Goal: Transaction & Acquisition: Purchase product/service

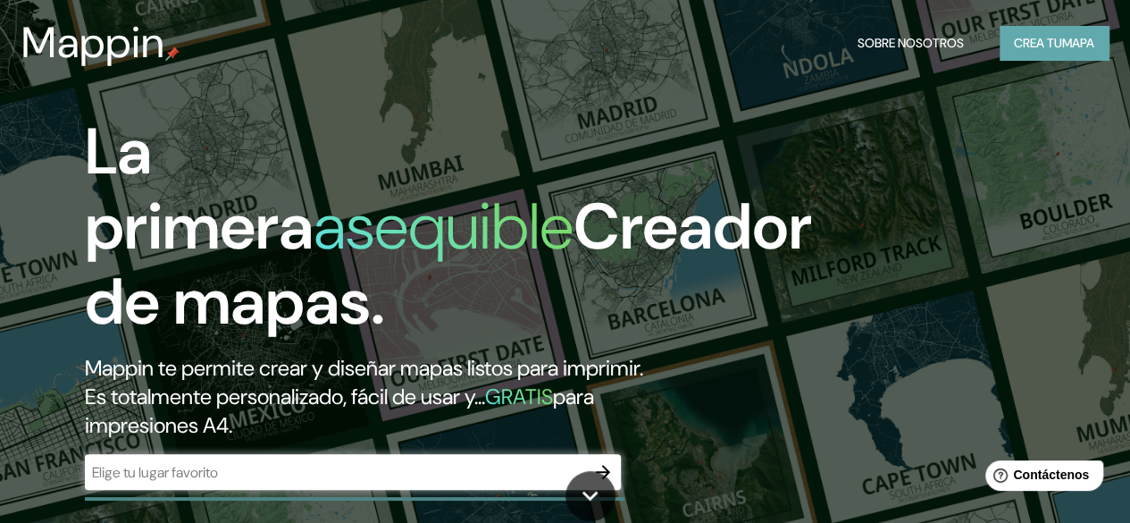
click at [1062, 40] on font "mapa" at bounding box center [1078, 43] width 32 height 16
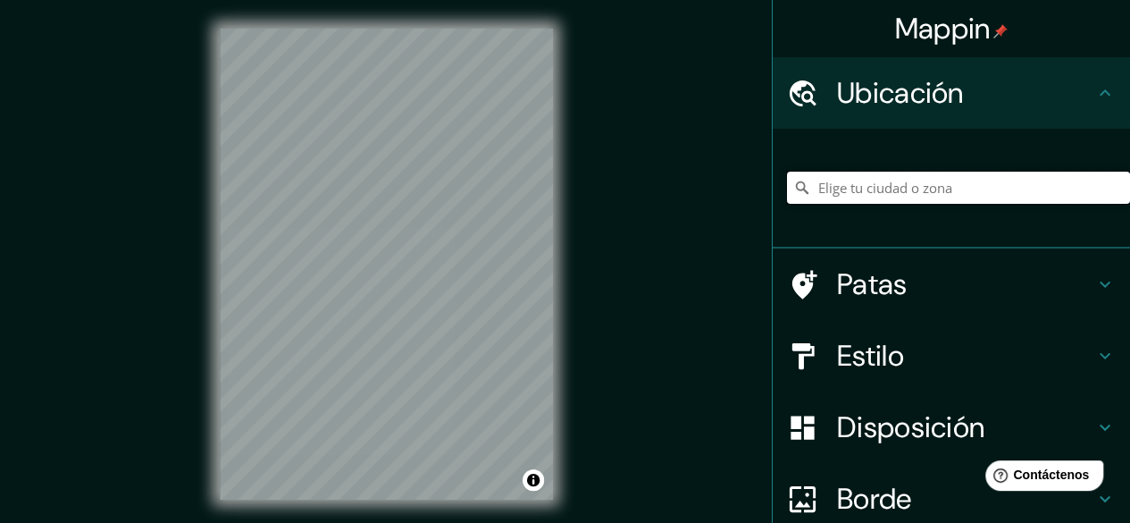
click at [859, 187] on input "Elige tu ciudad o zona" at bounding box center [958, 188] width 343 height 32
click at [822, 180] on input "Elige tu ciudad o zona" at bounding box center [958, 188] width 343 height 32
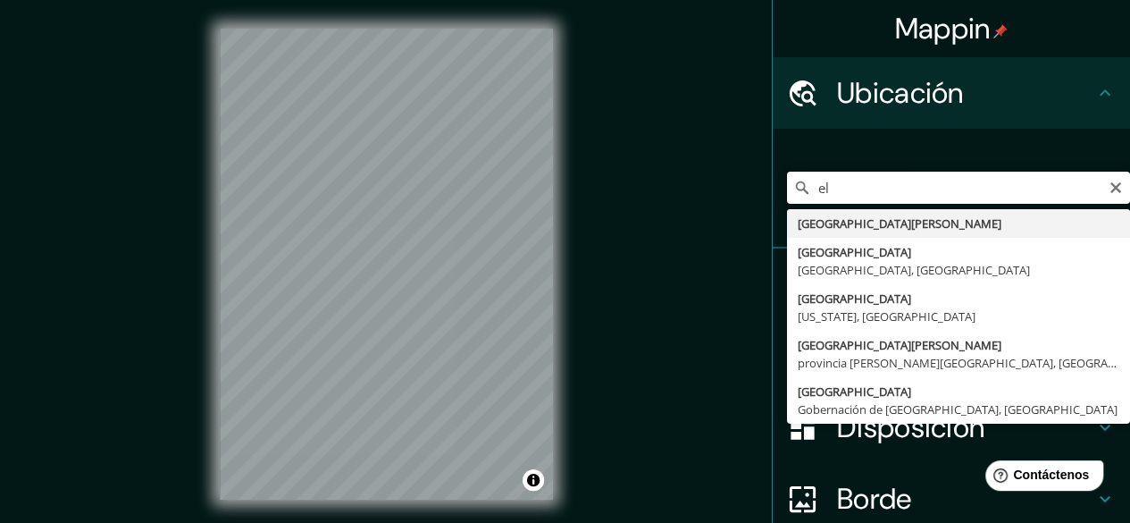
type input "e"
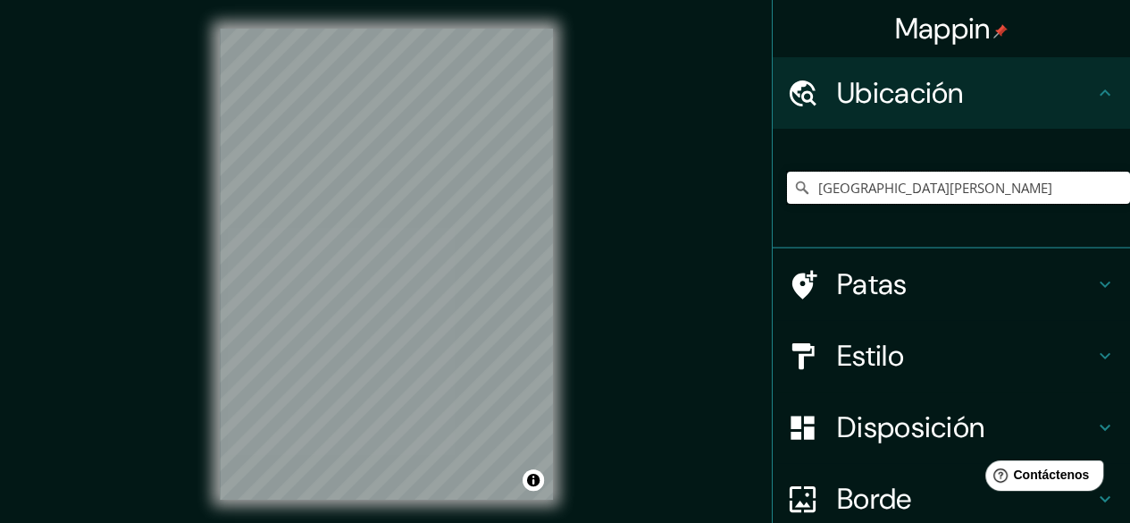
type input "[GEOGRAPHIC_DATA][PERSON_NAME]"
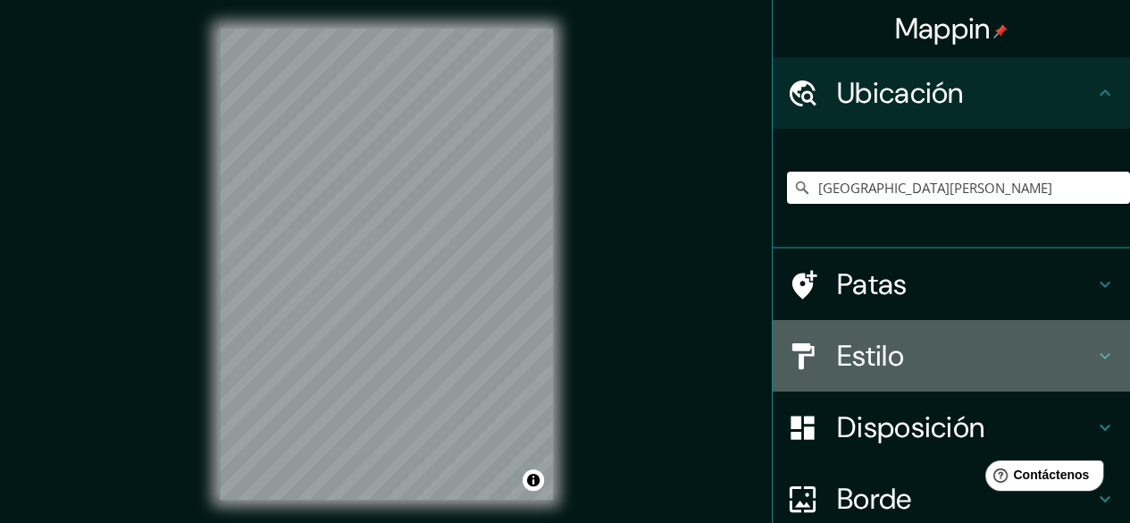
click at [1099, 360] on icon at bounding box center [1104, 355] width 21 height 21
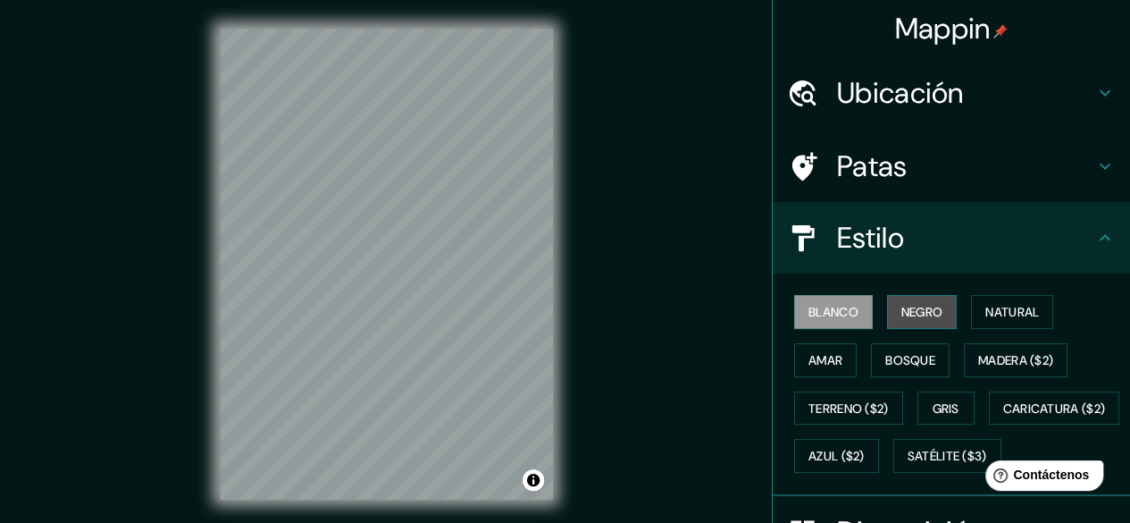
click at [901, 322] on font "Negro" at bounding box center [922, 311] width 42 height 23
click at [834, 319] on font "Blanco" at bounding box center [834, 312] width 50 height 16
click at [985, 314] on font "Natural" at bounding box center [1012, 312] width 54 height 16
click at [931, 314] on font "Negro" at bounding box center [922, 312] width 42 height 16
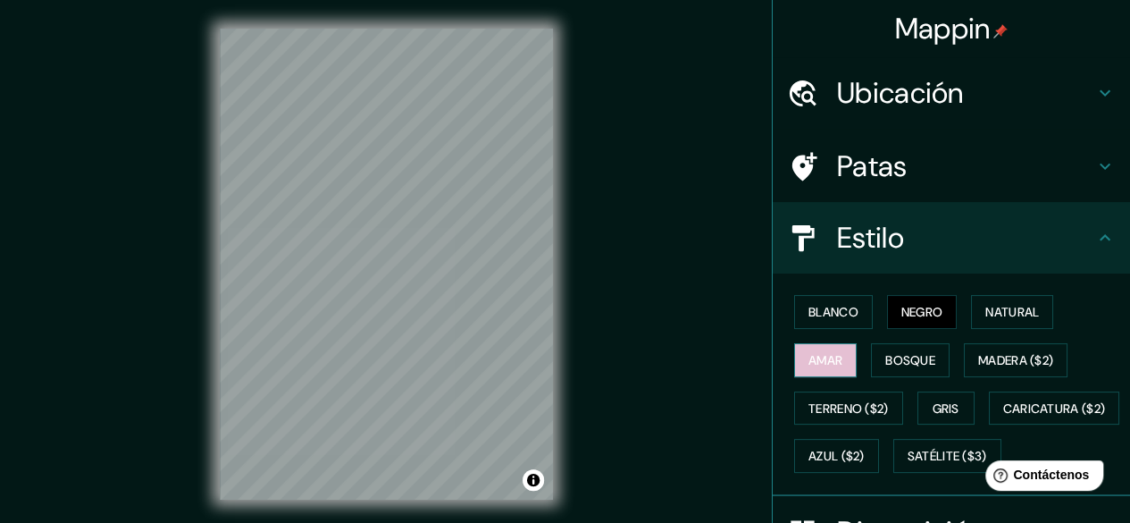
click at [826, 360] on font "Amar" at bounding box center [826, 360] width 34 height 16
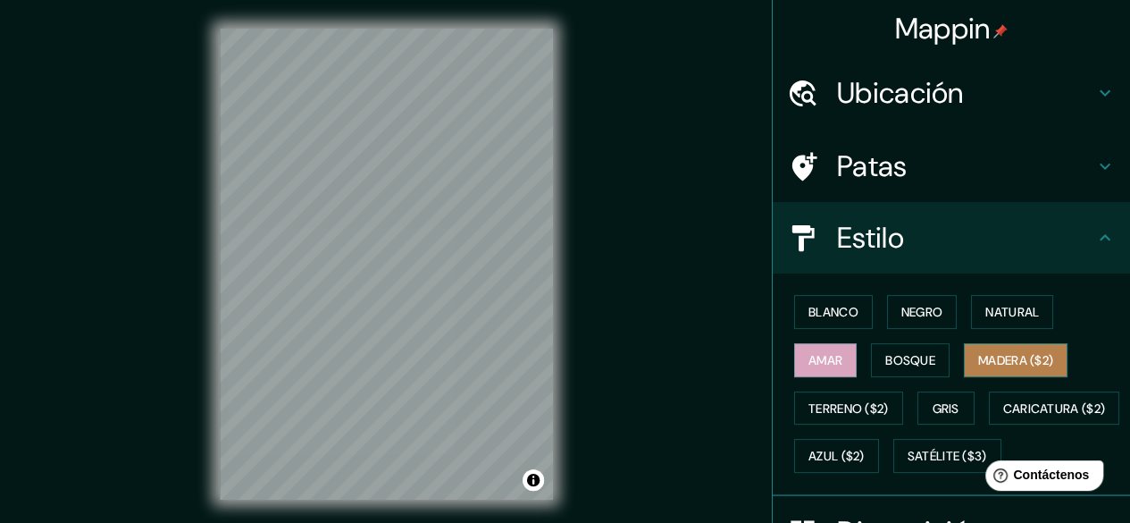
click at [1008, 358] on font "Madera ($2)" at bounding box center [1015, 360] width 75 height 16
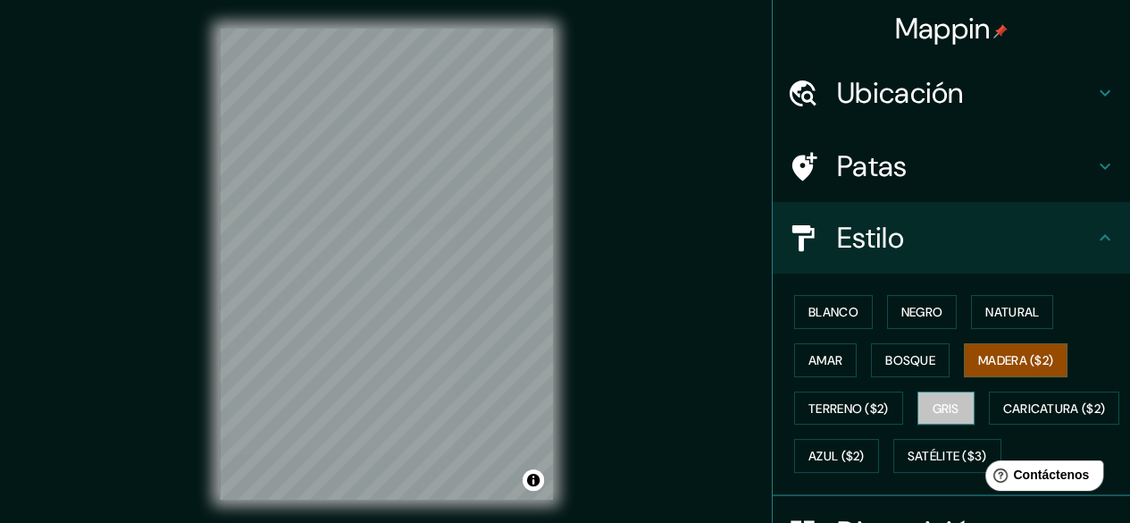
click at [918, 394] on button "Gris" at bounding box center [946, 408] width 57 height 34
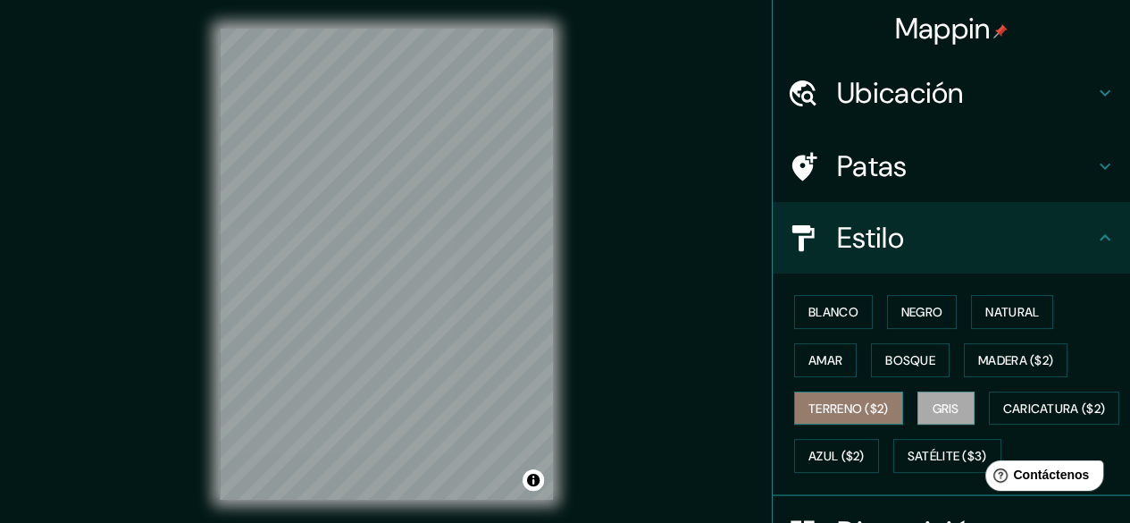
click at [852, 412] on font "Terreno ($2)" at bounding box center [849, 408] width 80 height 16
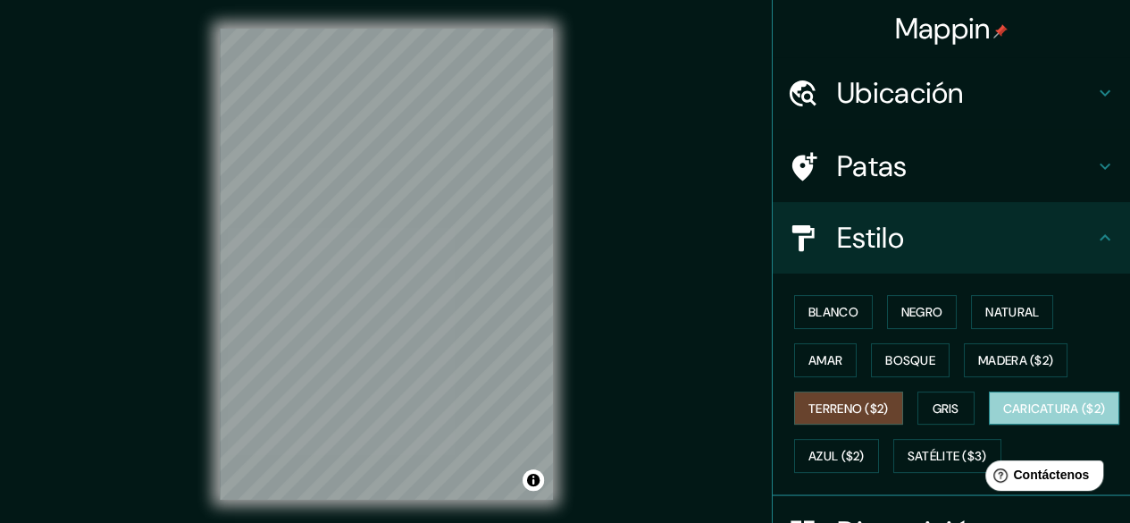
click at [1003, 416] on font "Caricatura ($2)" at bounding box center [1054, 408] width 103 height 16
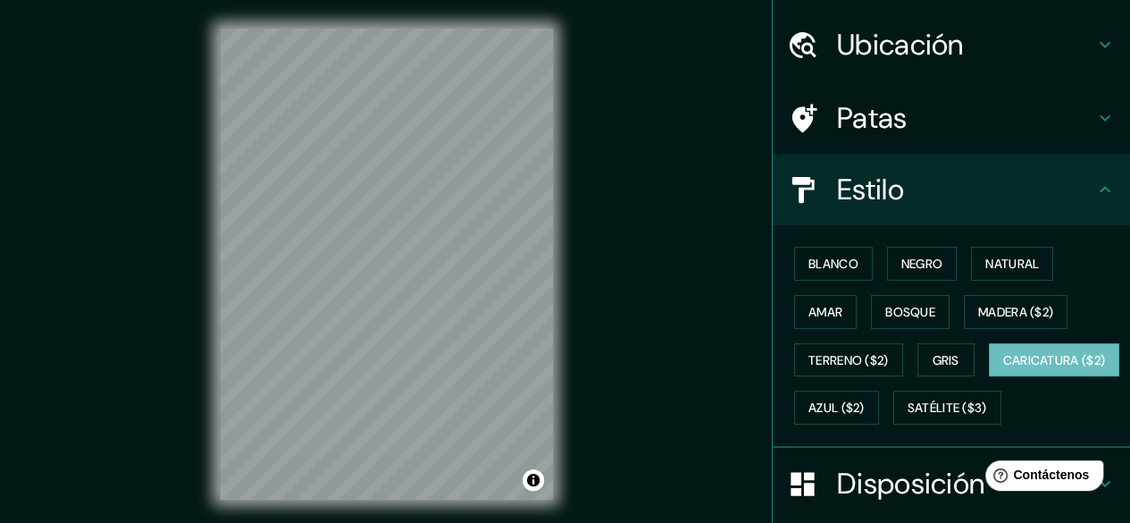
scroll to position [64, 0]
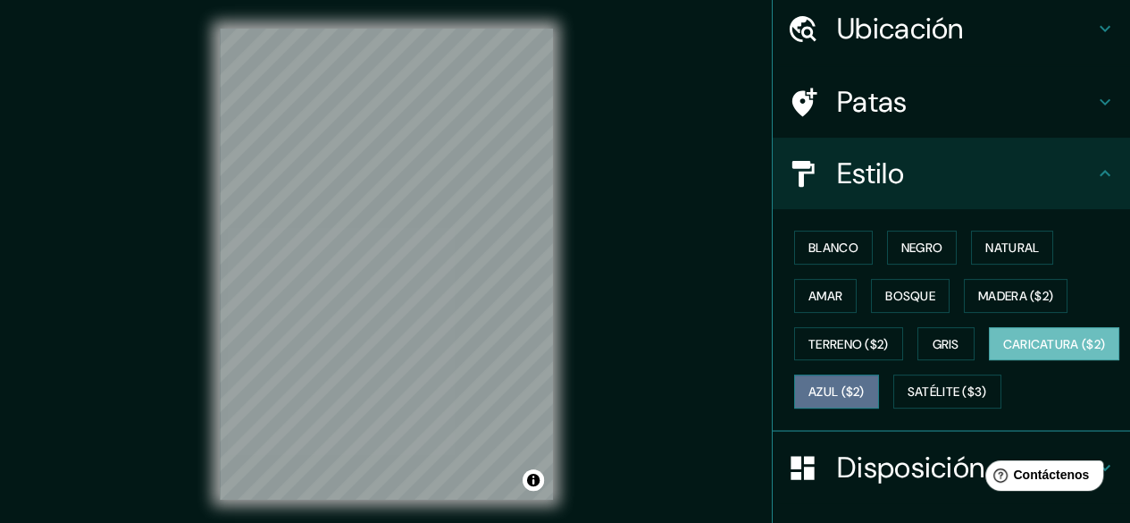
click at [865, 395] on font "Azul ($2)" at bounding box center [837, 392] width 56 height 16
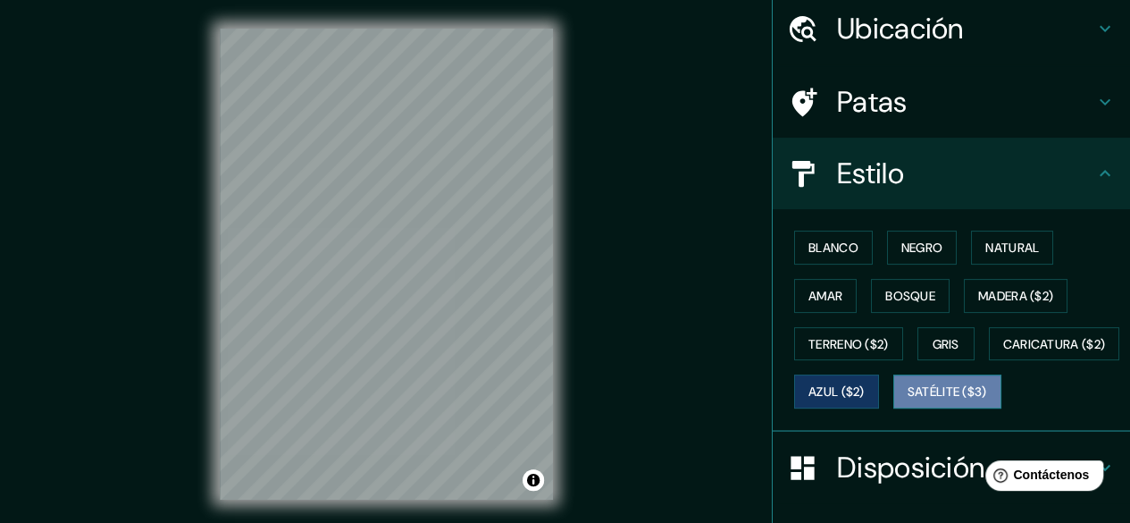
click at [908, 400] on font "Satélite ($3)" at bounding box center [948, 392] width 80 height 16
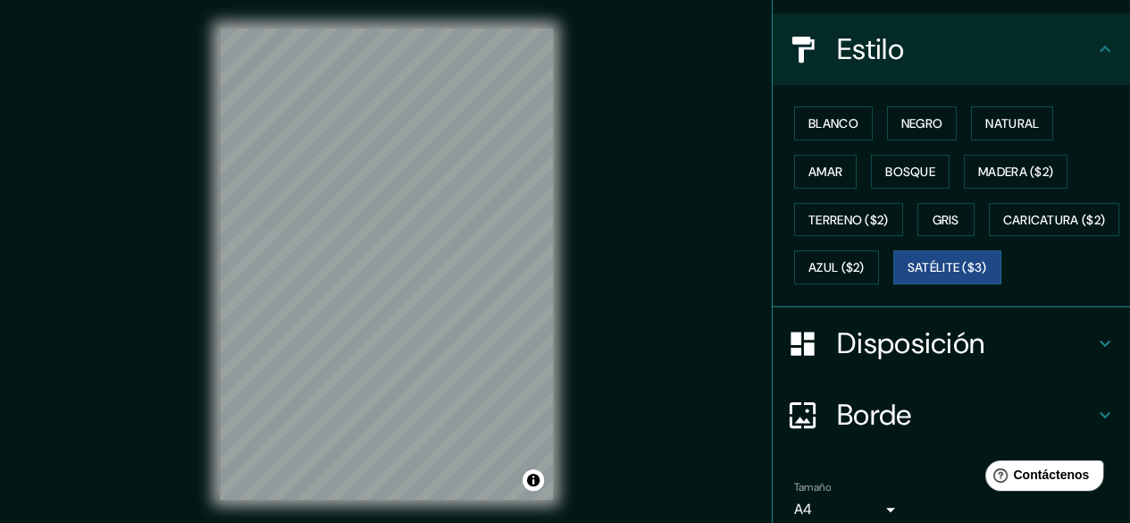
scroll to position [184, 0]
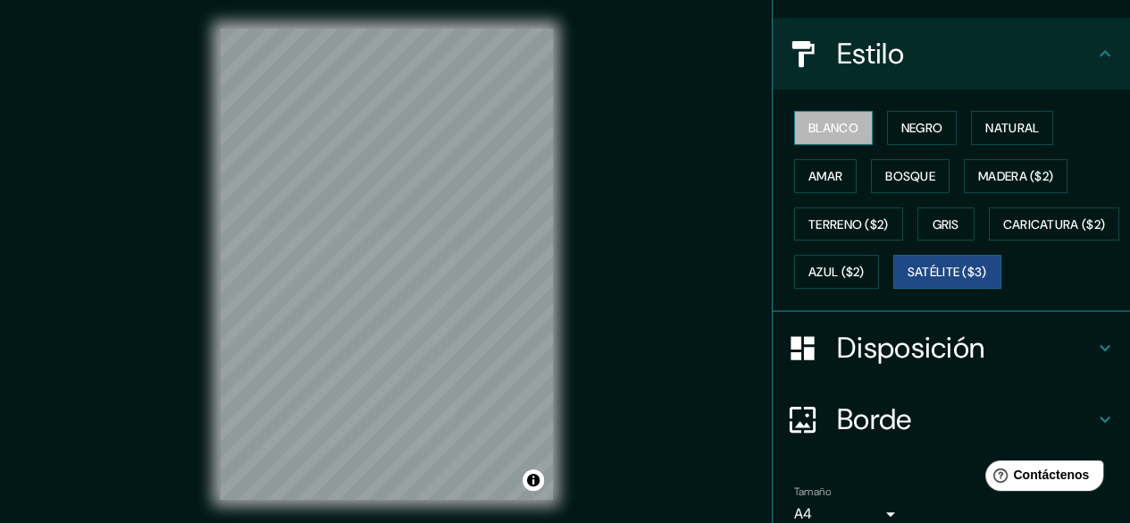
click at [809, 128] on font "Blanco" at bounding box center [834, 128] width 50 height 16
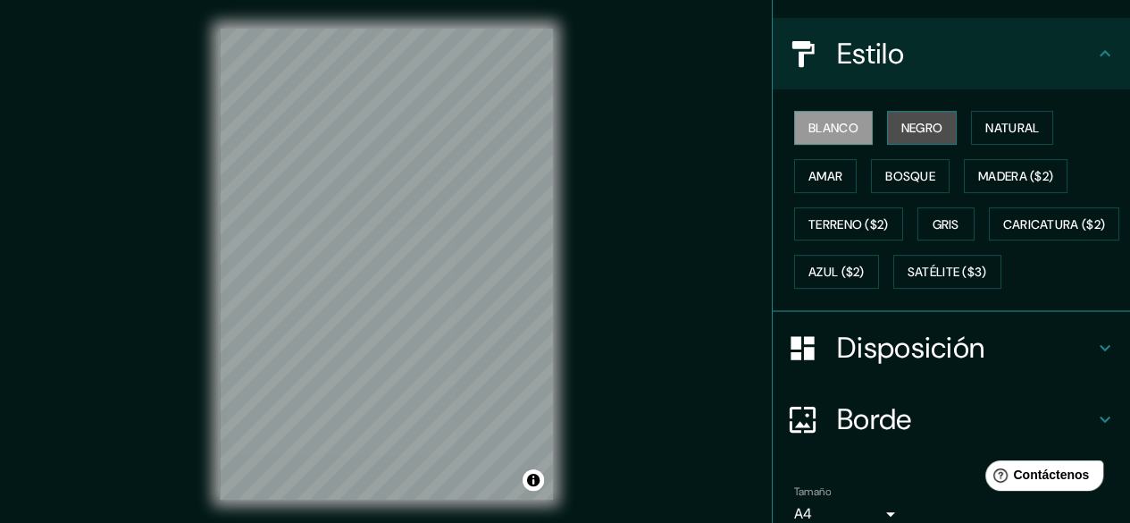
click at [922, 126] on font "Negro" at bounding box center [922, 128] width 42 height 16
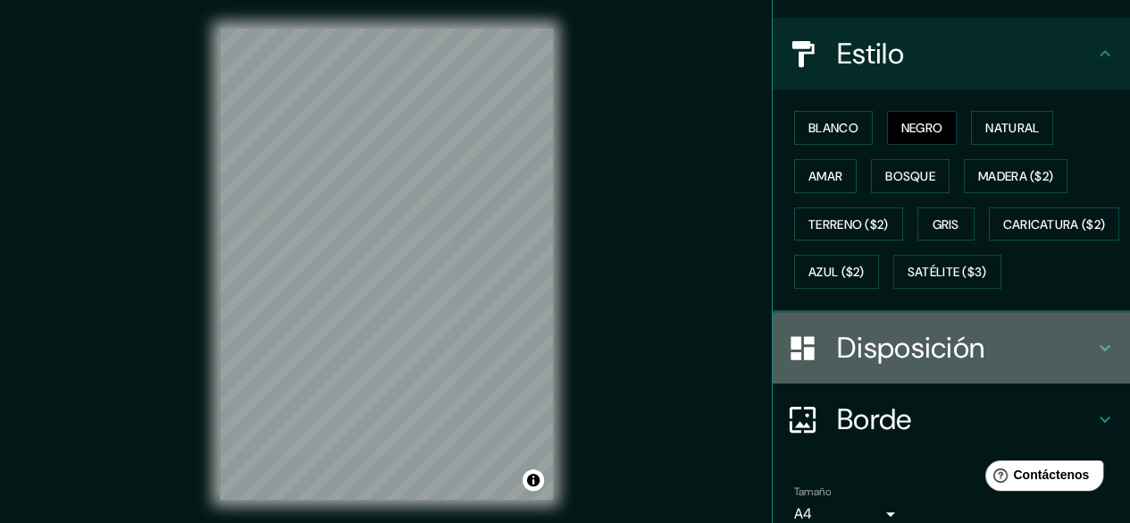
click at [1094, 358] on icon at bounding box center [1104, 347] width 21 height 21
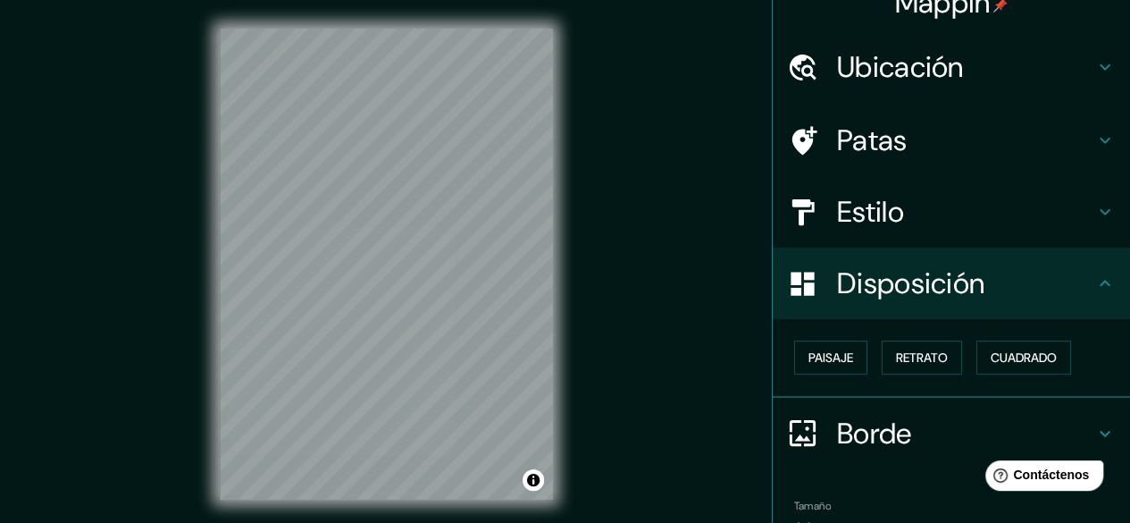
scroll to position [20, 0]
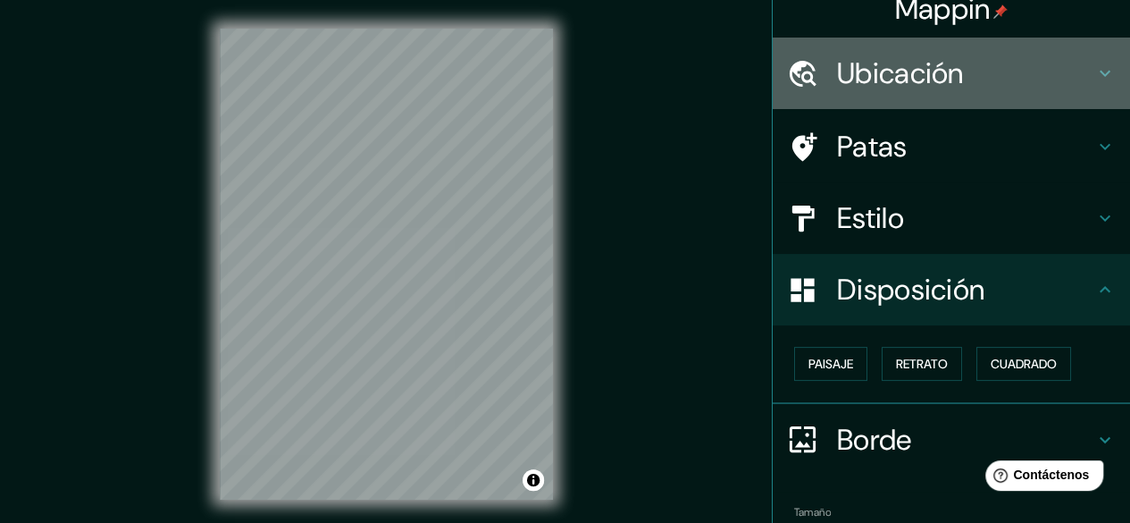
click at [1094, 71] on icon at bounding box center [1104, 73] width 21 height 21
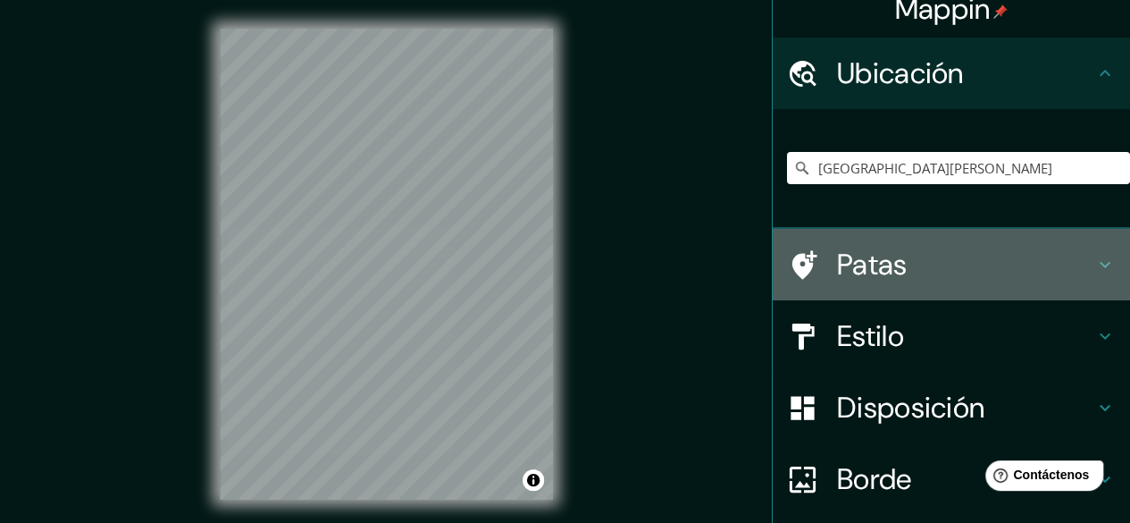
click at [1100, 264] on icon at bounding box center [1105, 265] width 11 height 6
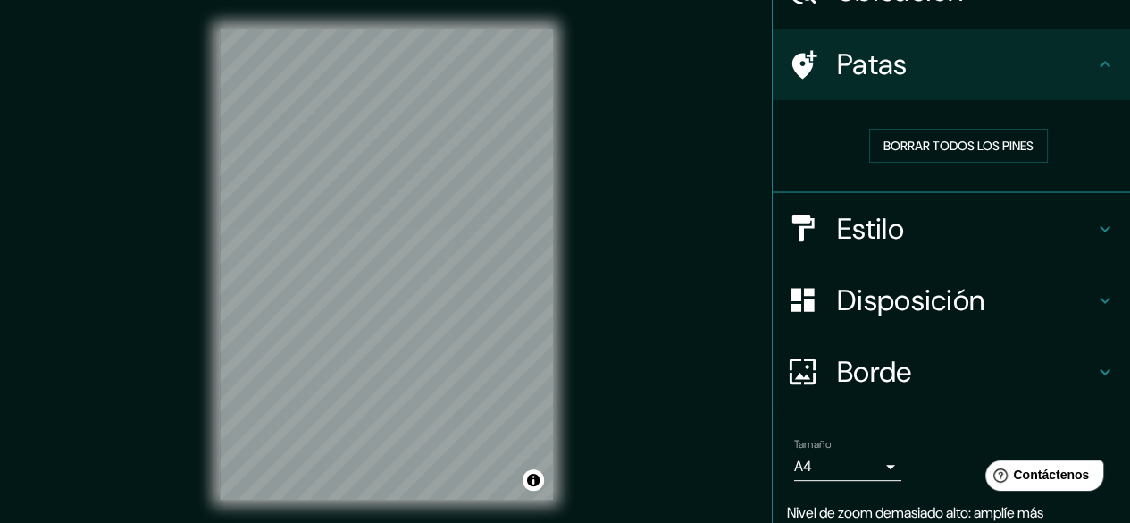
scroll to position [130, 0]
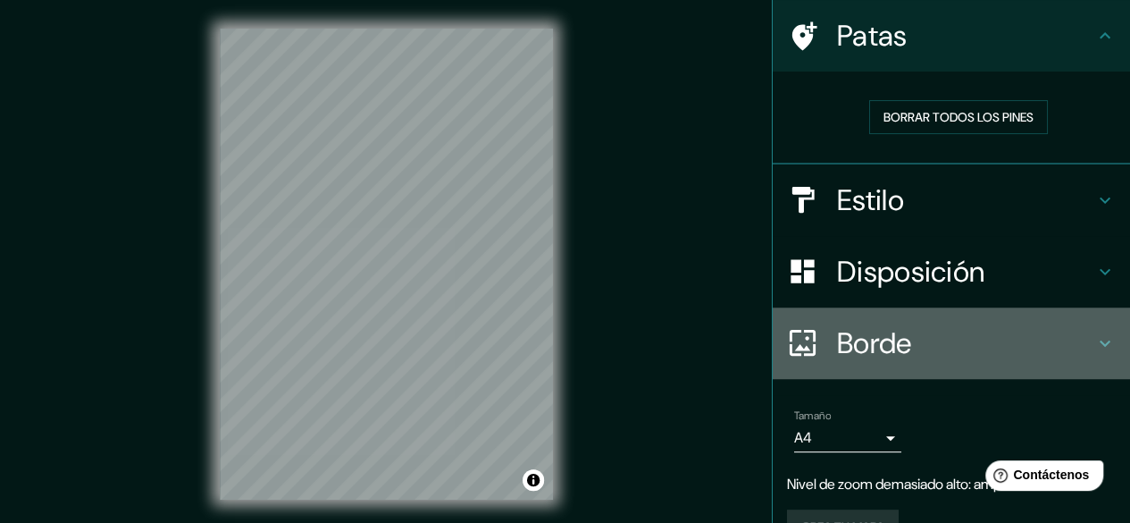
click at [1070, 349] on h4 "Borde" at bounding box center [965, 343] width 257 height 36
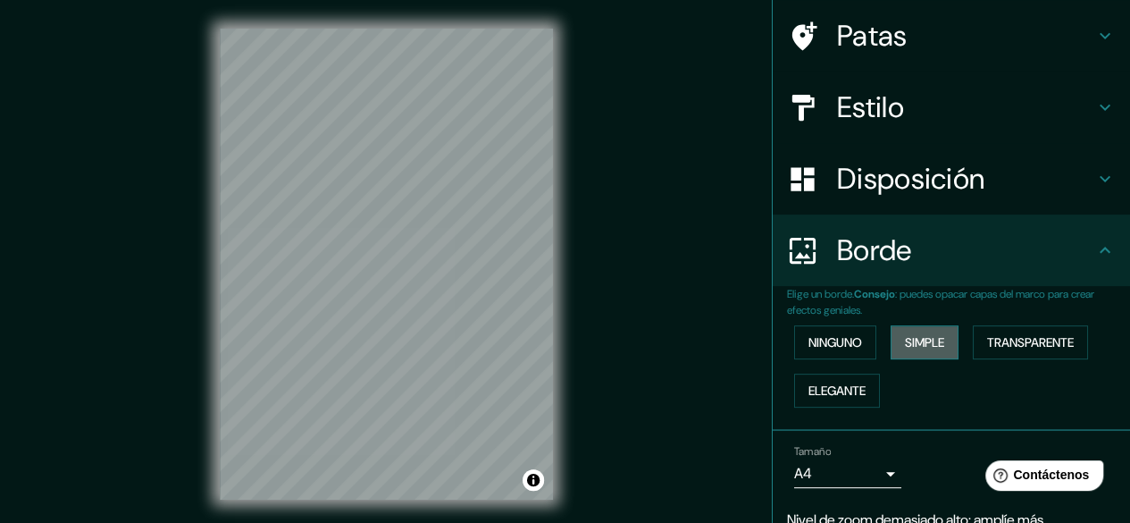
click at [914, 350] on font "Simple" at bounding box center [924, 342] width 39 height 23
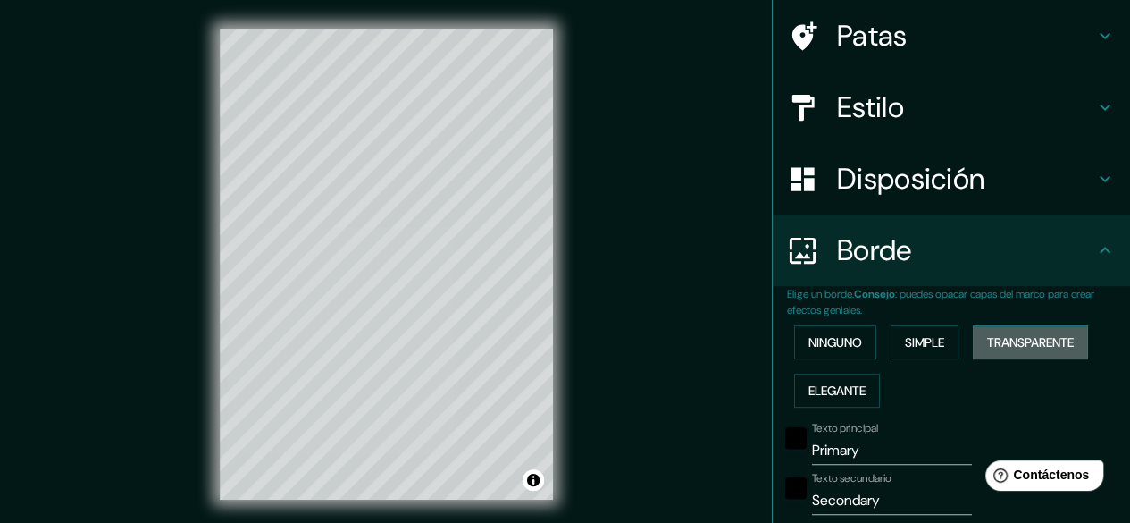
click at [999, 337] on font "Transparente" at bounding box center [1030, 342] width 87 height 16
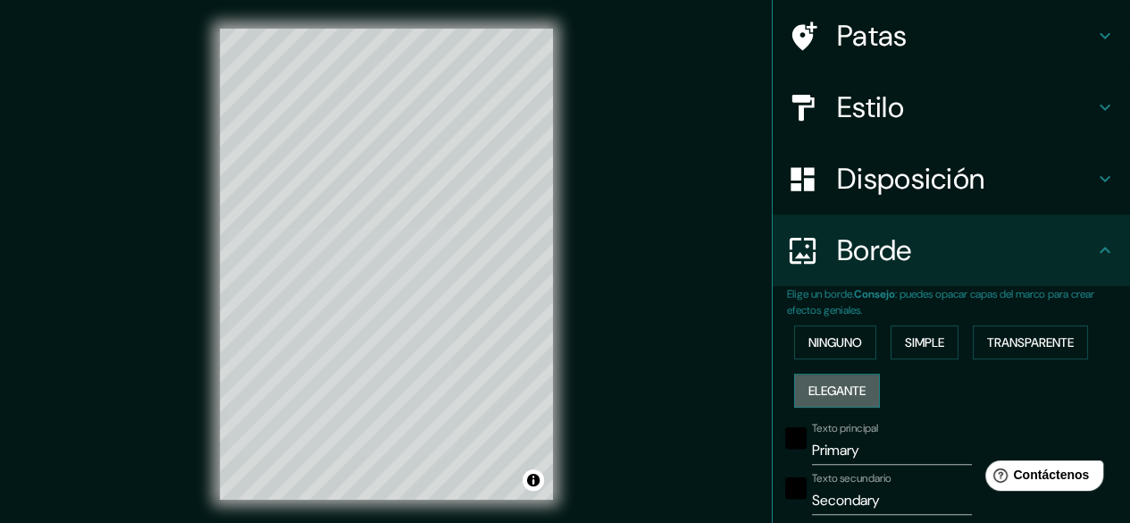
click at [834, 382] on font "Elegante" at bounding box center [837, 390] width 57 height 16
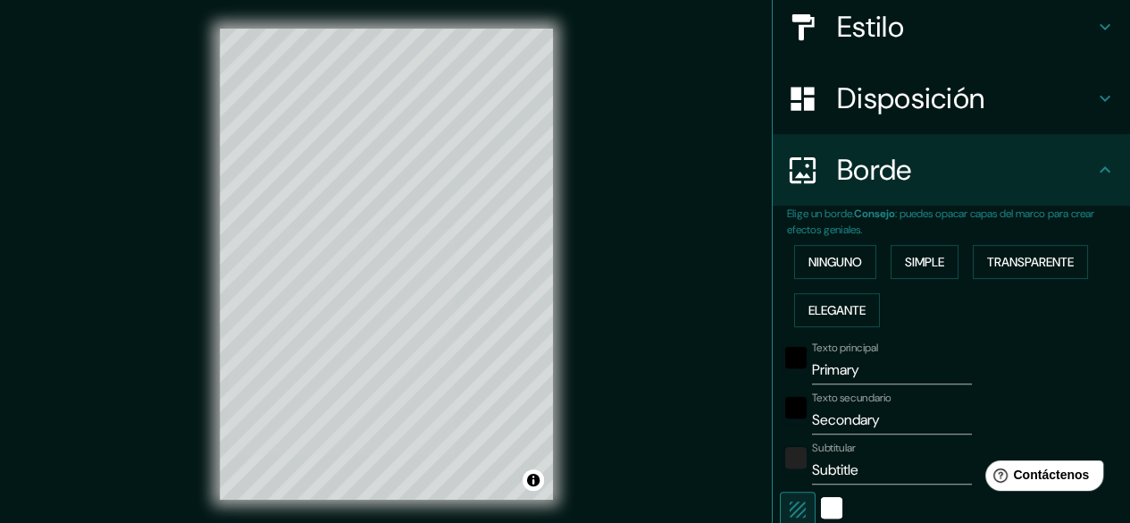
scroll to position [214, 0]
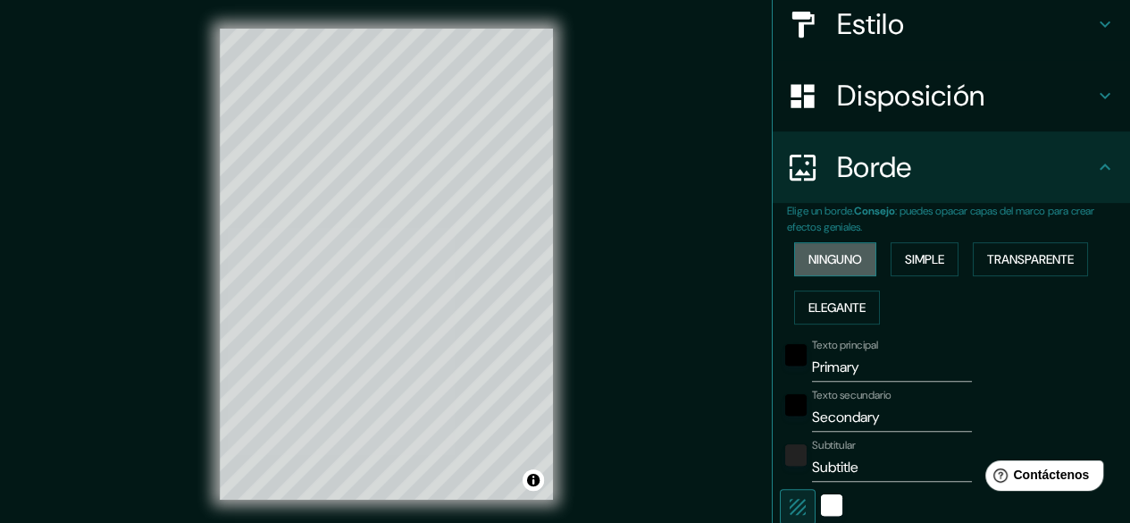
click at [845, 251] on font "Ninguno" at bounding box center [836, 259] width 54 height 16
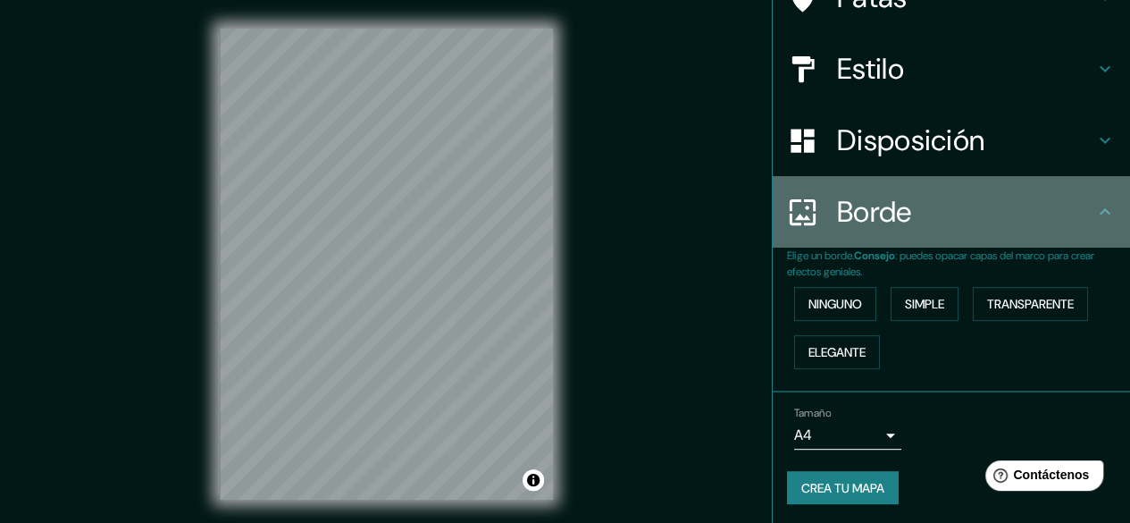
click at [1094, 203] on icon at bounding box center [1104, 211] width 21 height 21
click at [1095, 205] on icon at bounding box center [1104, 211] width 21 height 21
click at [1095, 217] on icon at bounding box center [1104, 211] width 21 height 21
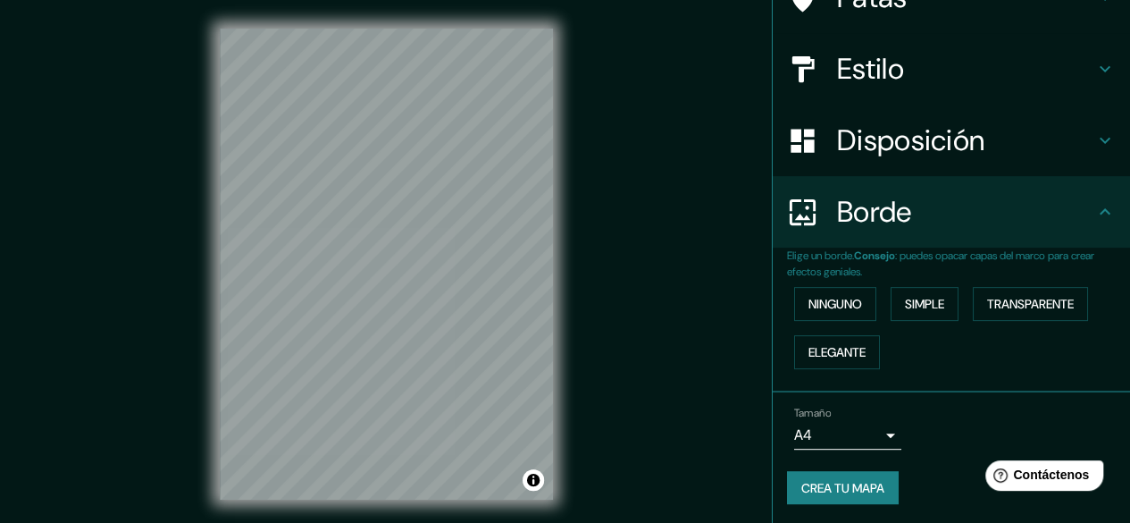
scroll to position [33, 0]
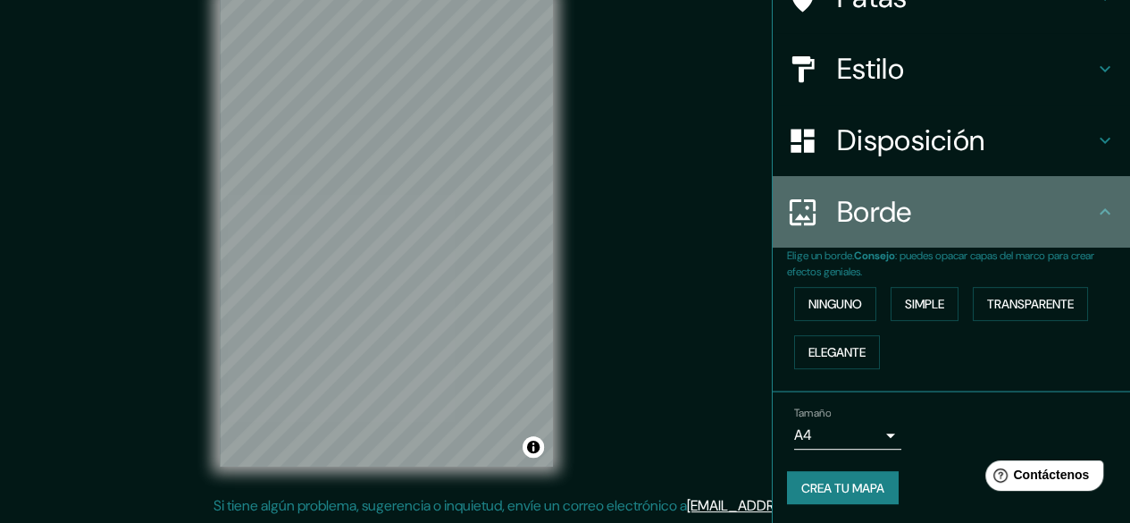
click at [1094, 219] on icon at bounding box center [1104, 211] width 21 height 21
click at [1094, 215] on icon at bounding box center [1104, 211] width 21 height 21
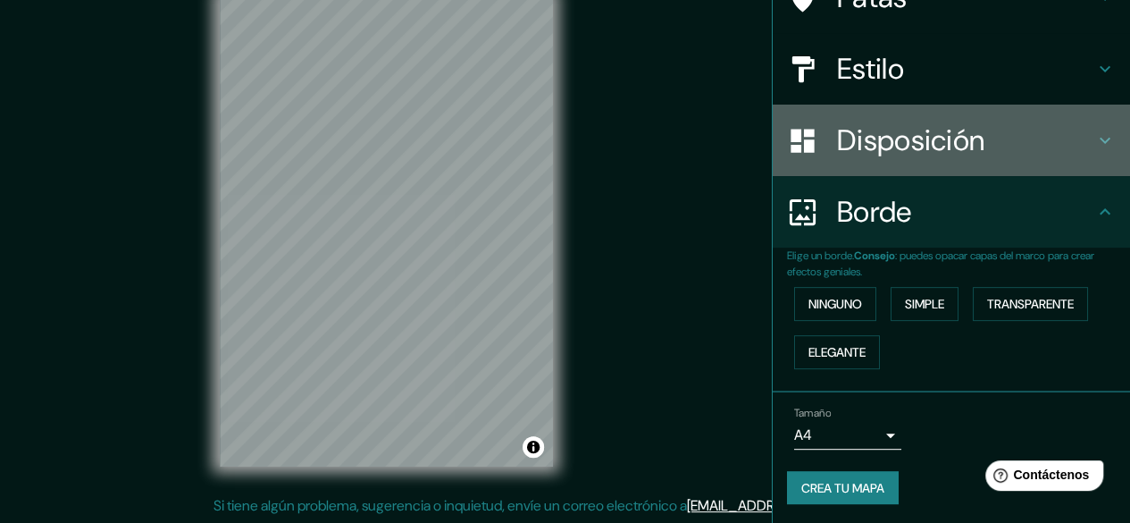
click at [1097, 155] on div "Disposición" at bounding box center [951, 140] width 357 height 71
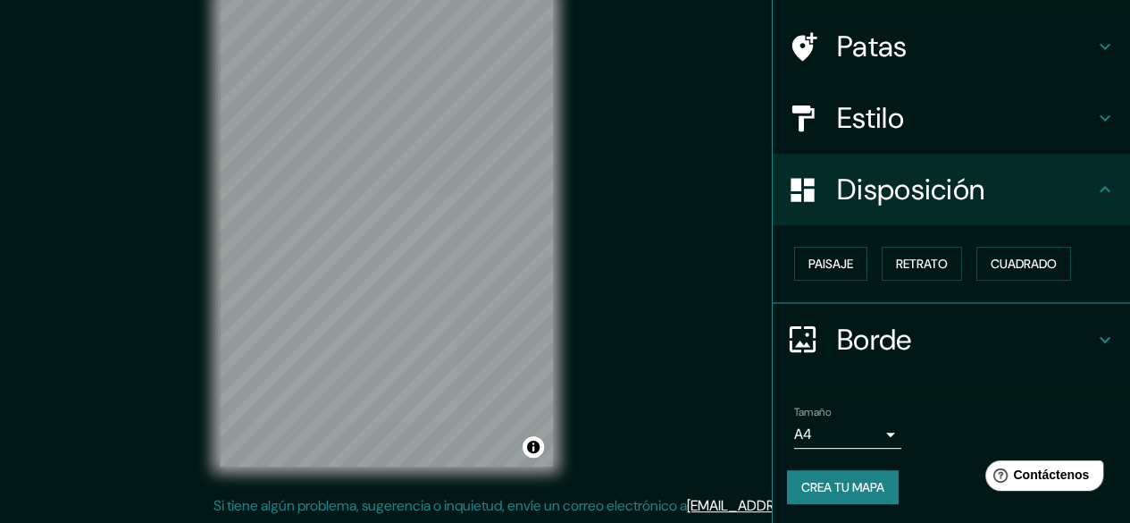
scroll to position [120, 0]
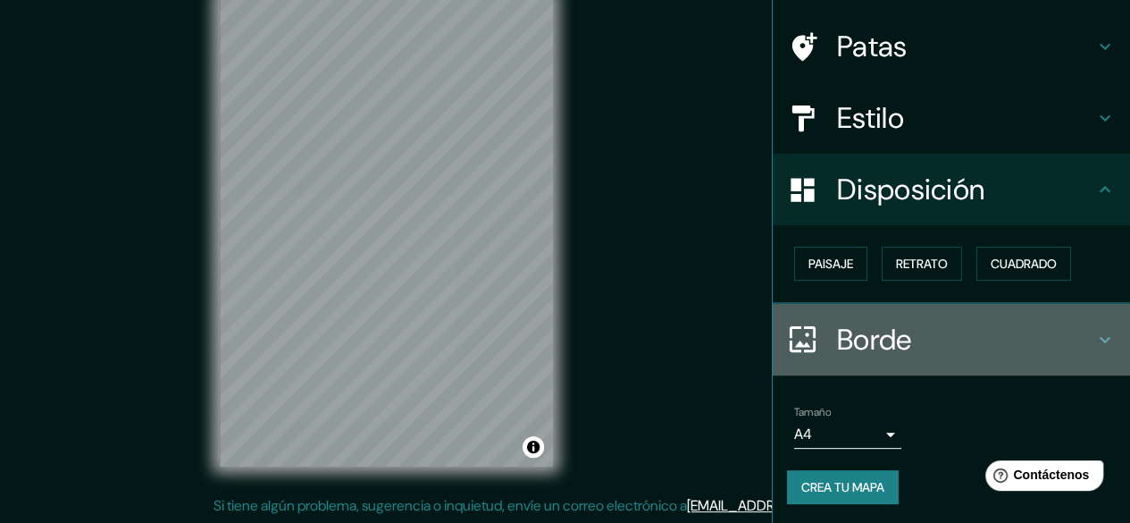
click at [1094, 331] on icon at bounding box center [1104, 339] width 21 height 21
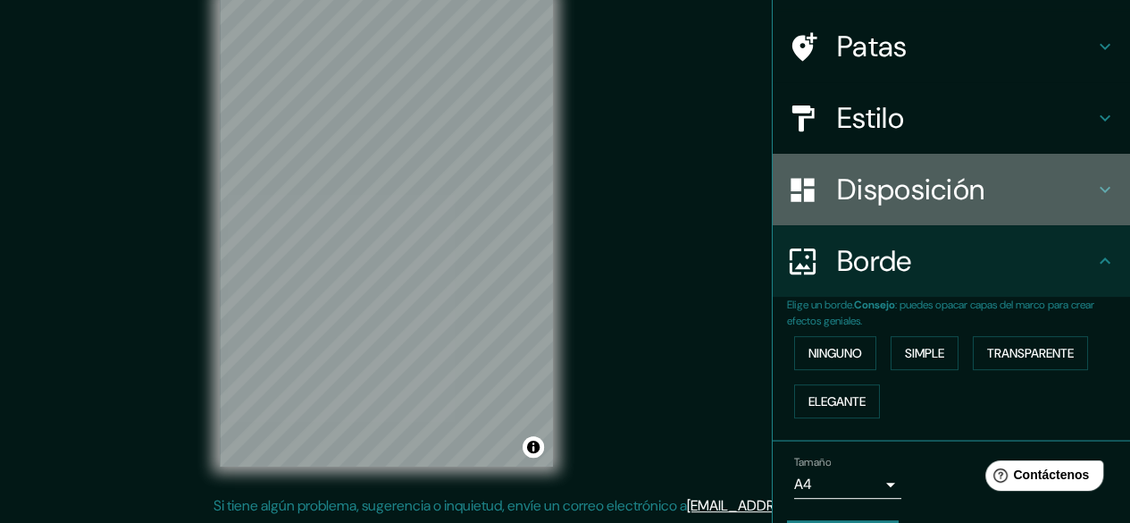
click at [1096, 180] on icon at bounding box center [1104, 189] width 21 height 21
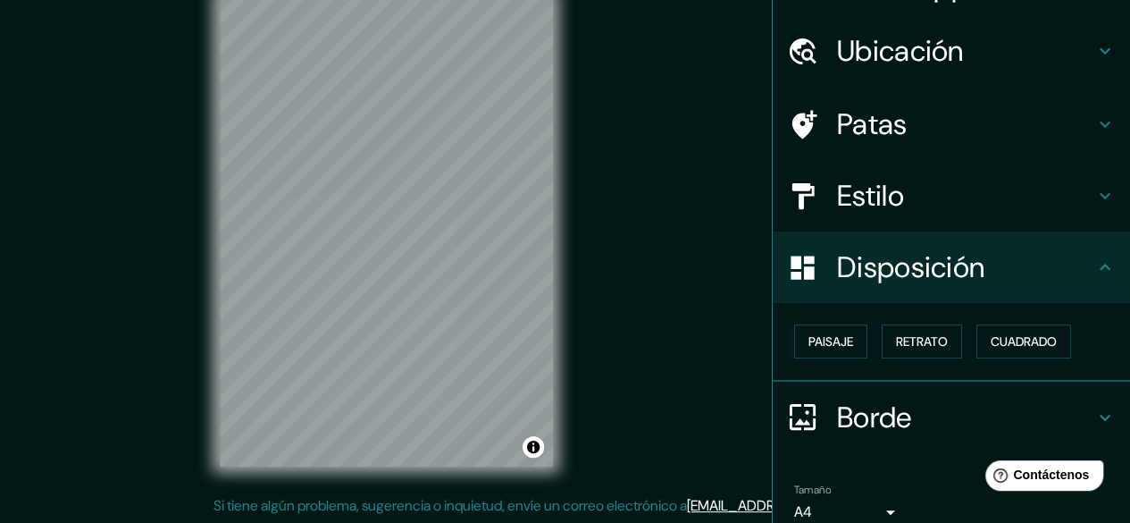
scroll to position [40, 0]
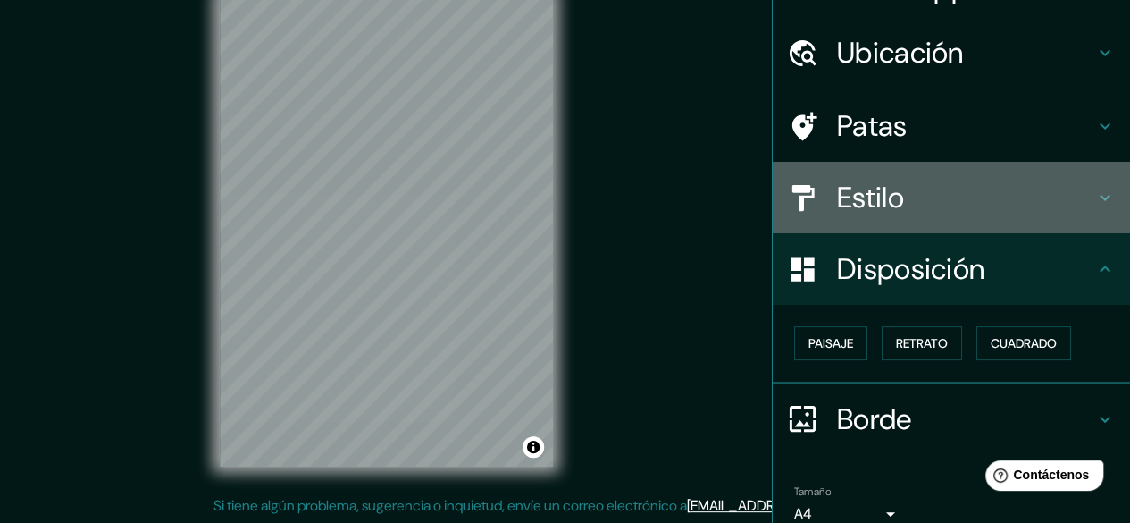
click at [1094, 203] on icon at bounding box center [1104, 197] width 21 height 21
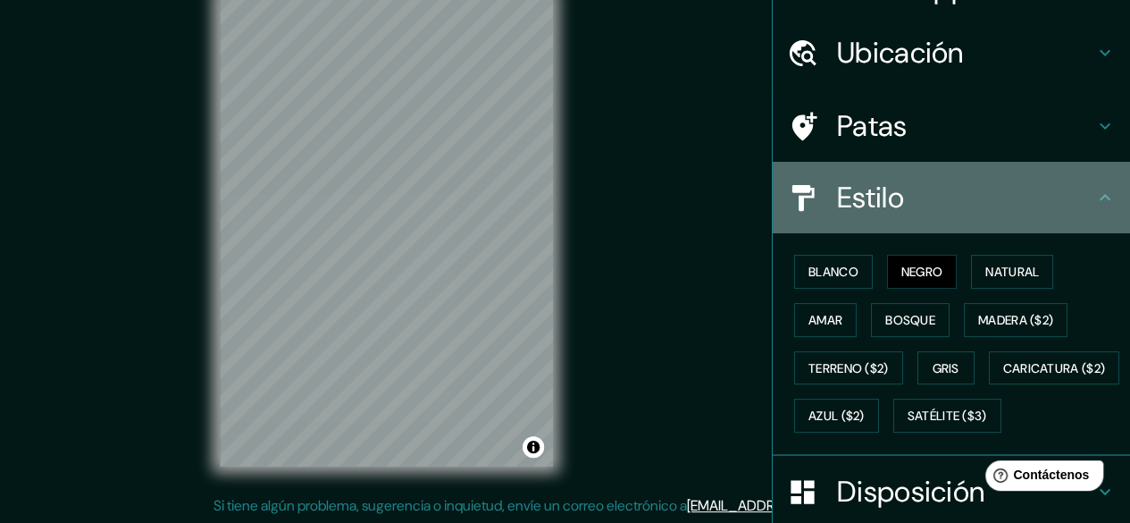
click at [1058, 207] on h4 "Estilo" at bounding box center [965, 198] width 257 height 36
click at [1094, 205] on icon at bounding box center [1104, 197] width 21 height 21
click at [1102, 205] on div "Estilo" at bounding box center [951, 197] width 357 height 71
click at [1100, 203] on icon at bounding box center [1104, 197] width 21 height 21
click at [1094, 196] on icon at bounding box center [1104, 197] width 21 height 21
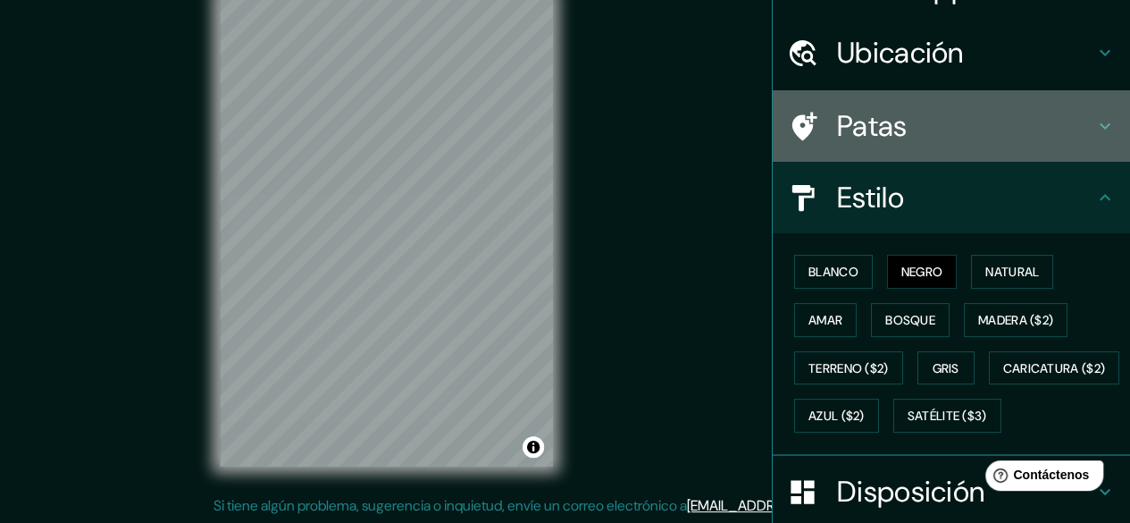
click at [1094, 121] on icon at bounding box center [1104, 125] width 21 height 21
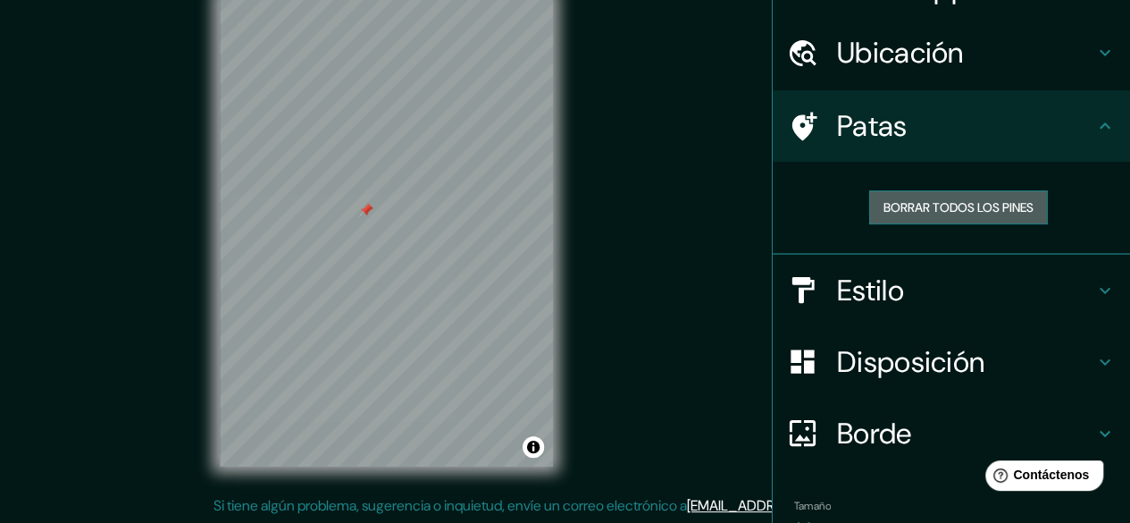
click at [901, 213] on font "Borrar todos los pines" at bounding box center [959, 207] width 150 height 16
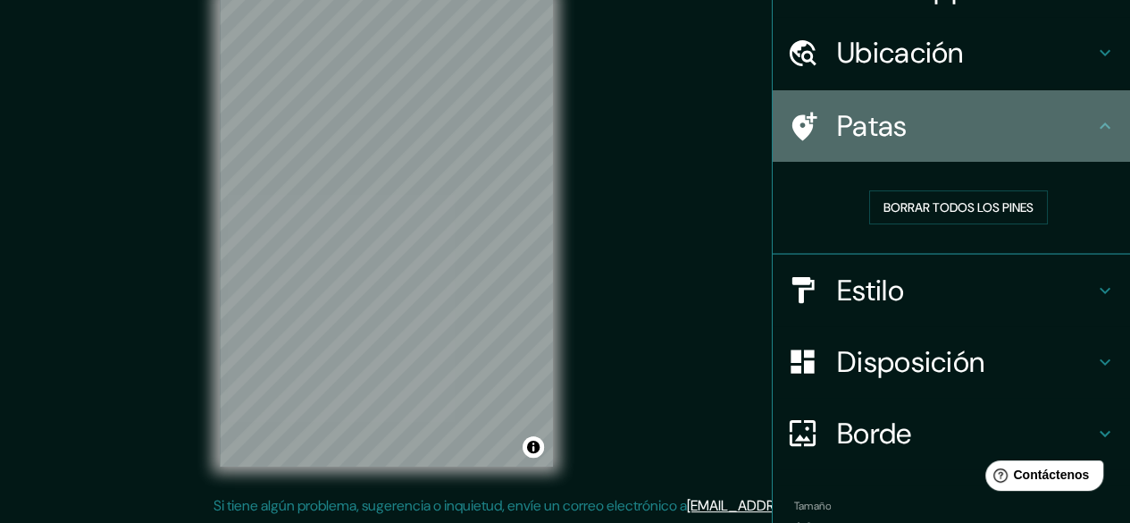
click at [1077, 137] on h4 "Patas" at bounding box center [965, 126] width 257 height 36
click at [1104, 125] on div "Patas" at bounding box center [951, 125] width 357 height 71
click at [1100, 125] on icon at bounding box center [1104, 125] width 21 height 21
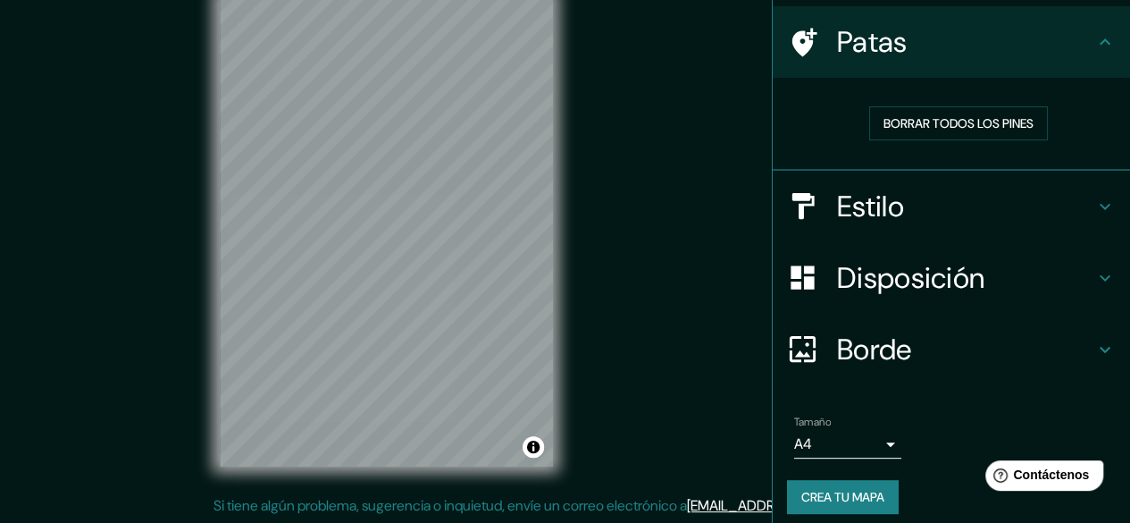
scroll to position [134, 0]
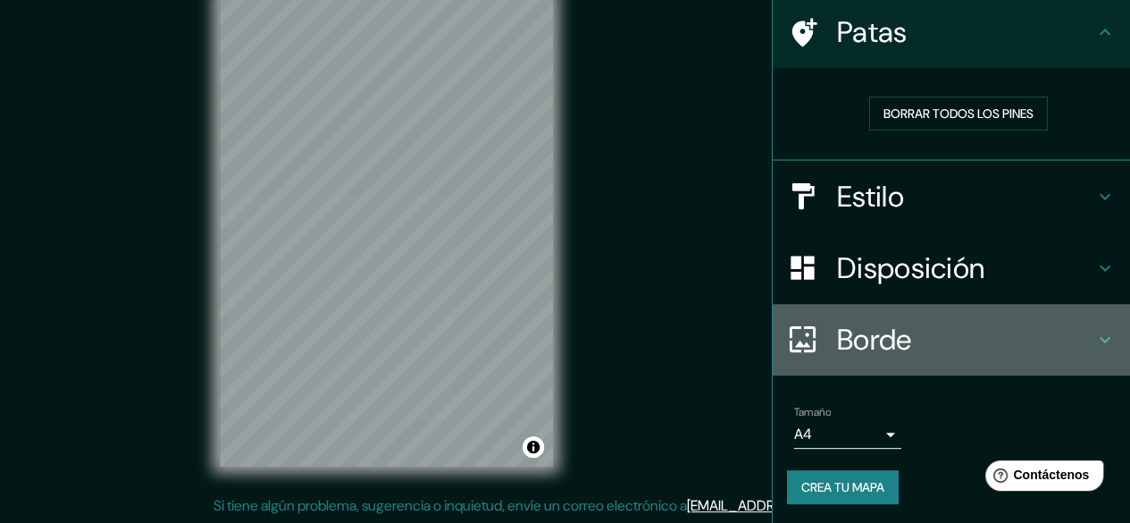
click at [1100, 337] on icon at bounding box center [1104, 339] width 21 height 21
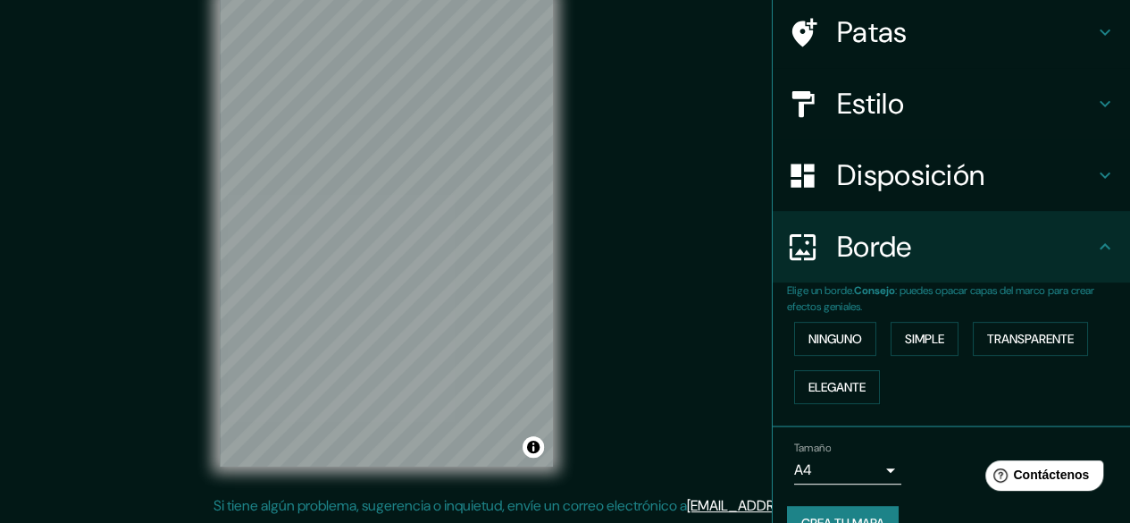
click at [1094, 256] on icon at bounding box center [1104, 246] width 21 height 21
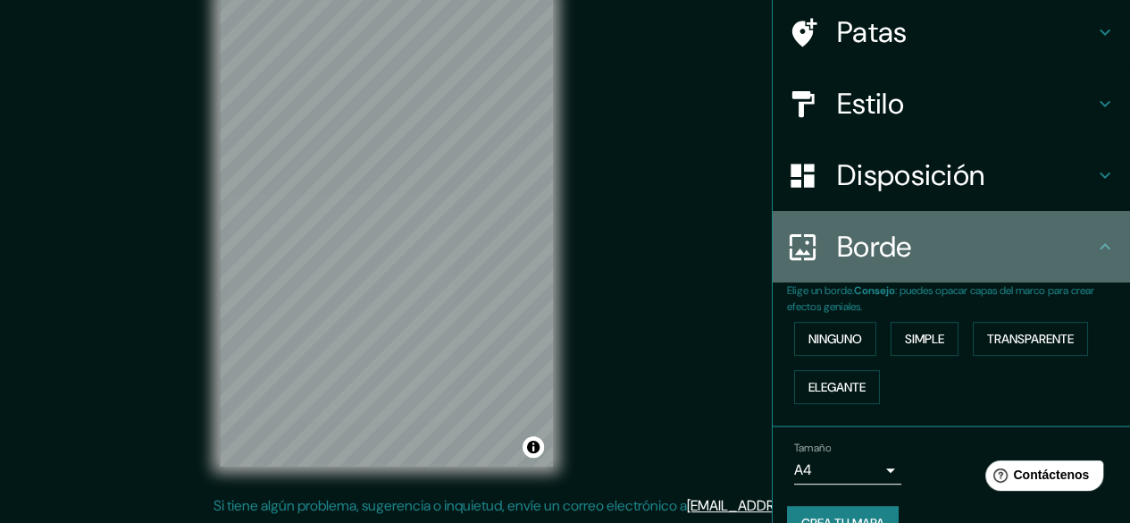
click at [1094, 243] on icon at bounding box center [1104, 246] width 21 height 21
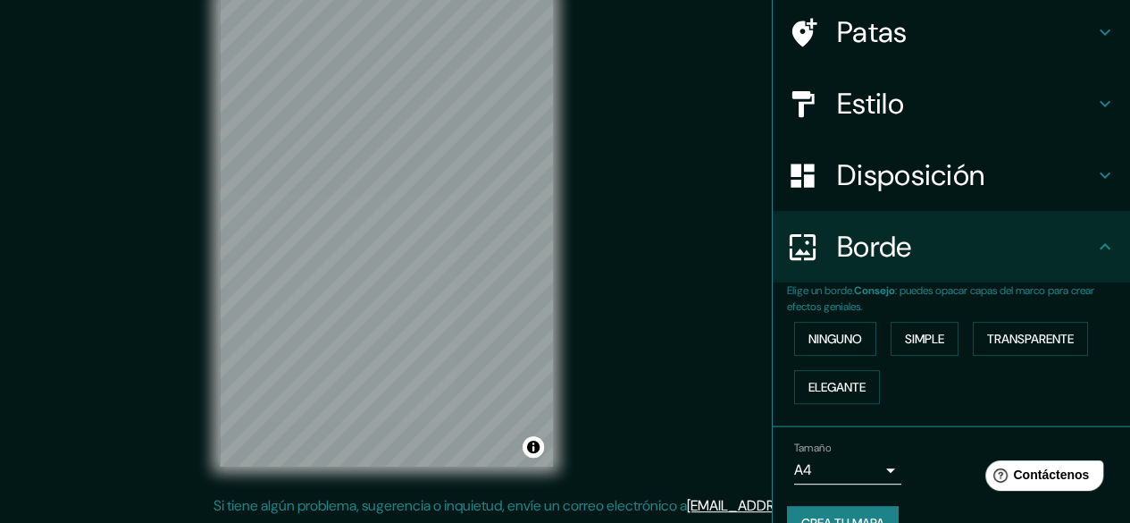
scroll to position [169, 0]
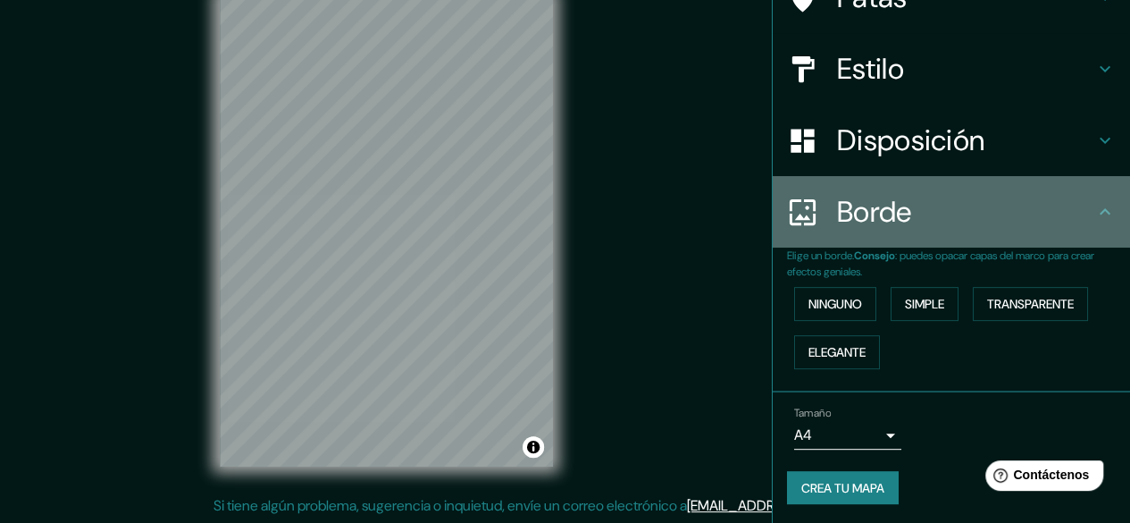
click at [1100, 208] on icon at bounding box center [1105, 211] width 11 height 6
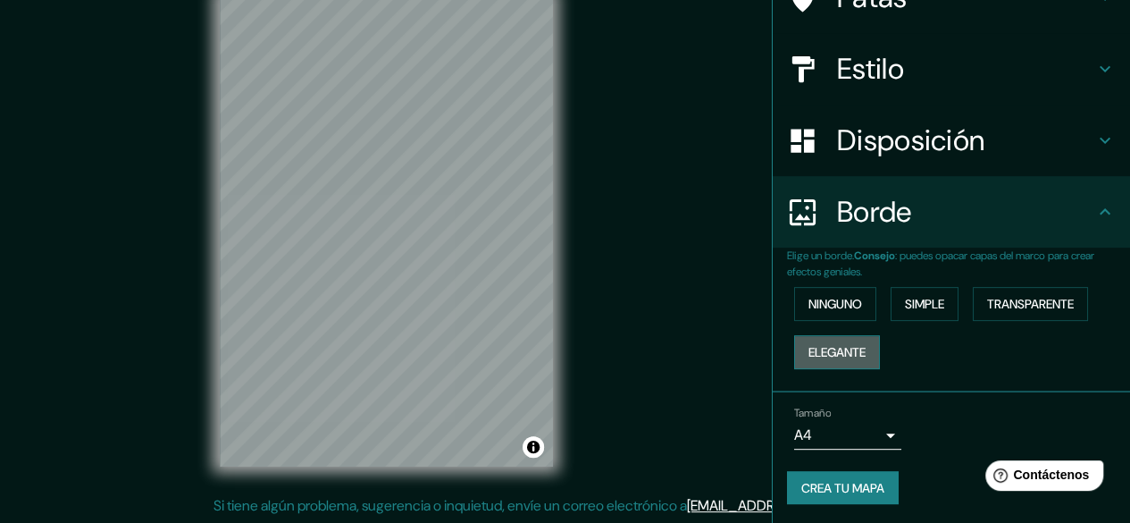
click at [825, 335] on button "Elegante" at bounding box center [837, 352] width 86 height 34
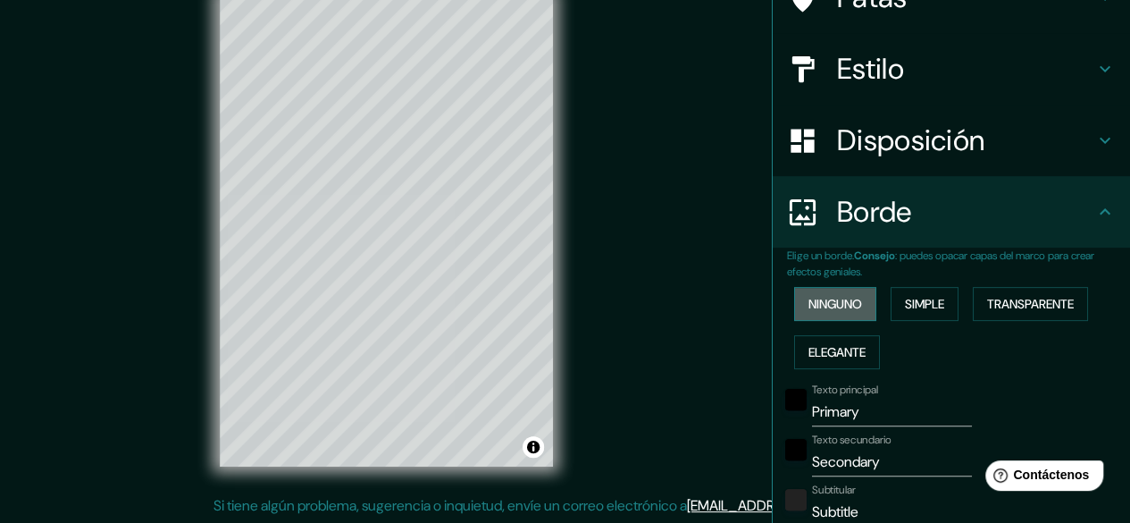
click at [819, 306] on font "Ninguno" at bounding box center [836, 304] width 54 height 16
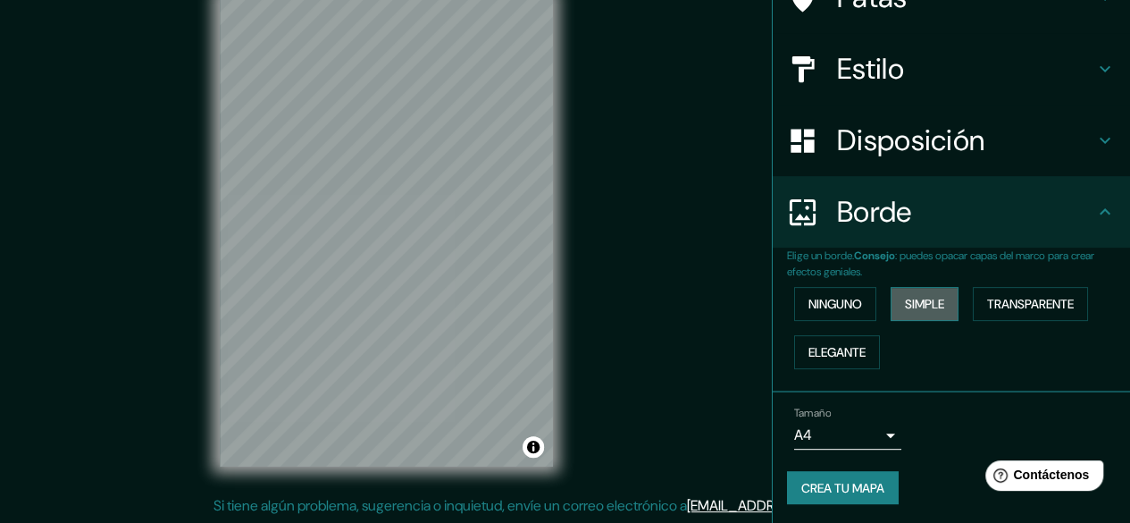
click at [911, 296] on font "Simple" at bounding box center [924, 304] width 39 height 16
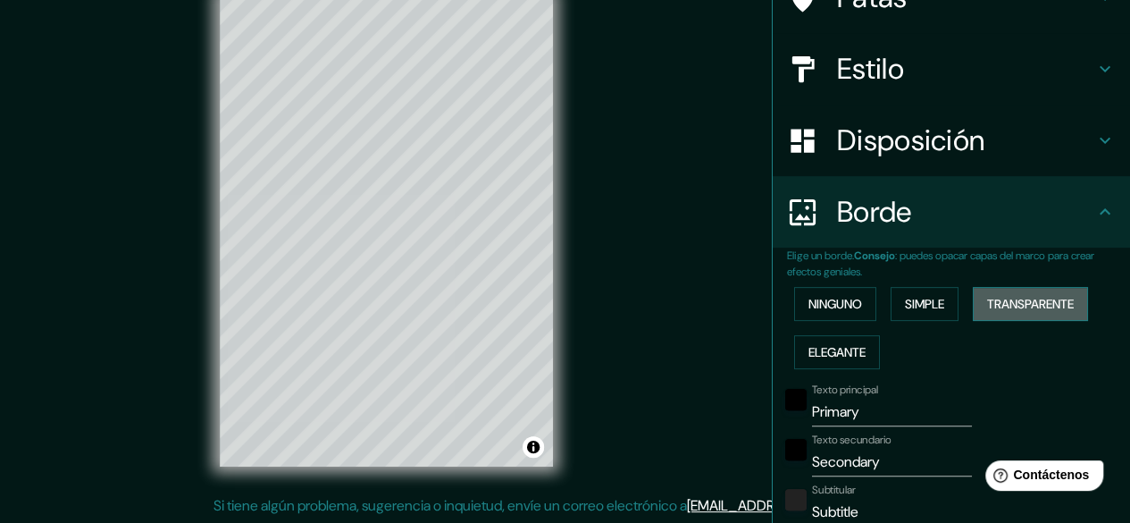
click at [1015, 294] on font "Transparente" at bounding box center [1030, 303] width 87 height 23
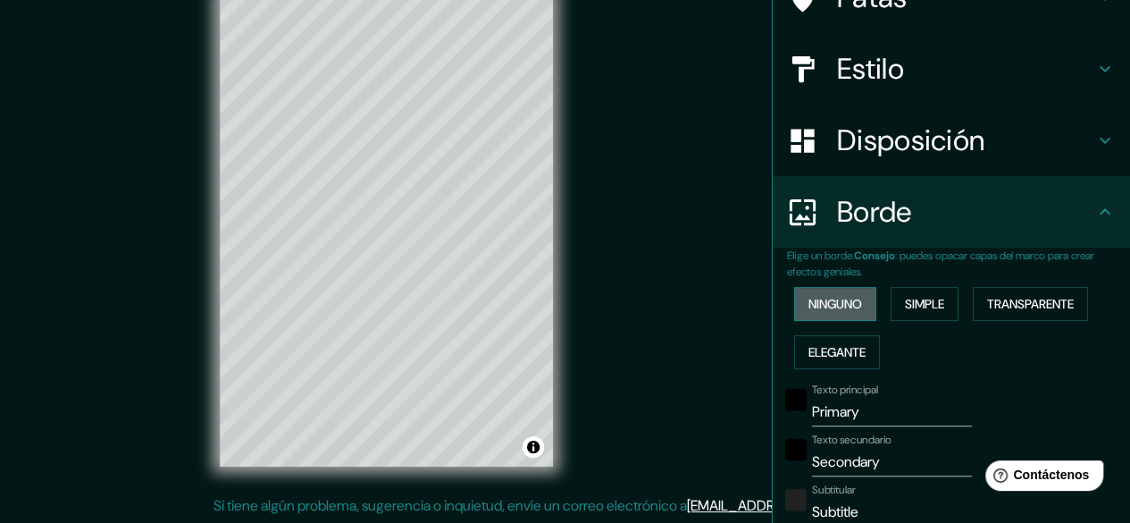
click at [840, 296] on font "Ninguno" at bounding box center [836, 304] width 54 height 16
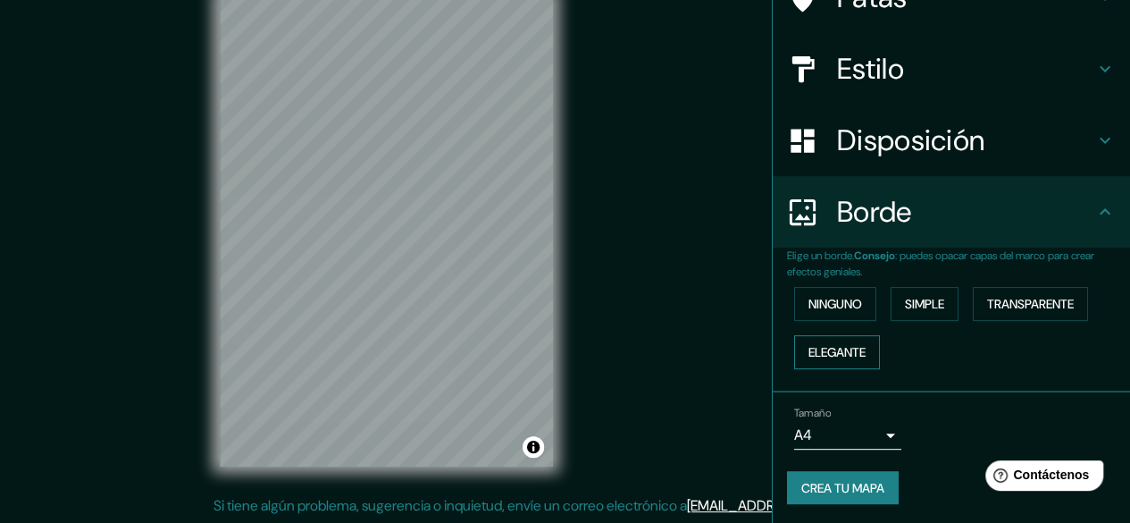
click at [834, 352] on font "Elegante" at bounding box center [837, 352] width 57 height 16
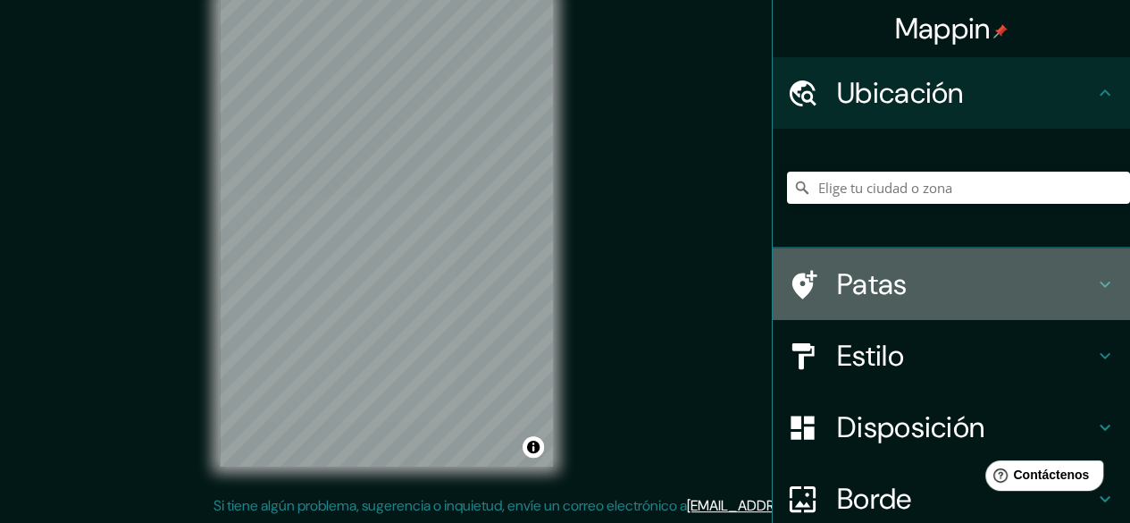
click at [1100, 289] on icon at bounding box center [1104, 283] width 21 height 21
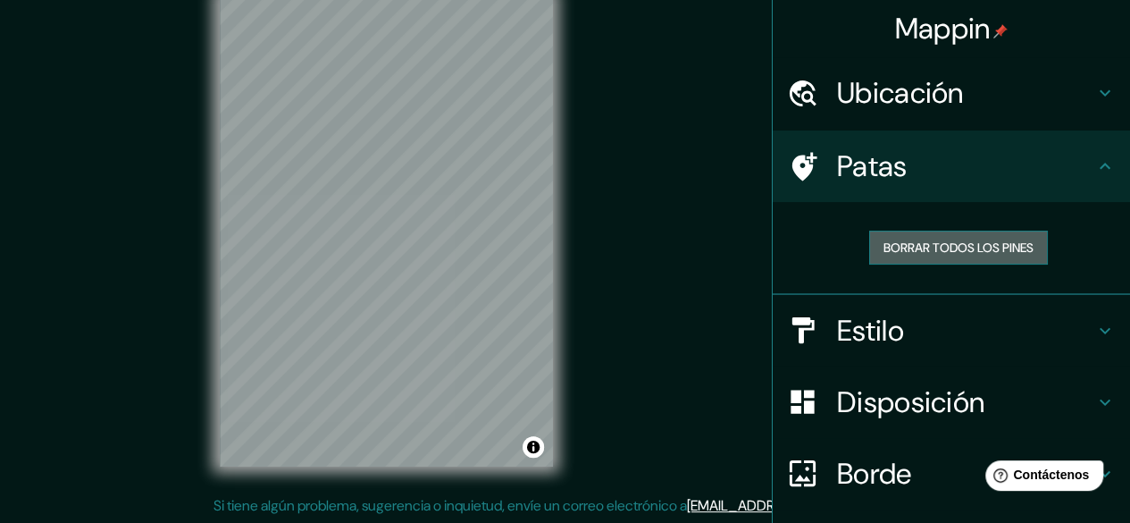
click at [1006, 257] on font "Borrar todos los pines" at bounding box center [959, 247] width 150 height 23
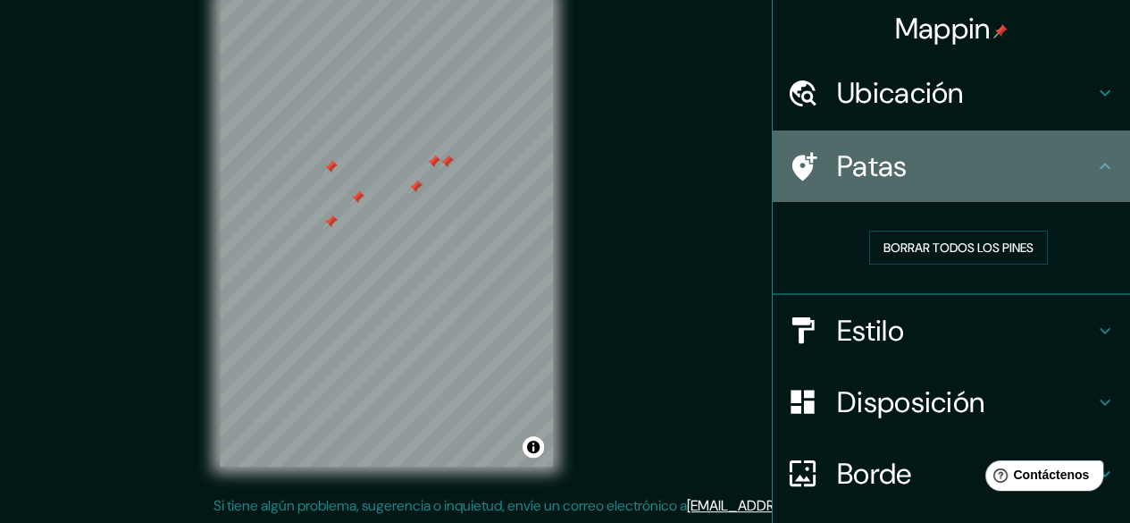
click at [1094, 170] on icon at bounding box center [1104, 165] width 21 height 21
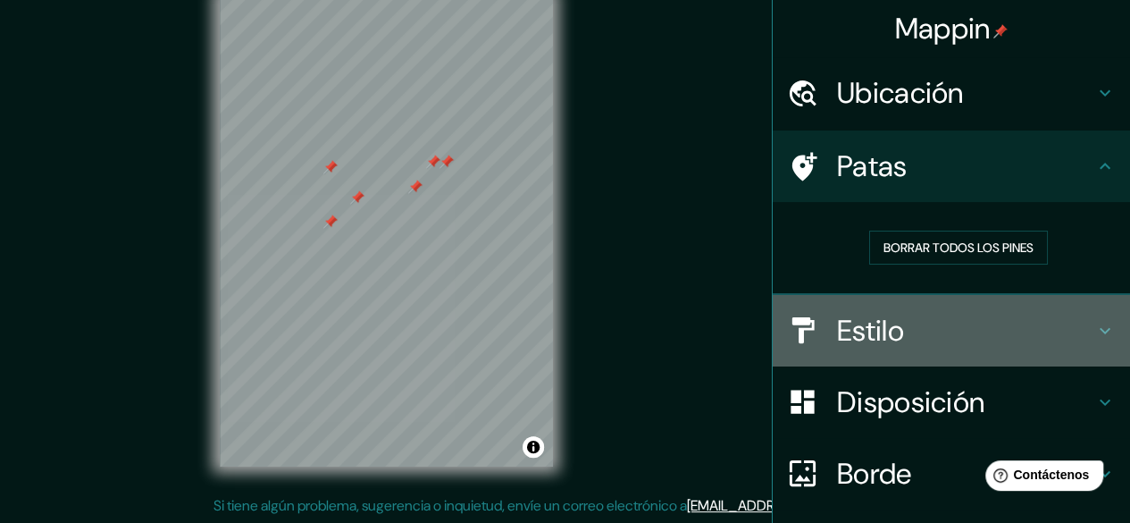
click at [1094, 324] on icon at bounding box center [1104, 330] width 21 height 21
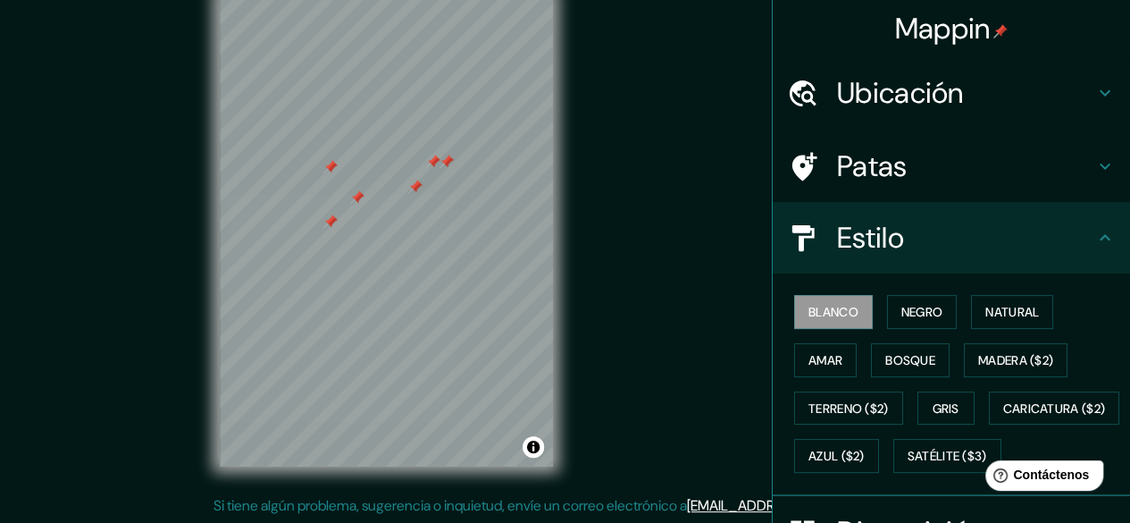
click at [938, 425] on div "Blanco Negro Natural Amar Bosque Madera ($2) Terreno ($2) Gris Caricatura ($2) …" at bounding box center [958, 384] width 343 height 192
click at [943, 407] on font "Gris" at bounding box center [946, 408] width 27 height 16
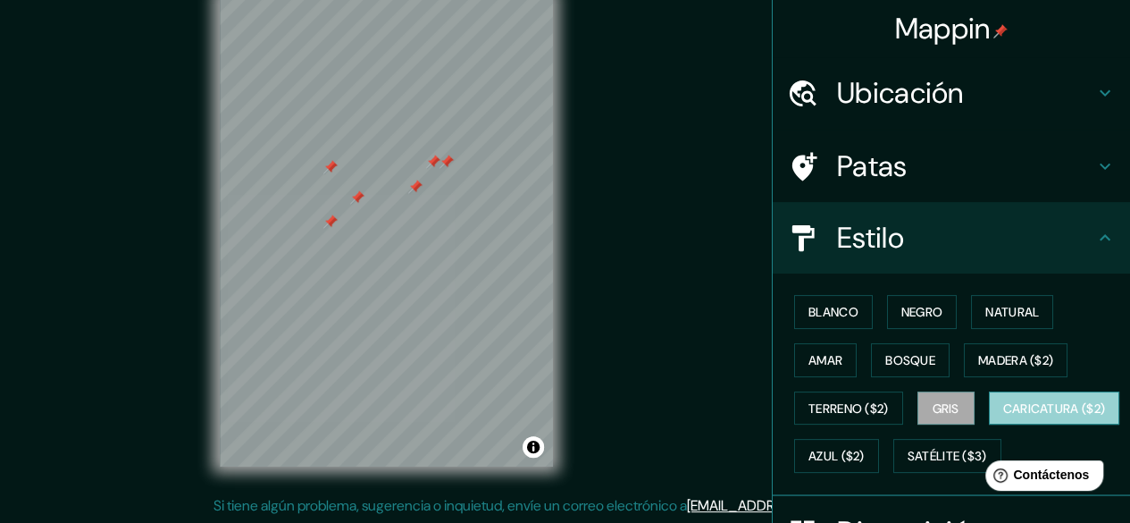
click at [1003, 420] on font "Caricatura ($2)" at bounding box center [1054, 408] width 103 height 23
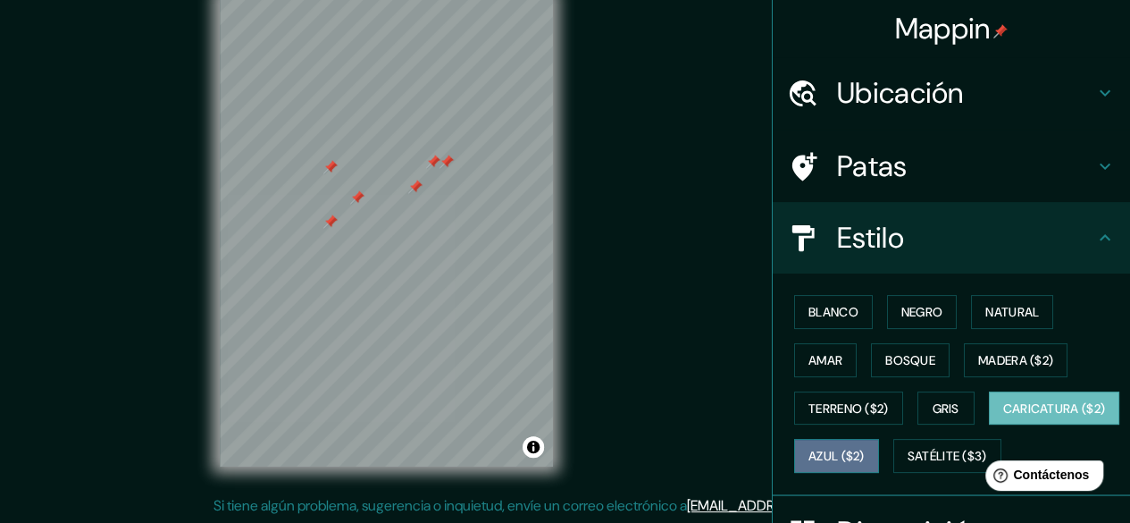
click at [879, 439] on button "Azul ($2)" at bounding box center [836, 456] width 85 height 34
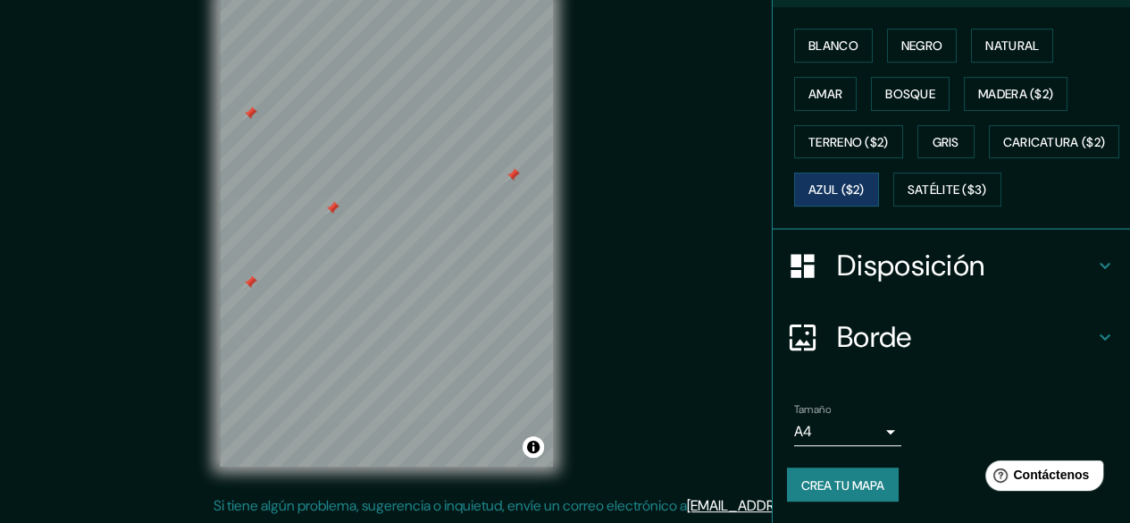
scroll to position [308, 0]
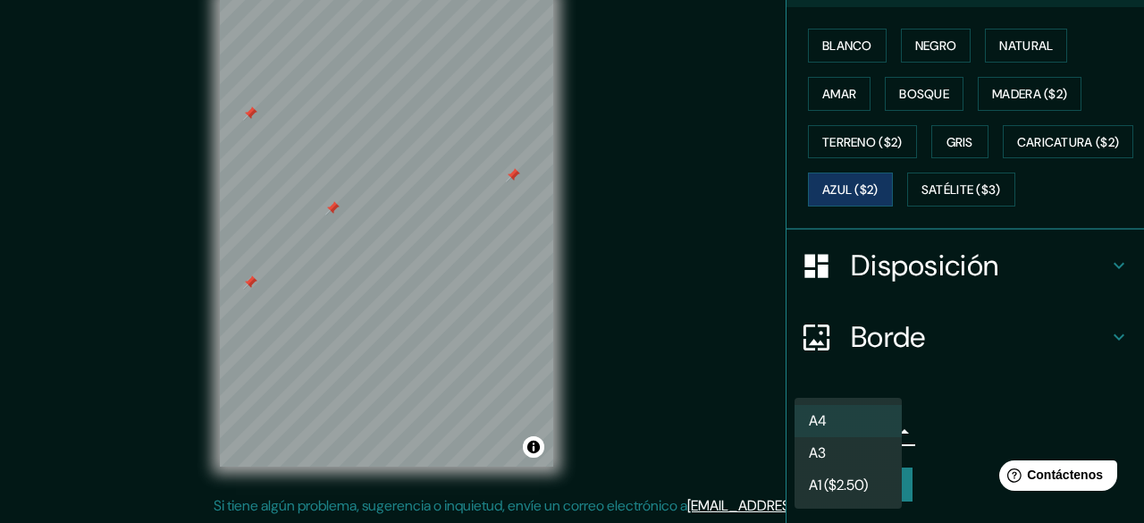
click at [870, 432] on body "Mappin Ubicación Patas Estilo Blanco Negro Natural [PERSON_NAME] ($2) Terreno (…" at bounding box center [572, 228] width 1144 height 523
click at [844, 453] on li "A3" at bounding box center [847, 454] width 107 height 33
click at [856, 435] on body "Mappin Ubicación Patas Estilo Blanco Negro Natural [PERSON_NAME] ($2) Terreno (…" at bounding box center [572, 228] width 1144 height 523
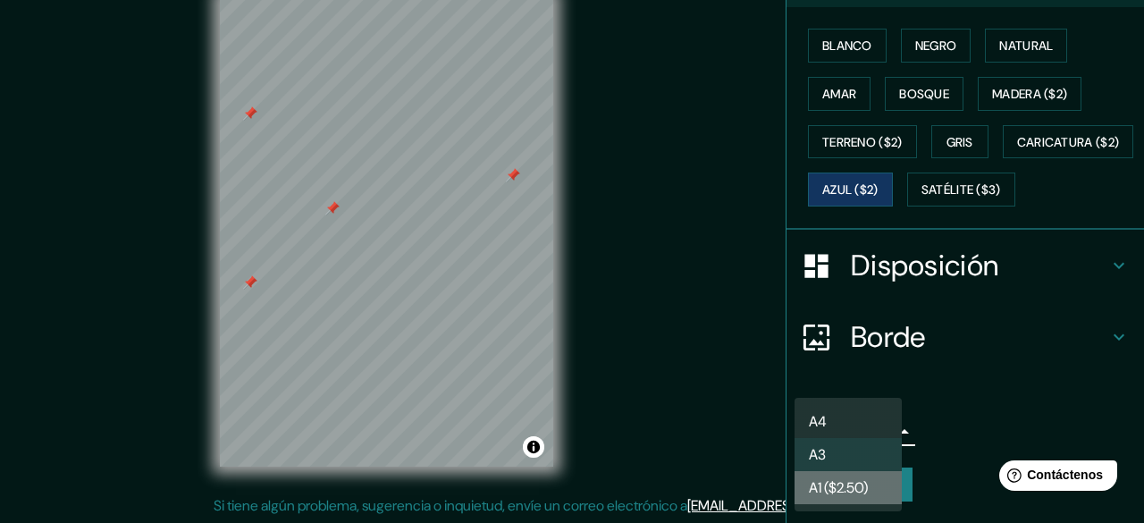
click at [859, 485] on font "A1 ($2.50)" at bounding box center [838, 487] width 59 height 19
click at [882, 430] on body "Mappin Ubicación Patas Estilo Blanco Negro Natural [PERSON_NAME] ($2) Terreno (…" at bounding box center [572, 228] width 1144 height 523
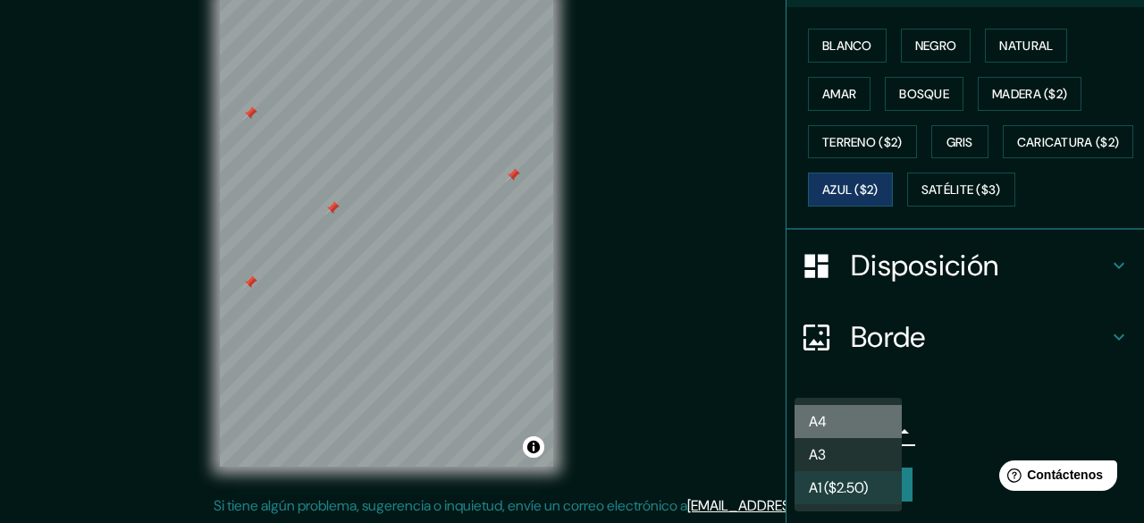
click at [859, 424] on li "A4" at bounding box center [847, 421] width 107 height 33
click at [868, 422] on body "Mappin Ubicación Patas Estilo Blanco Negro Natural [PERSON_NAME] ($2) Terreno (…" at bounding box center [572, 228] width 1144 height 523
click at [868, 422] on li "A4" at bounding box center [847, 421] width 107 height 33
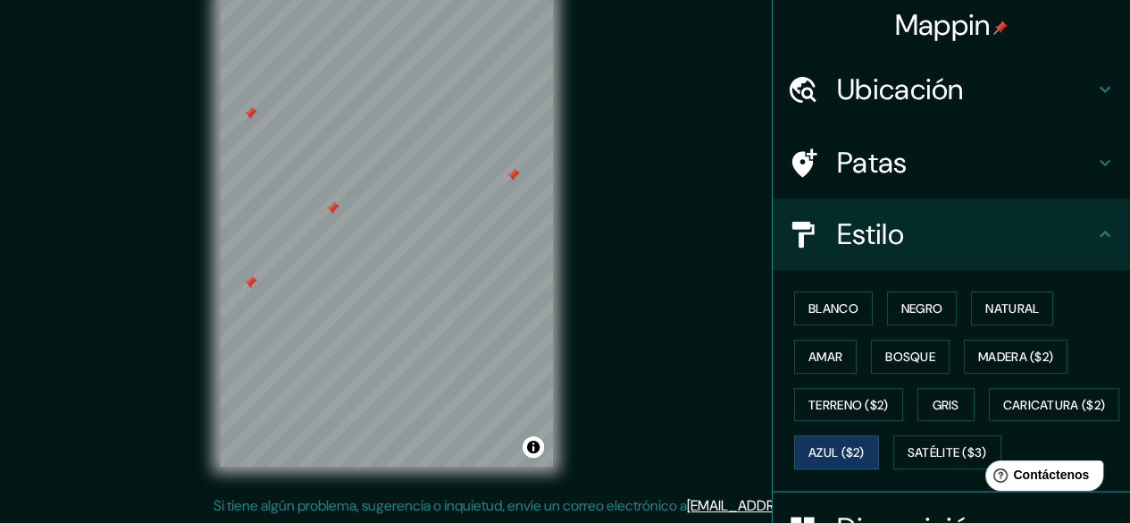
scroll to position [0, 0]
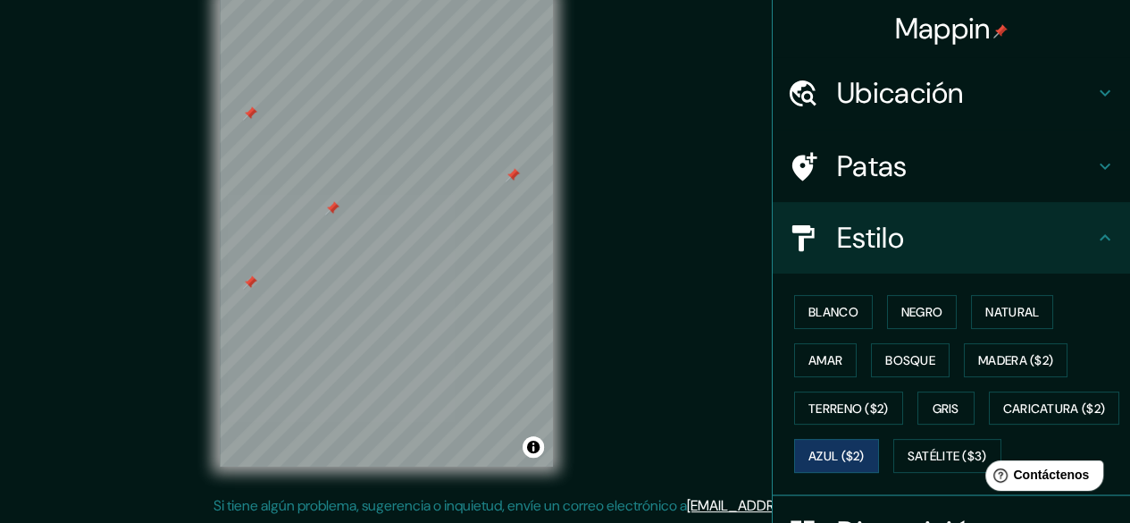
click at [968, 96] on h4 "Ubicación" at bounding box center [965, 93] width 257 height 36
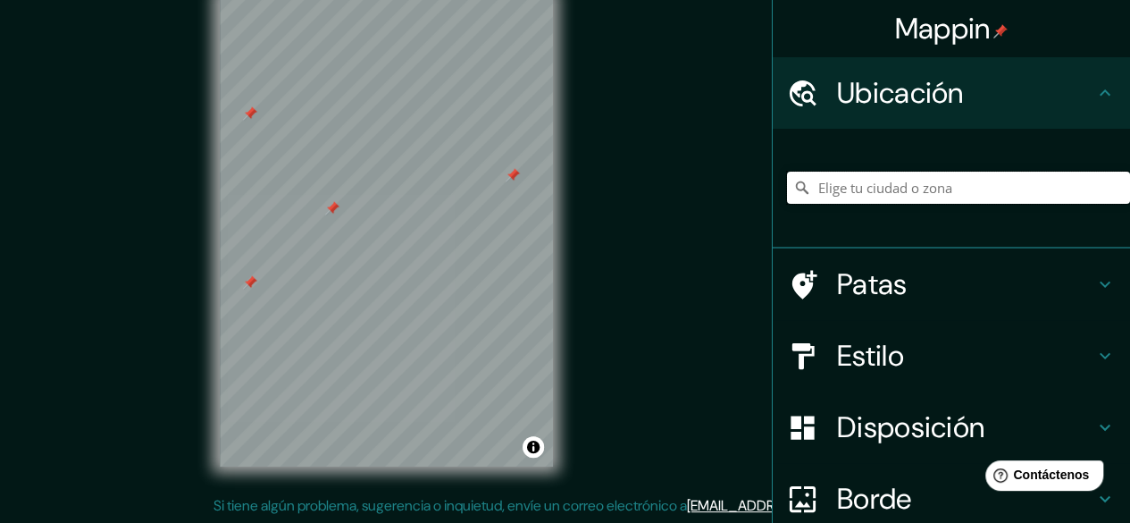
click at [849, 179] on input "Elige tu ciudad o zona" at bounding box center [958, 188] width 343 height 32
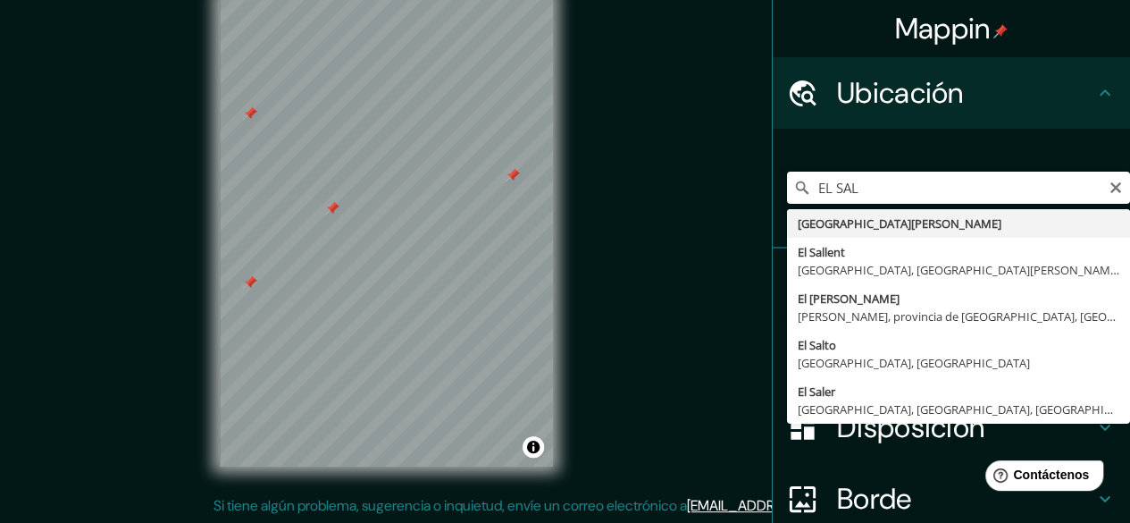
type input "[GEOGRAPHIC_DATA][PERSON_NAME]"
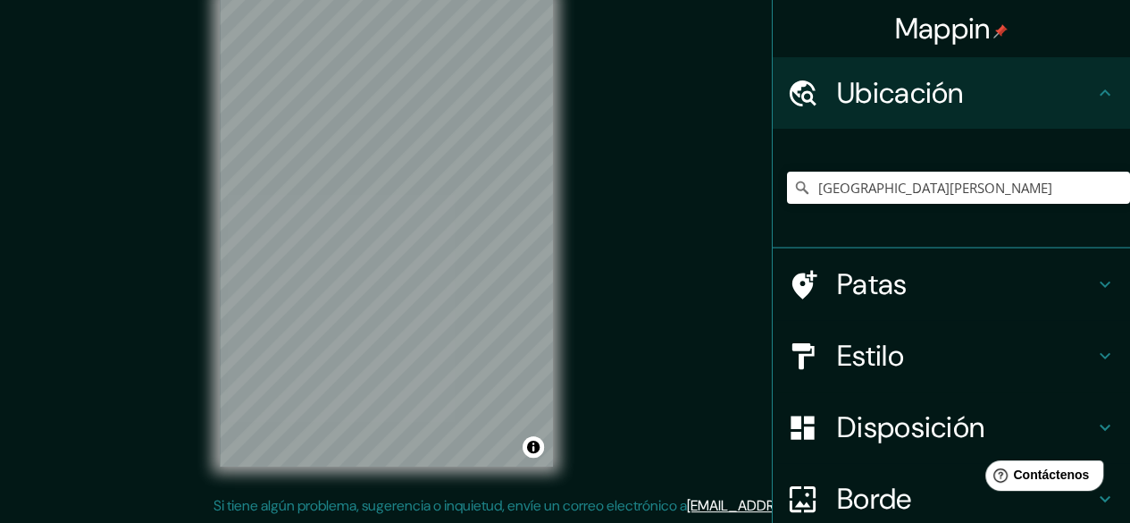
click at [1094, 345] on icon at bounding box center [1104, 355] width 21 height 21
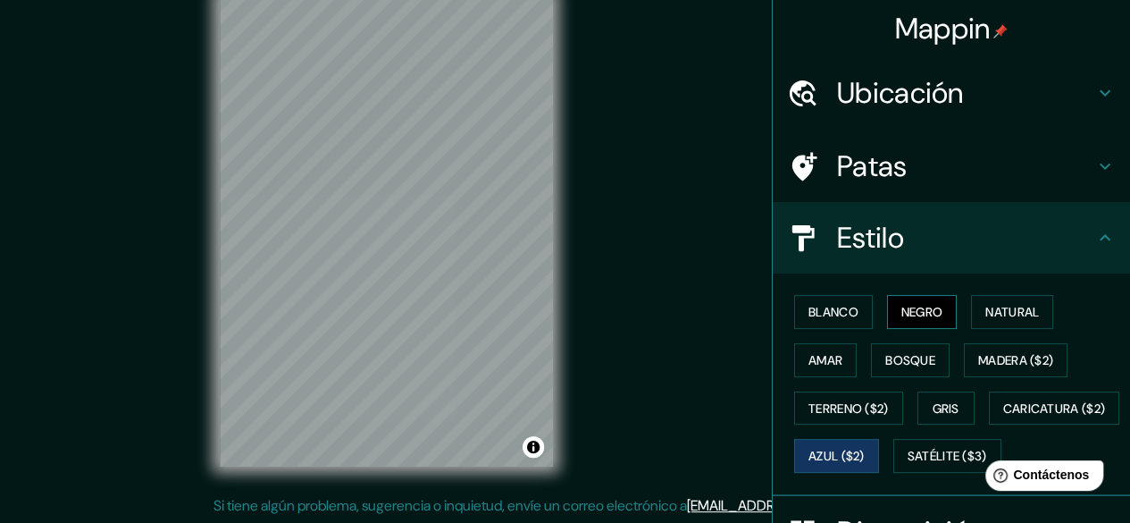
drag, startPoint x: 869, startPoint y: 300, endPoint x: 897, endPoint y: 305, distance: 28.1
click at [897, 305] on div "Blanco Negro Natural Amar Bosque Madera ($2) Terreno ($2) Gris Caricatura ($2) …" at bounding box center [958, 384] width 343 height 192
click at [901, 305] on font "Negro" at bounding box center [922, 312] width 42 height 16
click at [971, 314] on button "Natural" at bounding box center [1012, 312] width 82 height 34
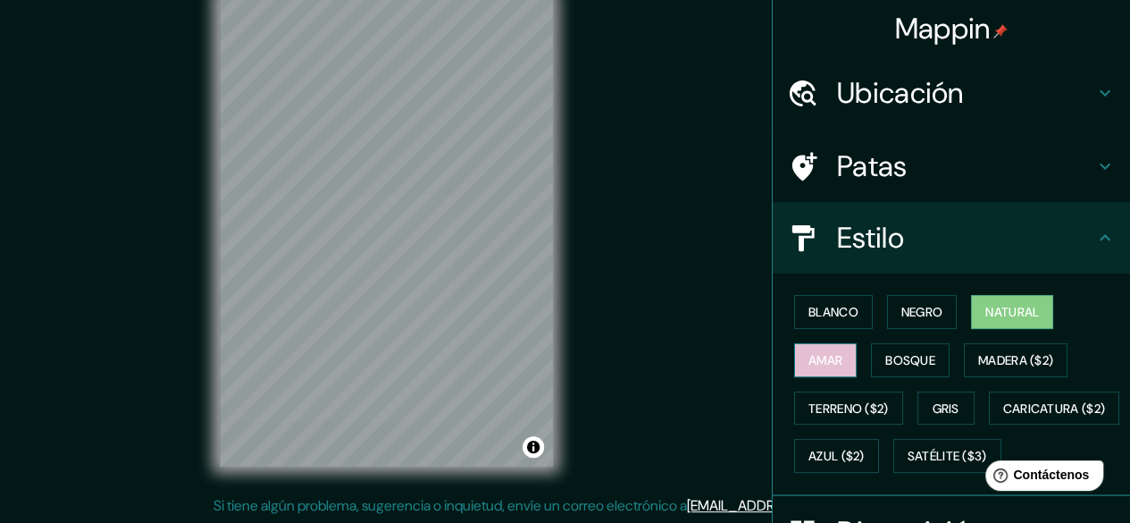
click at [821, 348] on font "Amar" at bounding box center [826, 359] width 34 height 23
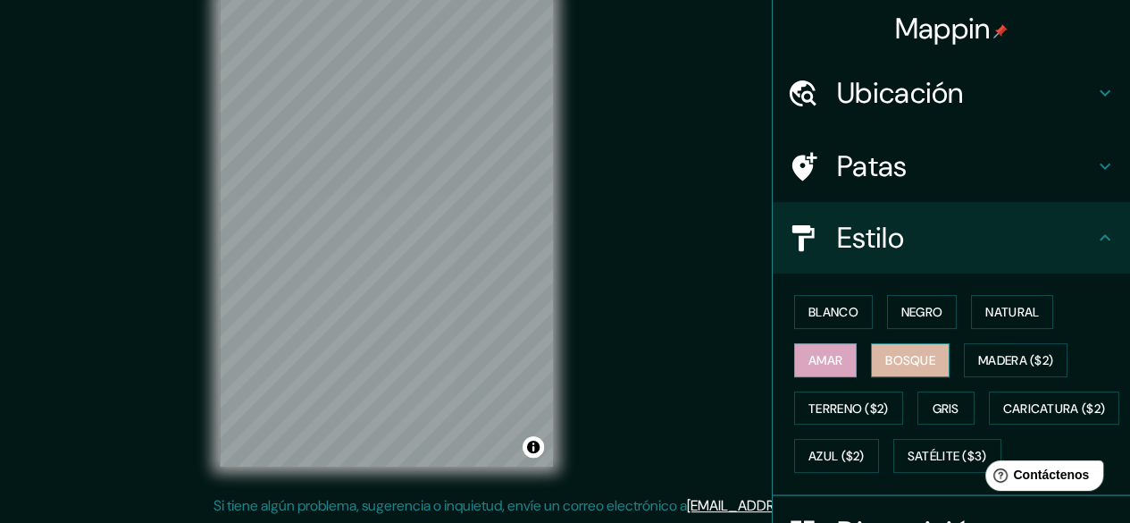
click at [885, 352] on font "Bosque" at bounding box center [910, 360] width 50 height 16
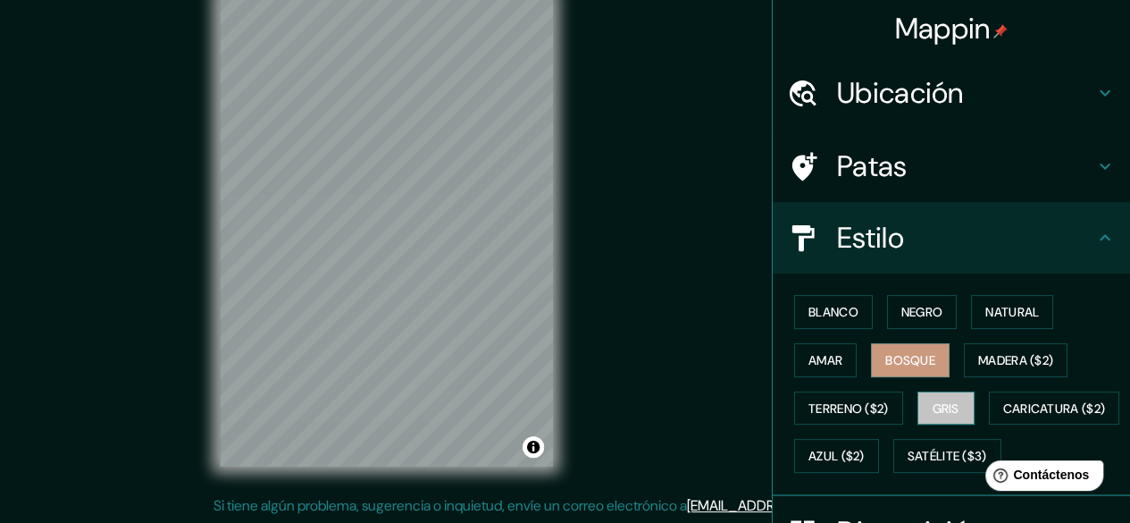
click at [933, 401] on font "Gris" at bounding box center [946, 408] width 27 height 16
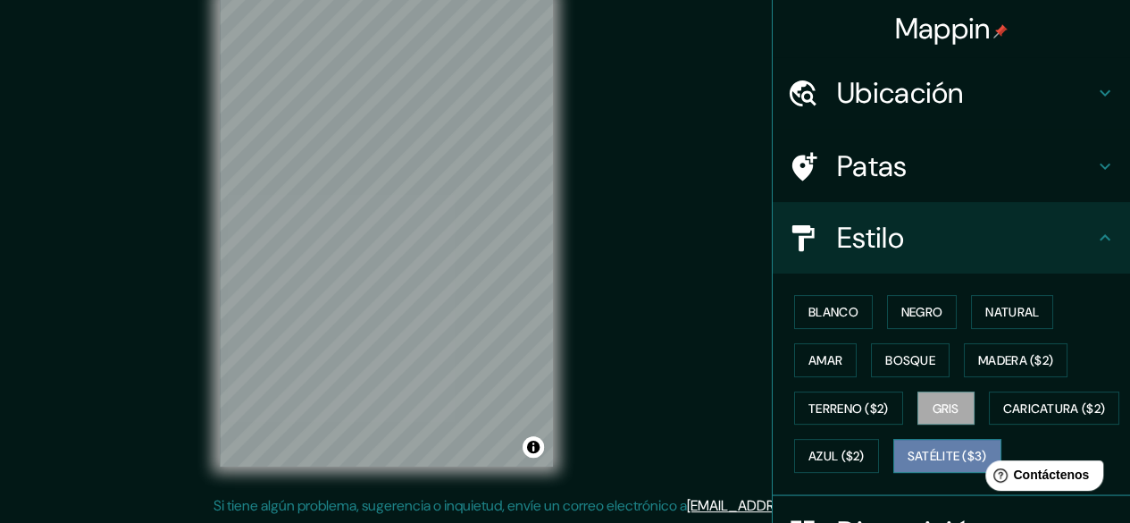
click at [908, 465] on font "Satélite ($3)" at bounding box center [948, 457] width 80 height 16
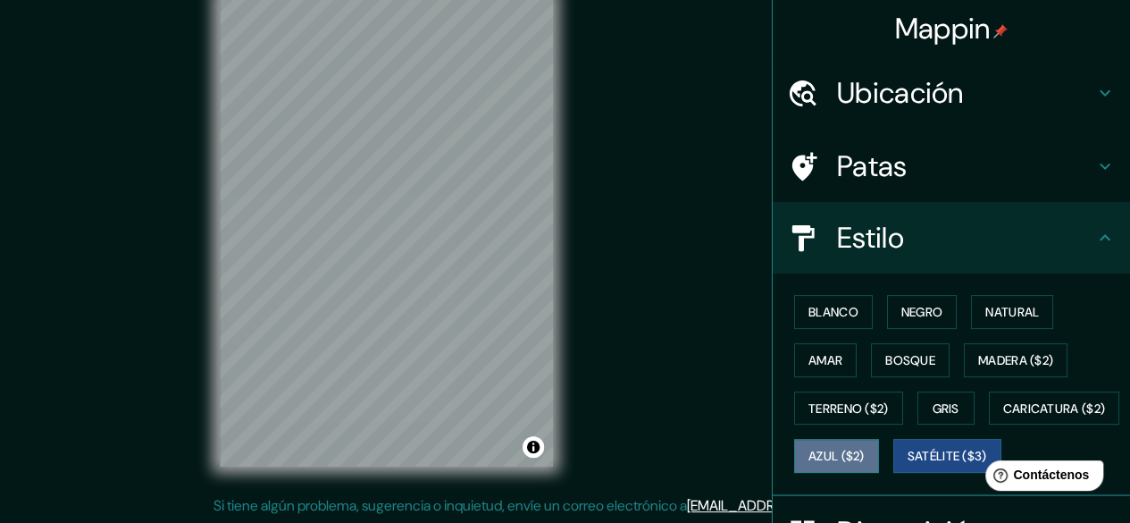
click at [879, 455] on button "Azul ($2)" at bounding box center [836, 456] width 85 height 34
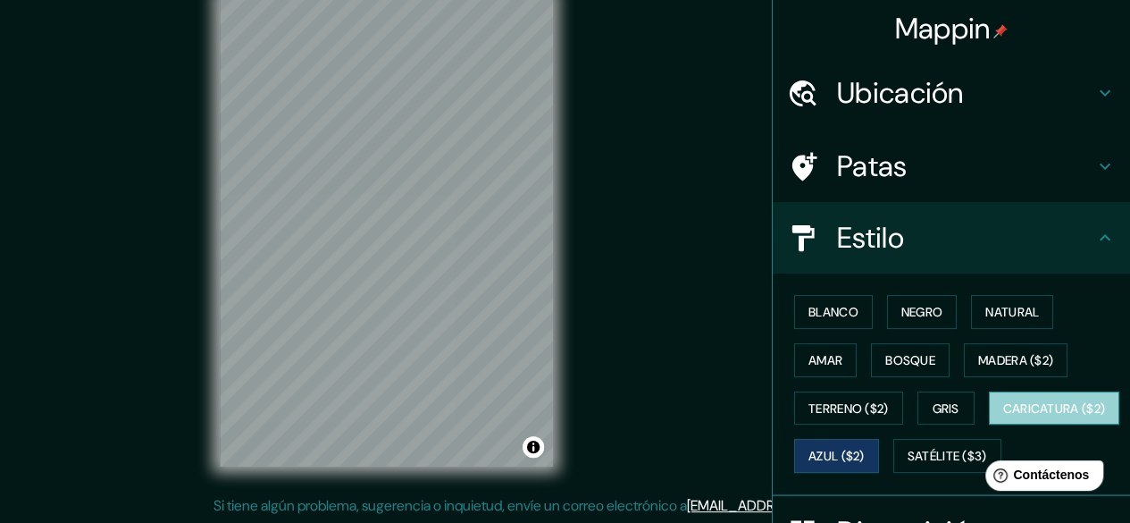
click at [1003, 416] on font "Caricatura ($2)" at bounding box center [1054, 408] width 103 height 16
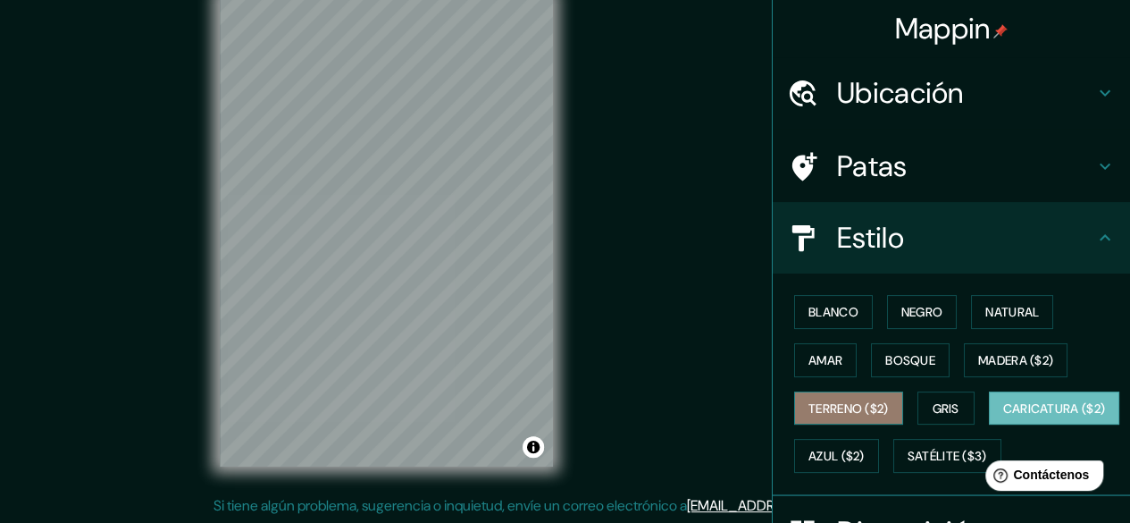
click at [849, 414] on font "Terreno ($2)" at bounding box center [849, 408] width 80 height 23
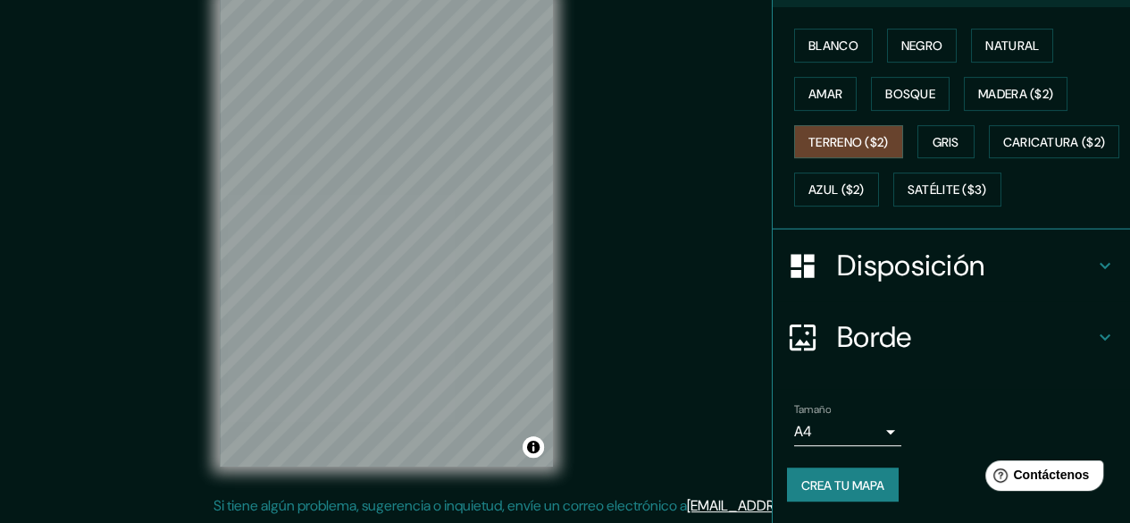
scroll to position [304, 0]
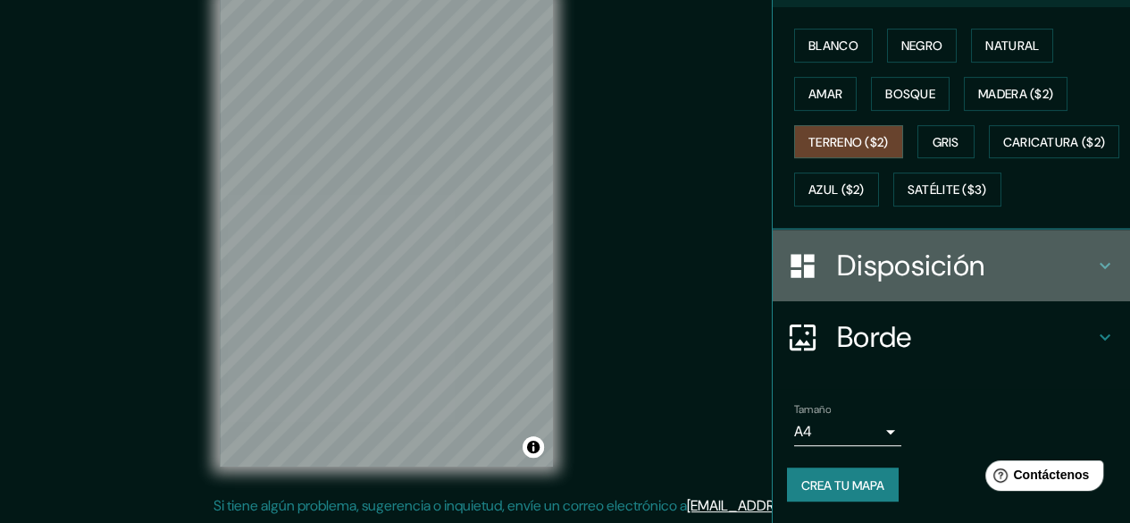
click at [1098, 276] on icon at bounding box center [1104, 265] width 21 height 21
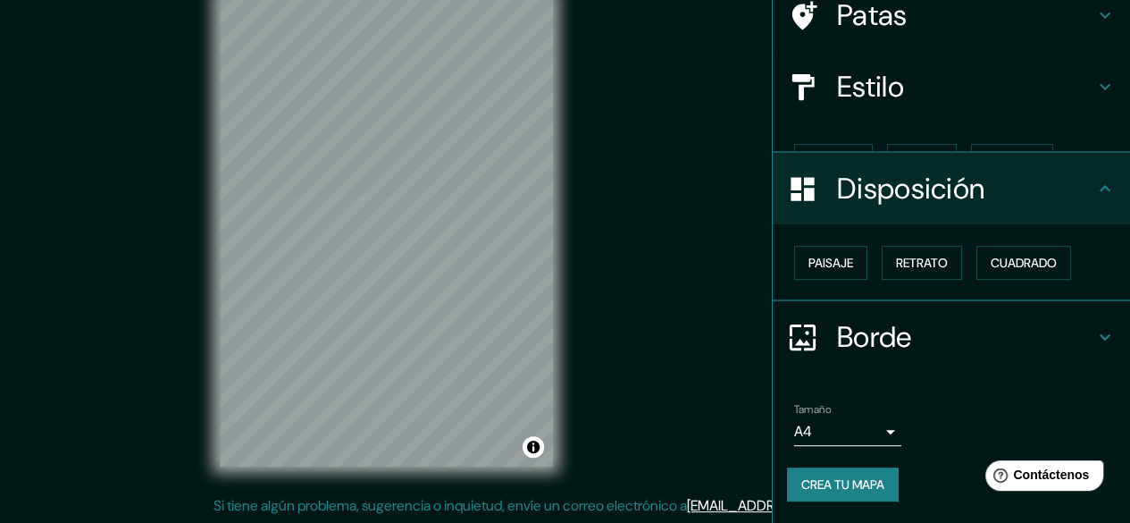
scroll to position [120, 0]
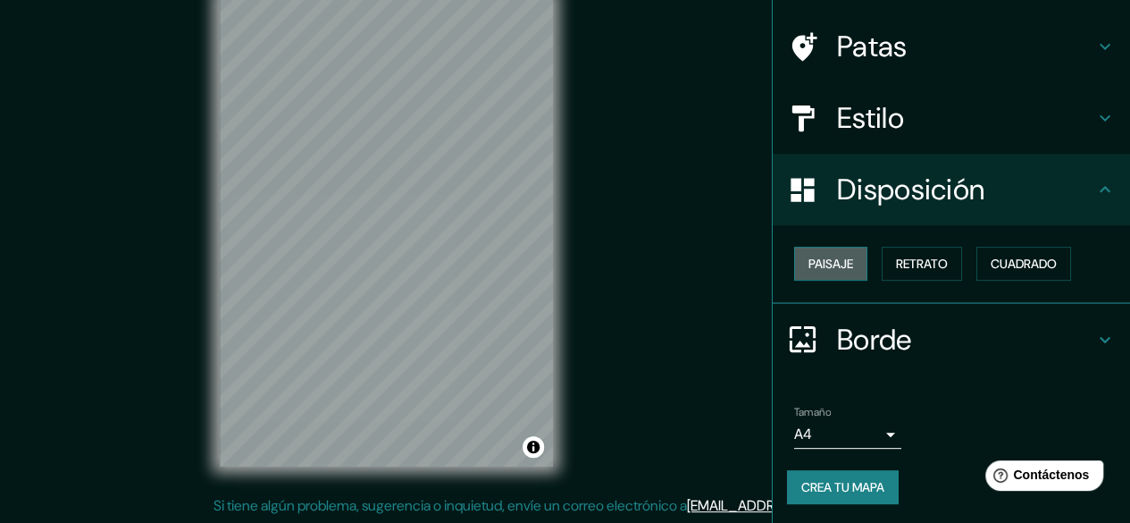
click at [835, 258] on font "Paisaje" at bounding box center [831, 264] width 45 height 16
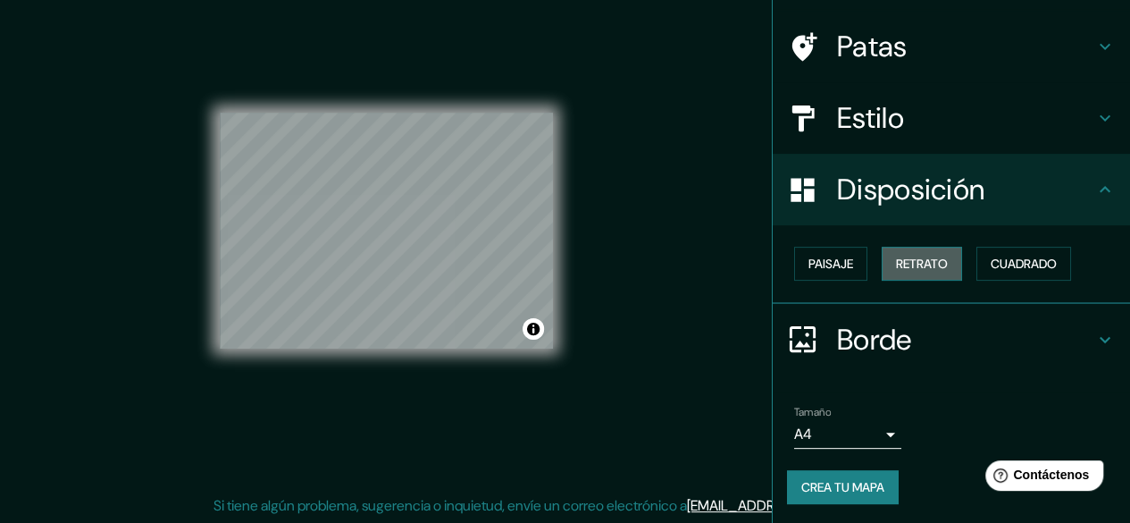
click at [909, 259] on font "Retrato" at bounding box center [922, 264] width 52 height 16
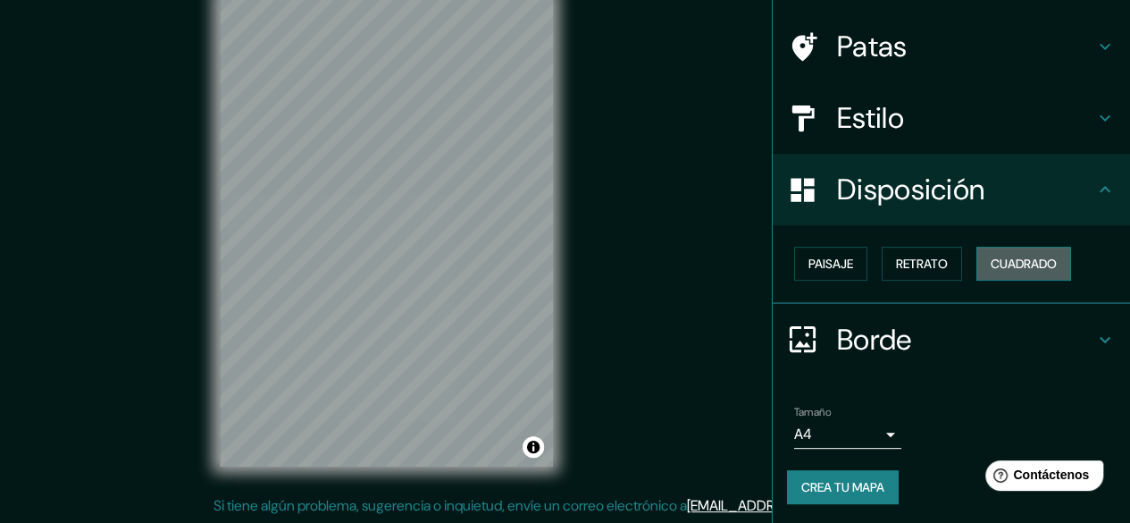
click at [991, 271] on font "Cuadrado" at bounding box center [1024, 263] width 66 height 23
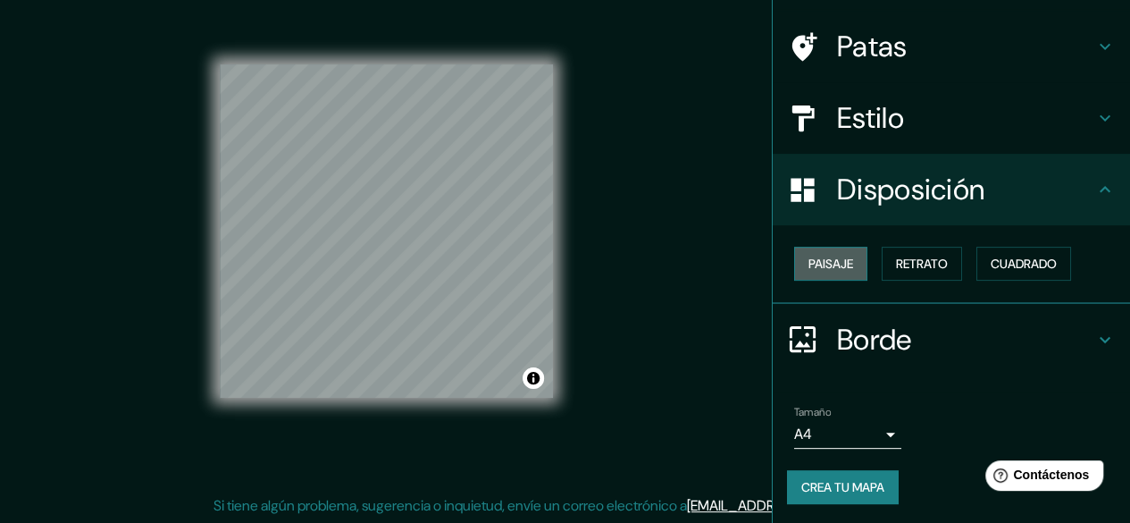
click at [820, 265] on font "Paisaje" at bounding box center [831, 264] width 45 height 16
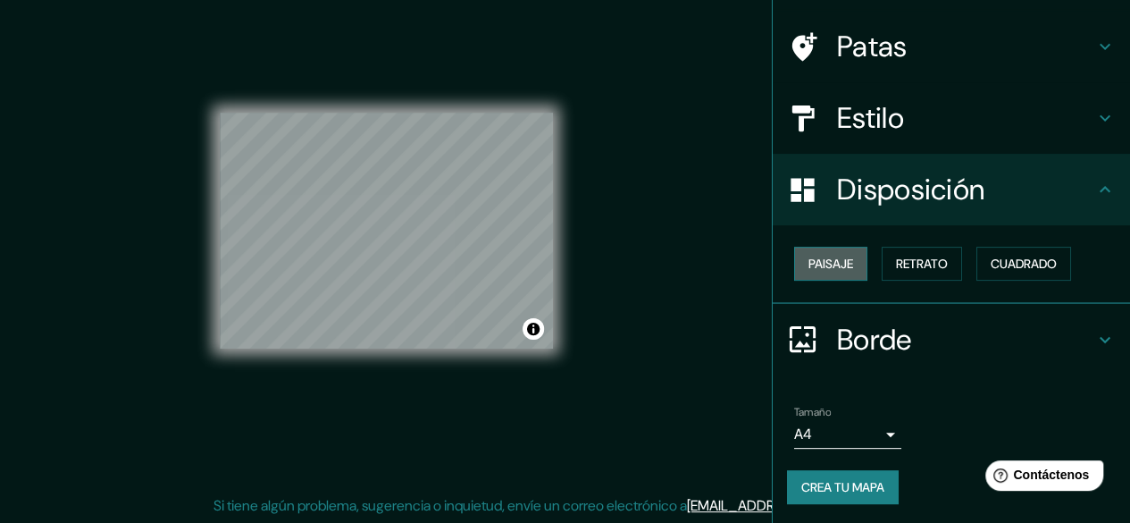
click at [834, 272] on font "Paisaje" at bounding box center [831, 263] width 45 height 23
drag, startPoint x: 909, startPoint y: 288, endPoint x: 909, endPoint y: 277, distance: 10.7
click at [909, 277] on div "Paisaje Retrato Cuadrado" at bounding box center [951, 264] width 357 height 79
click at [909, 277] on button "Retrato" at bounding box center [922, 264] width 80 height 34
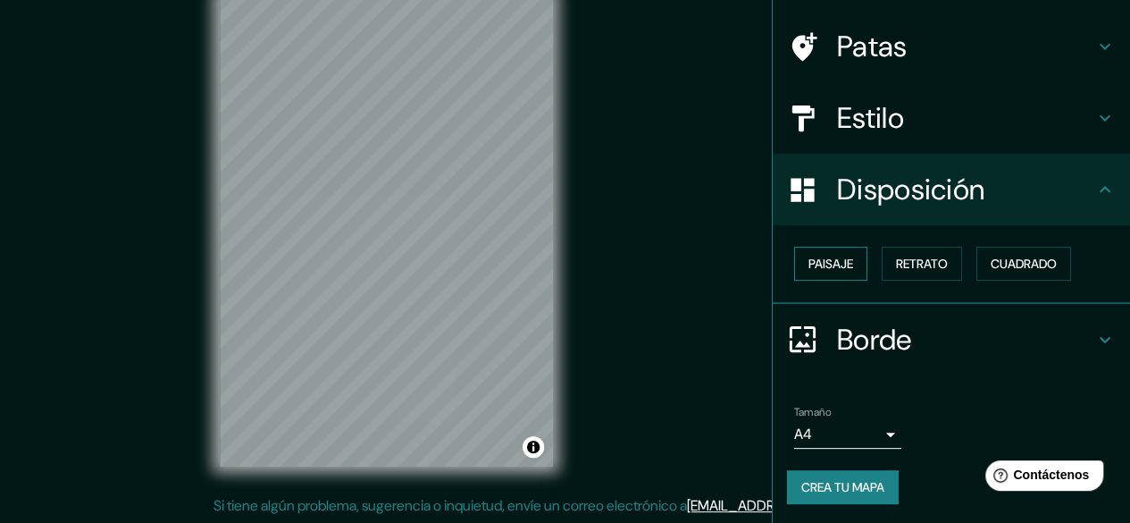
click at [822, 265] on font "Paisaje" at bounding box center [831, 264] width 45 height 16
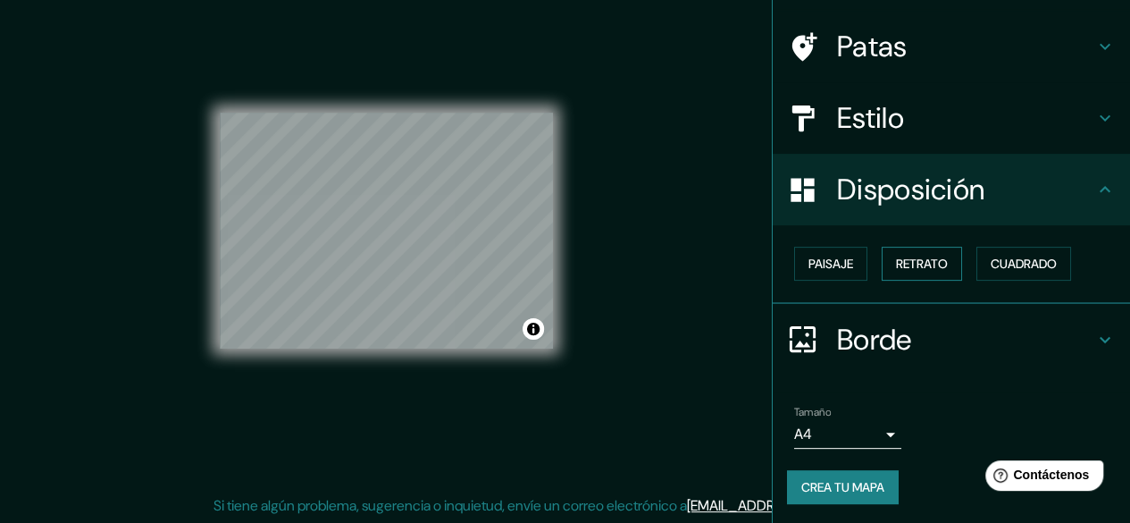
click at [896, 252] on font "Retrato" at bounding box center [922, 263] width 52 height 23
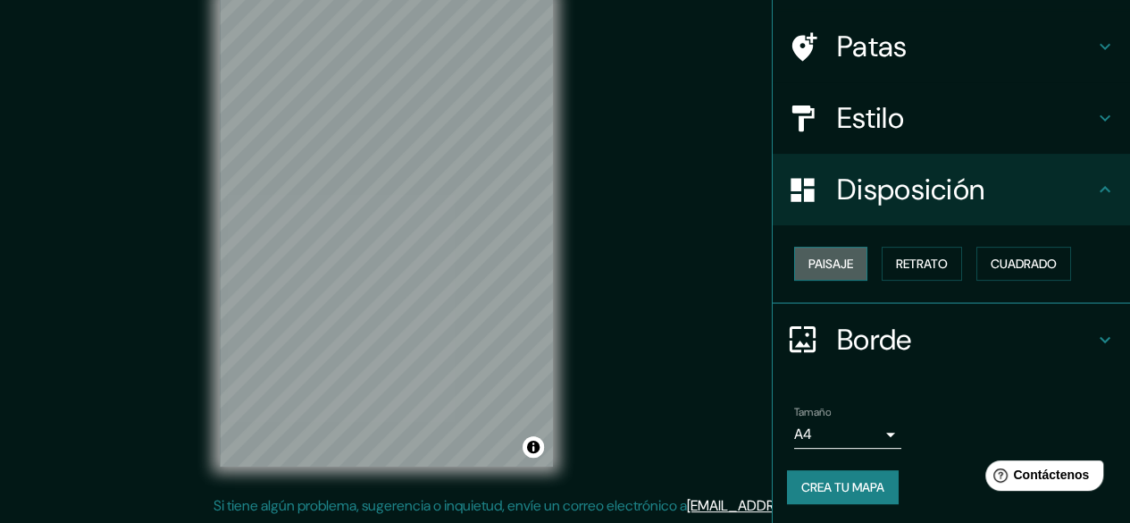
click at [854, 260] on button "Paisaje" at bounding box center [830, 264] width 73 height 34
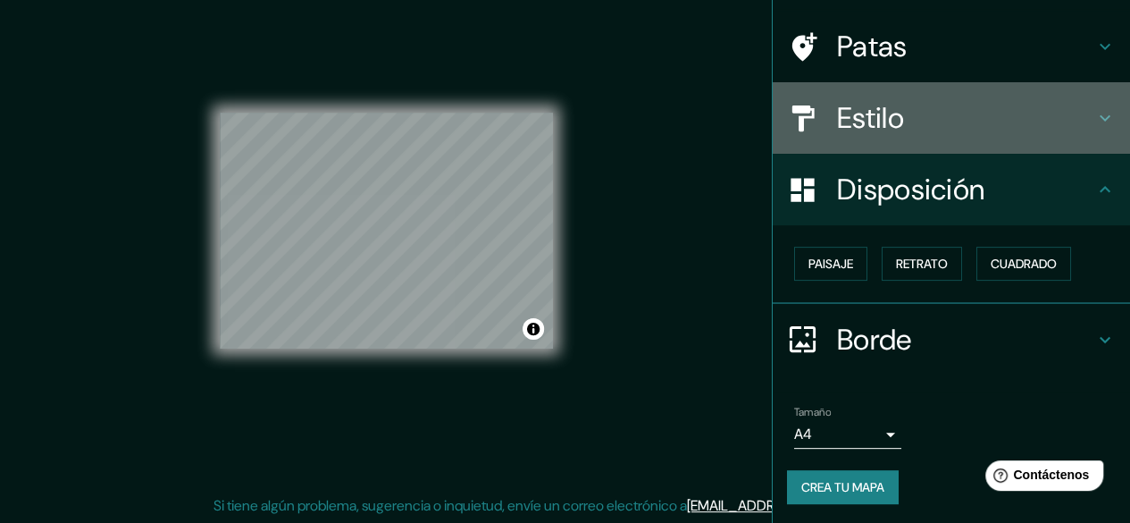
click at [1094, 124] on icon at bounding box center [1104, 117] width 21 height 21
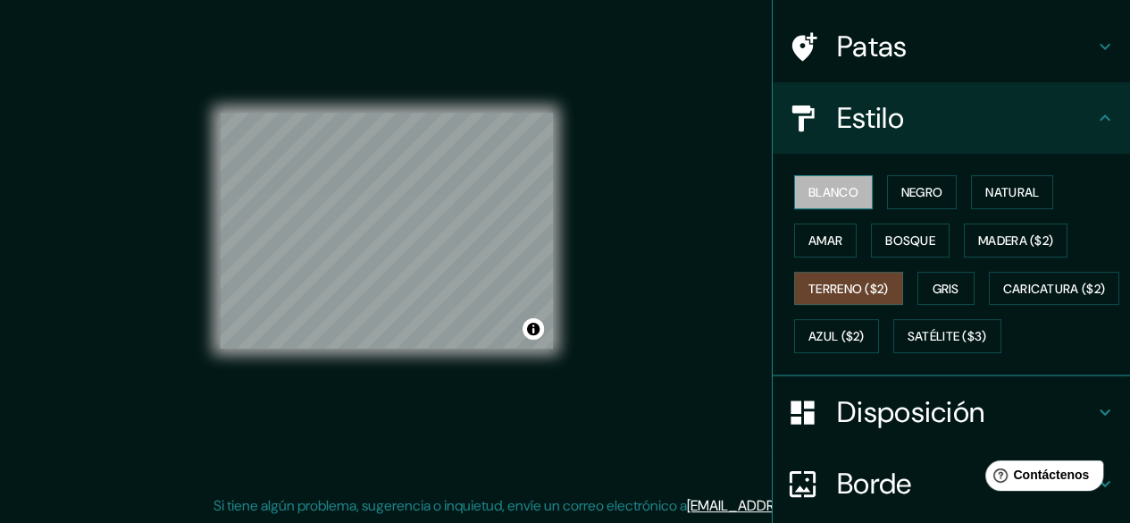
click at [829, 189] on font "Blanco" at bounding box center [834, 192] width 50 height 16
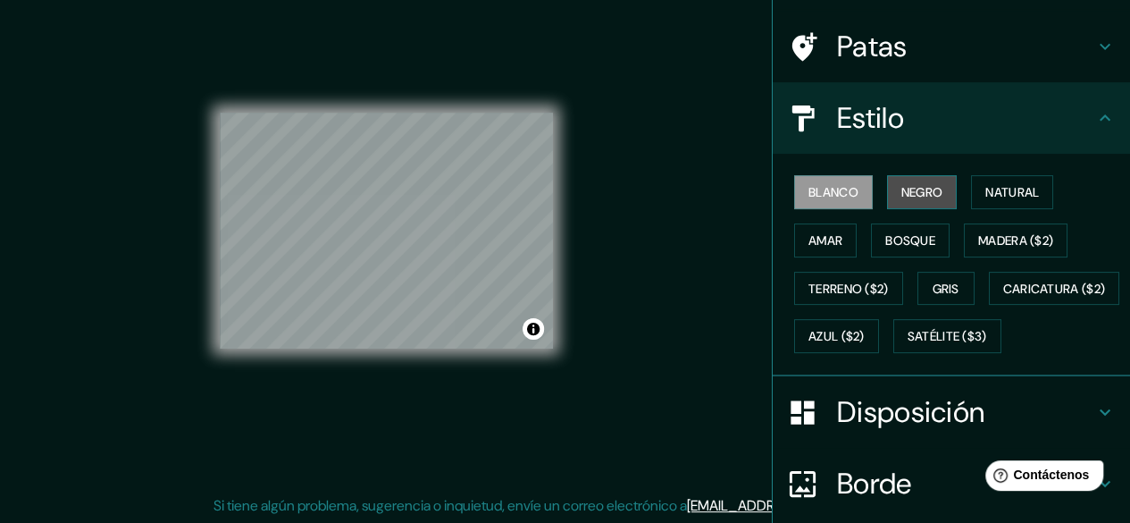
click at [915, 200] on font "Negro" at bounding box center [922, 191] width 42 height 23
click at [901, 197] on font "Negro" at bounding box center [922, 192] width 42 height 16
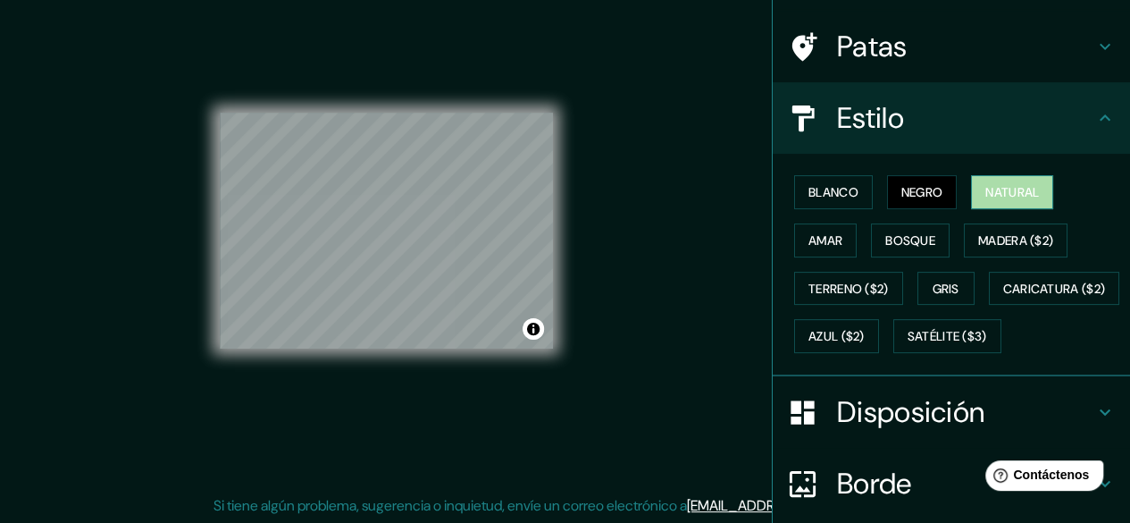
click at [971, 201] on button "Natural" at bounding box center [1012, 192] width 82 height 34
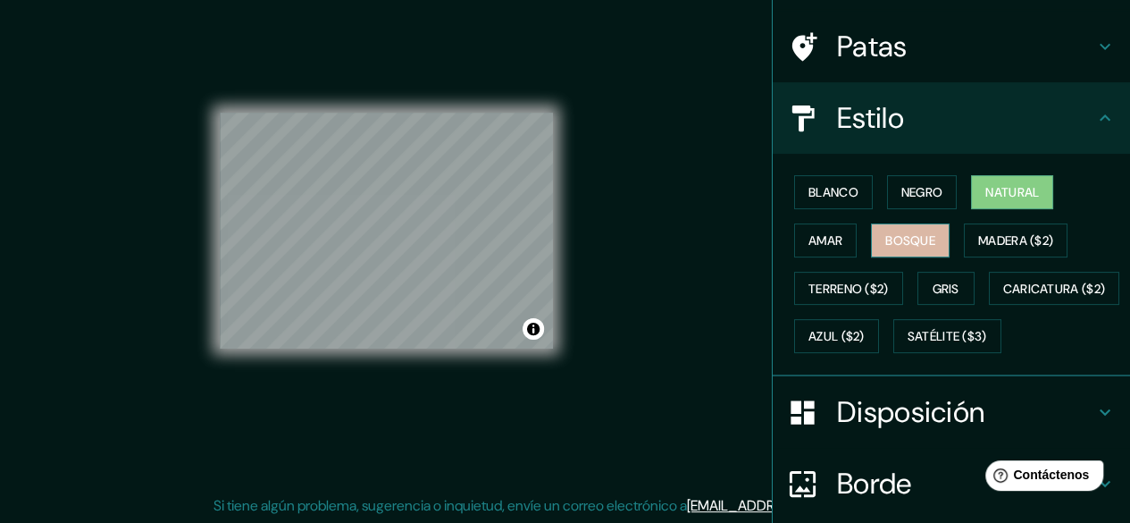
click at [910, 242] on font "Bosque" at bounding box center [910, 240] width 50 height 16
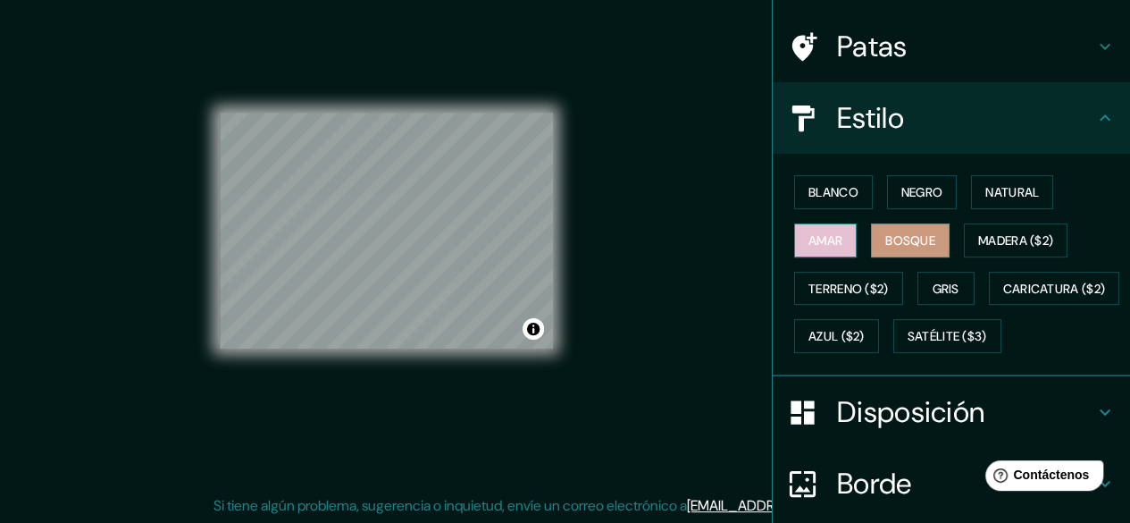
click at [815, 240] on font "Amar" at bounding box center [826, 240] width 34 height 16
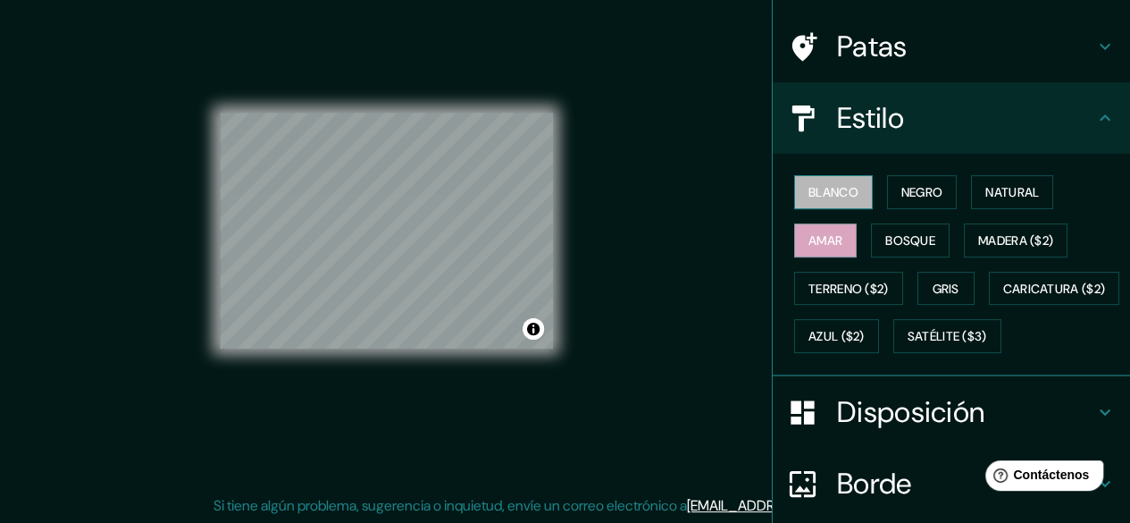
click at [809, 205] on button "Blanco" at bounding box center [833, 192] width 79 height 34
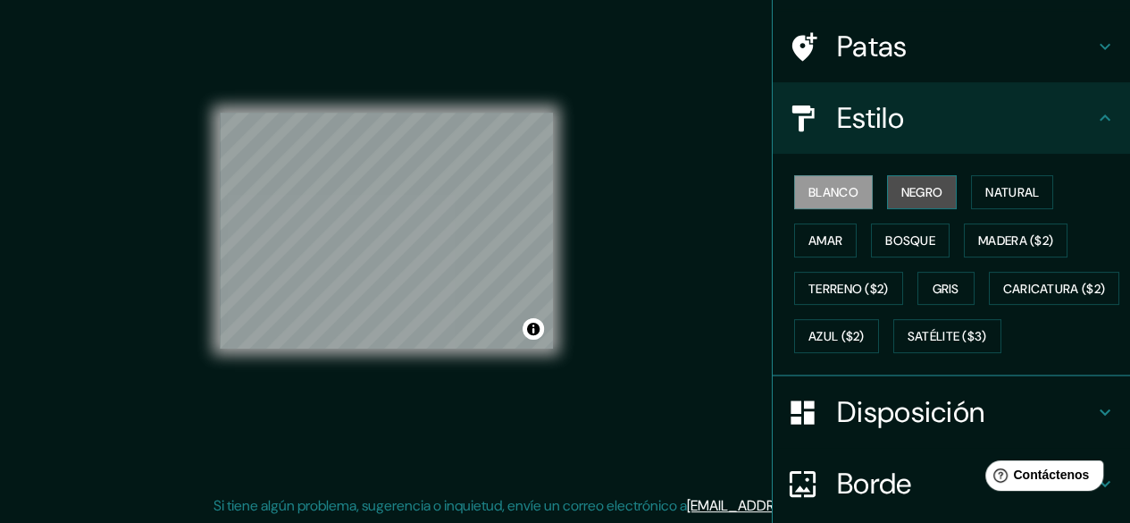
click at [910, 191] on font "Negro" at bounding box center [922, 192] width 42 height 16
click at [857, 199] on button "Blanco" at bounding box center [833, 192] width 79 height 34
click at [914, 205] on button "Negro" at bounding box center [922, 192] width 71 height 34
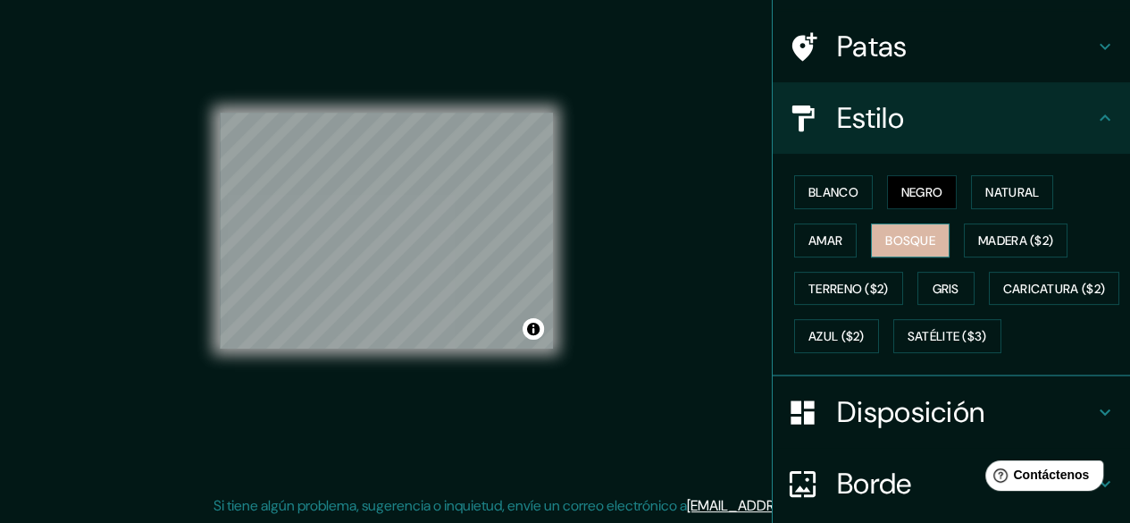
click at [931, 231] on button "Bosque" at bounding box center [910, 240] width 79 height 34
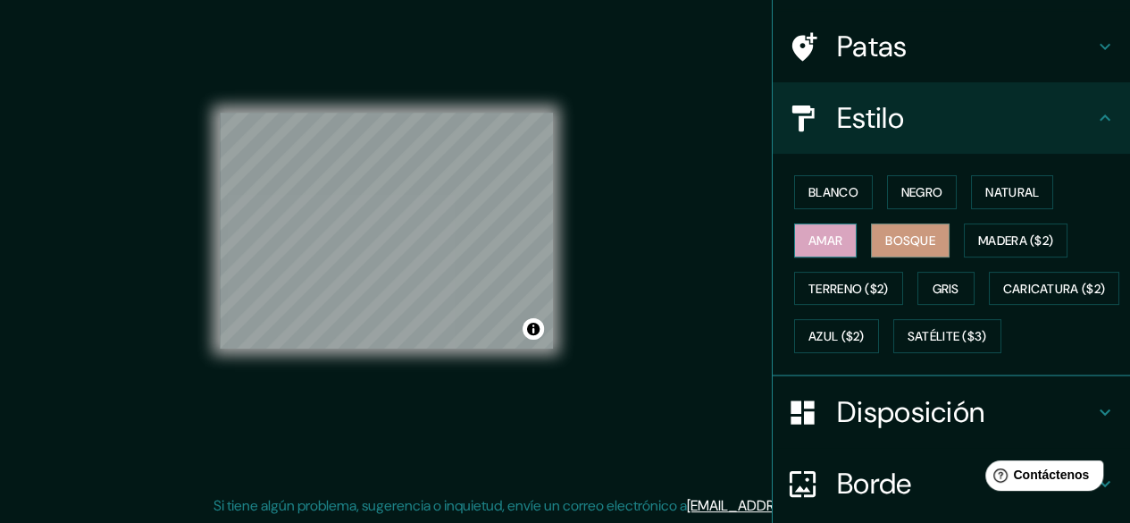
click at [822, 233] on font "Amar" at bounding box center [826, 240] width 34 height 16
click at [850, 190] on button "Blanco" at bounding box center [833, 192] width 79 height 34
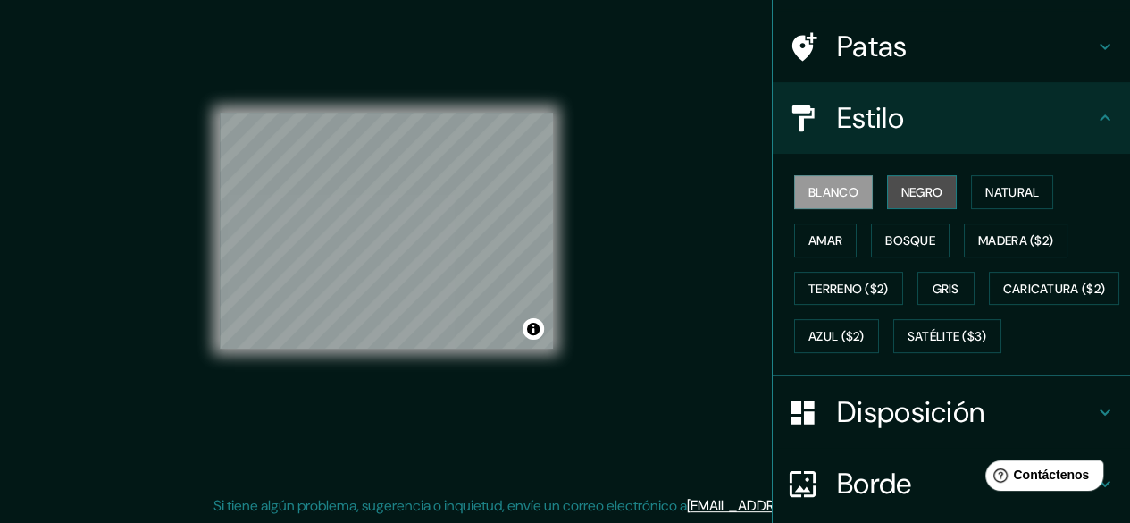
click at [925, 198] on font "Negro" at bounding box center [922, 192] width 42 height 16
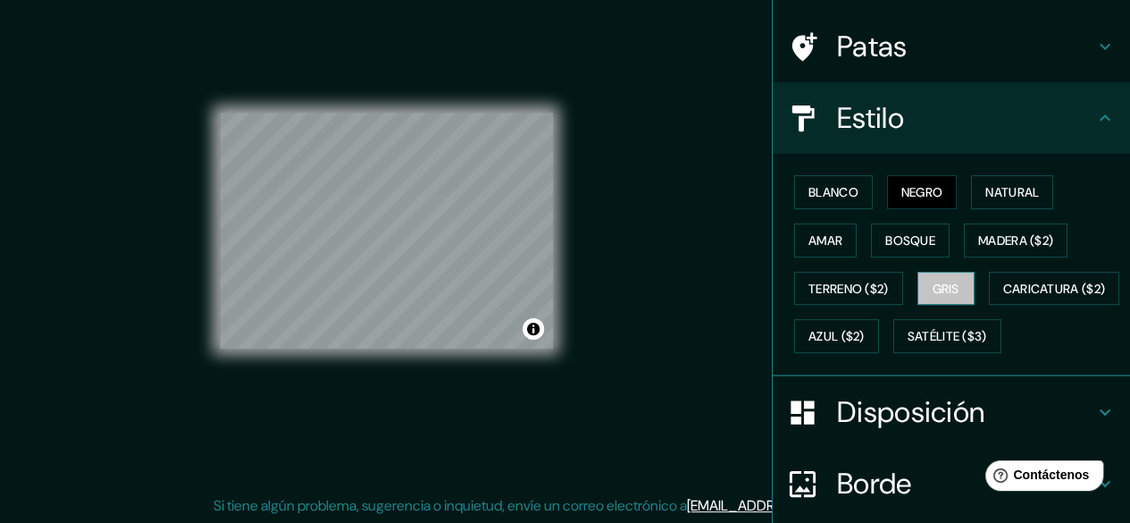
click at [920, 289] on button "Gris" at bounding box center [946, 289] width 57 height 34
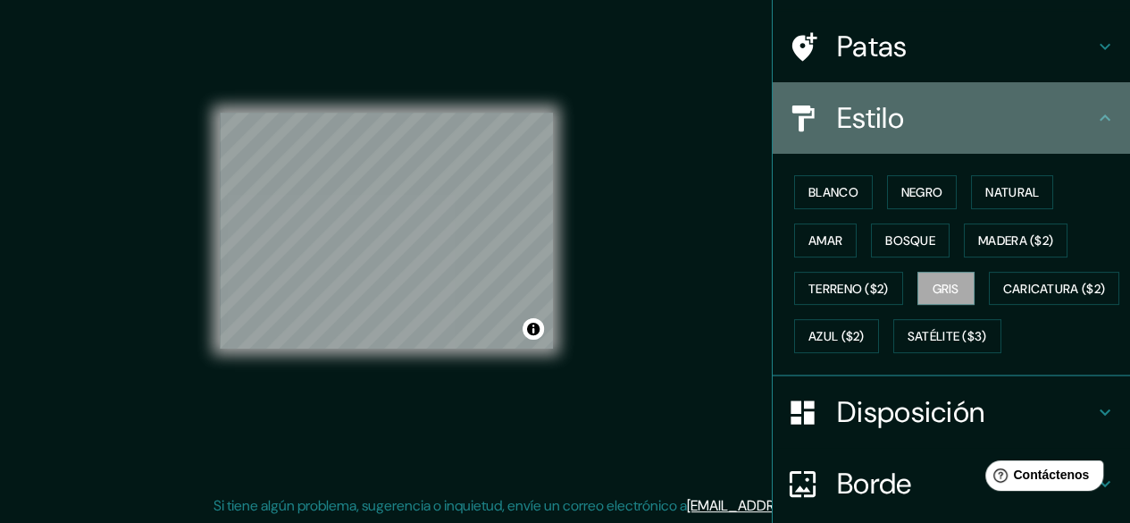
click at [1099, 124] on icon at bounding box center [1104, 117] width 21 height 21
click at [1094, 112] on icon at bounding box center [1104, 117] width 21 height 21
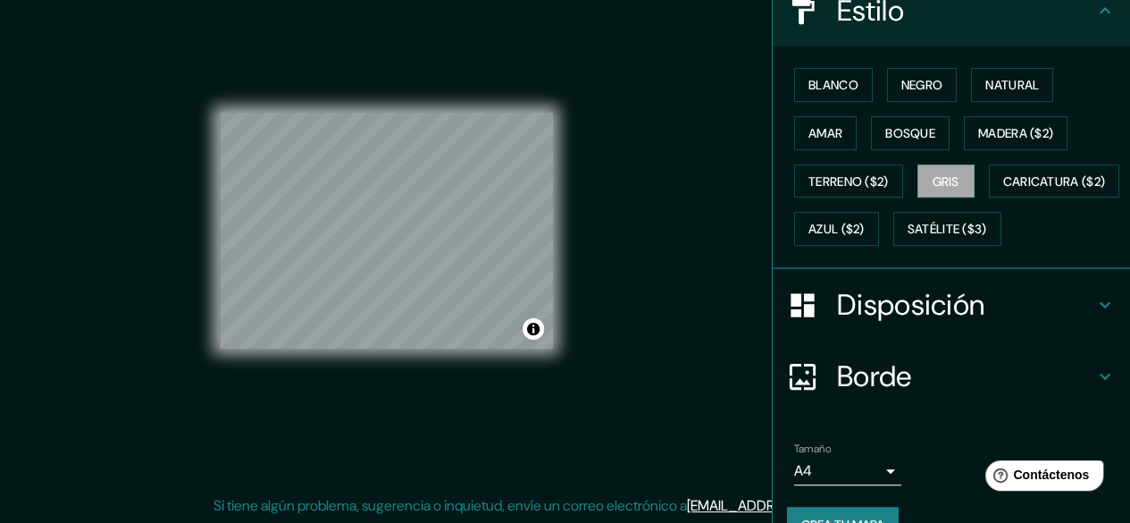
scroll to position [300, 0]
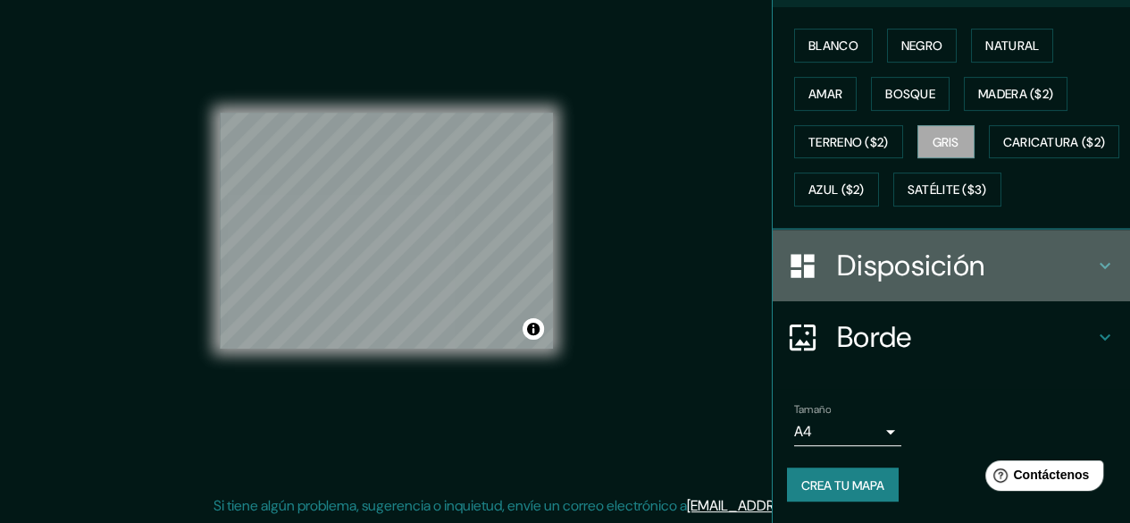
click at [1097, 276] on icon at bounding box center [1104, 265] width 21 height 21
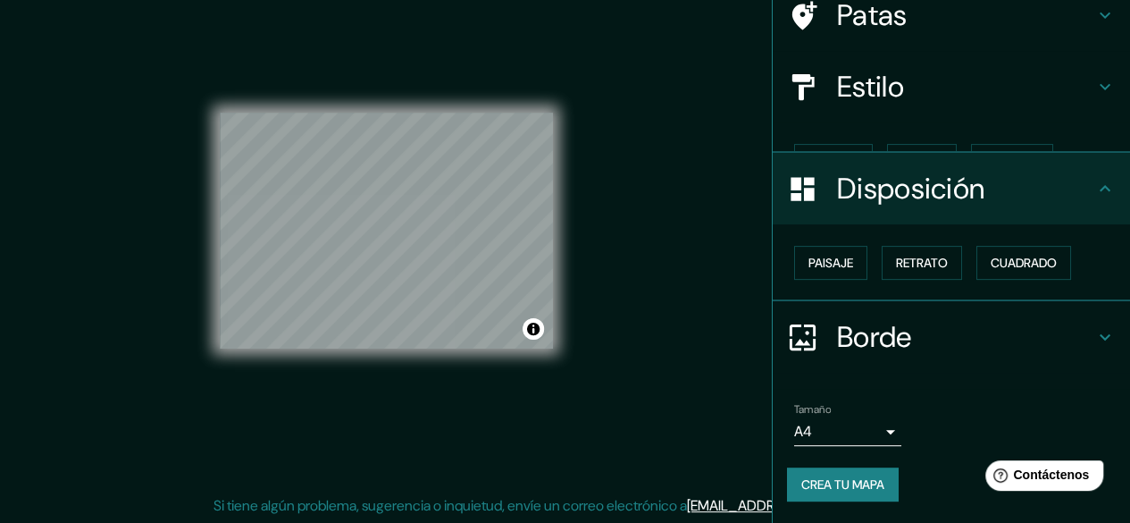
scroll to position [120, 0]
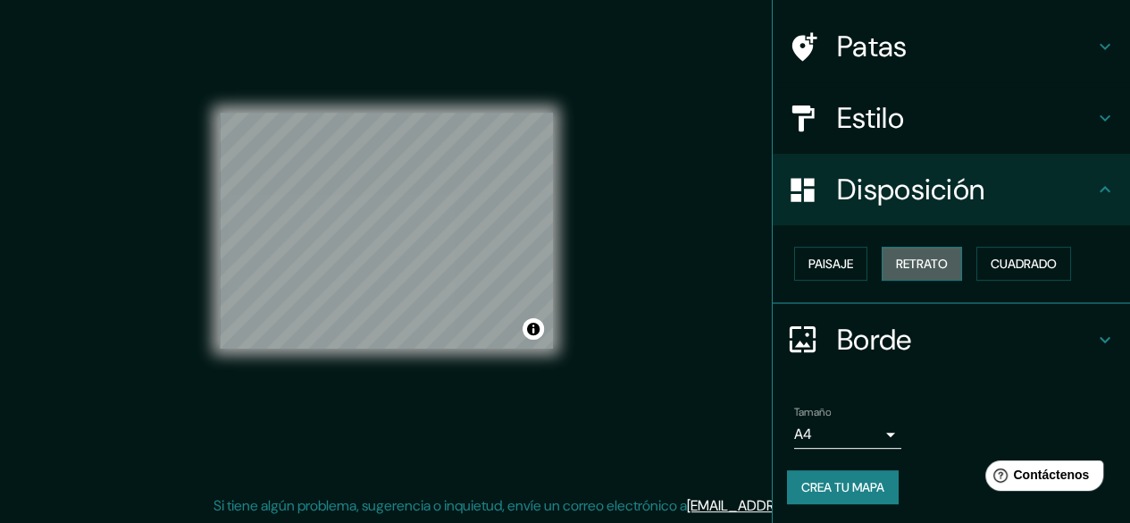
click at [902, 265] on font "Retrato" at bounding box center [922, 264] width 52 height 16
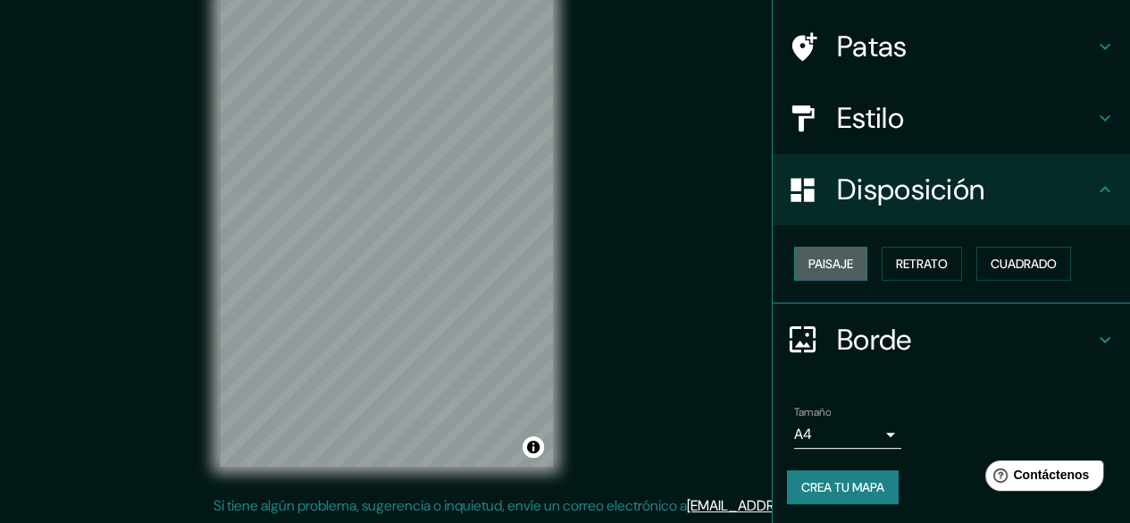
click at [848, 257] on button "Paisaje" at bounding box center [830, 264] width 73 height 34
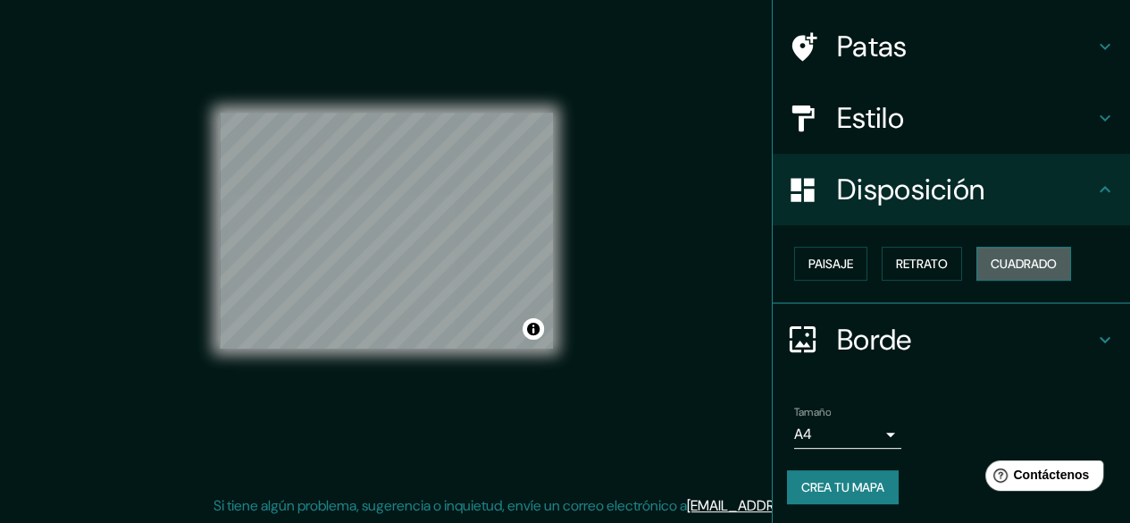
click at [997, 267] on font "Cuadrado" at bounding box center [1024, 264] width 66 height 16
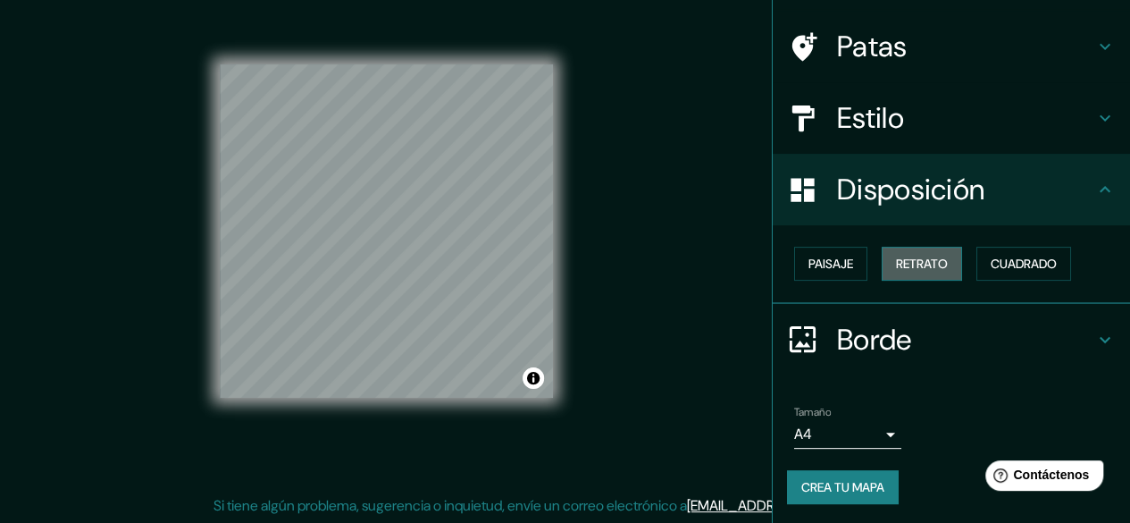
click at [896, 264] on font "Retrato" at bounding box center [922, 264] width 52 height 16
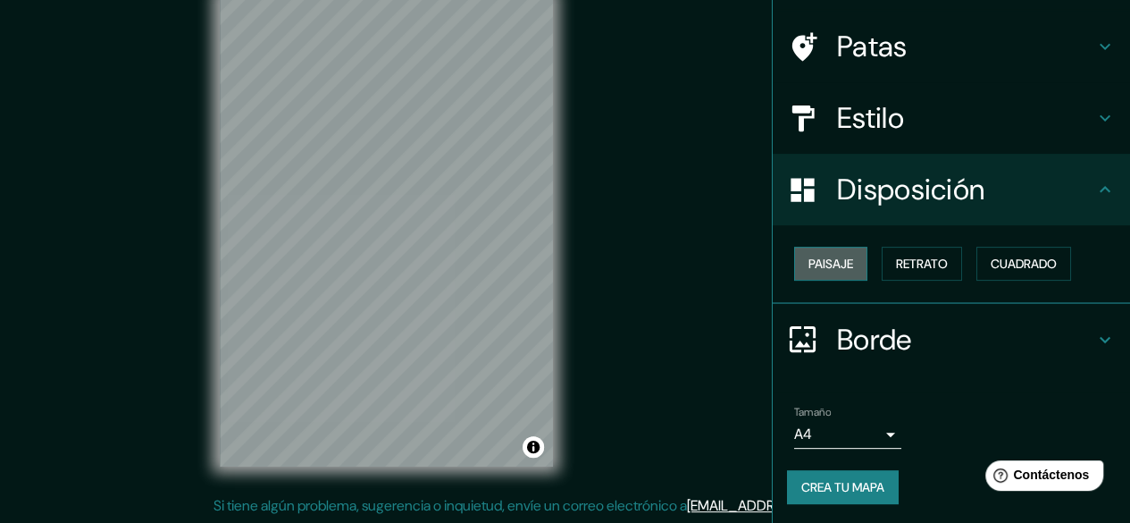
click at [809, 264] on font "Paisaje" at bounding box center [831, 264] width 45 height 16
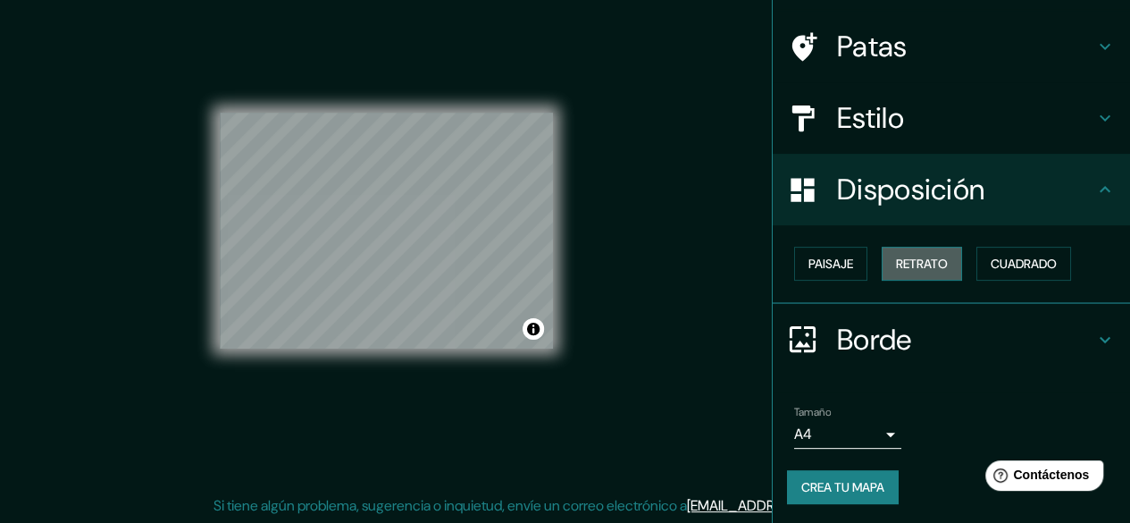
click at [882, 269] on button "Retrato" at bounding box center [922, 264] width 80 height 34
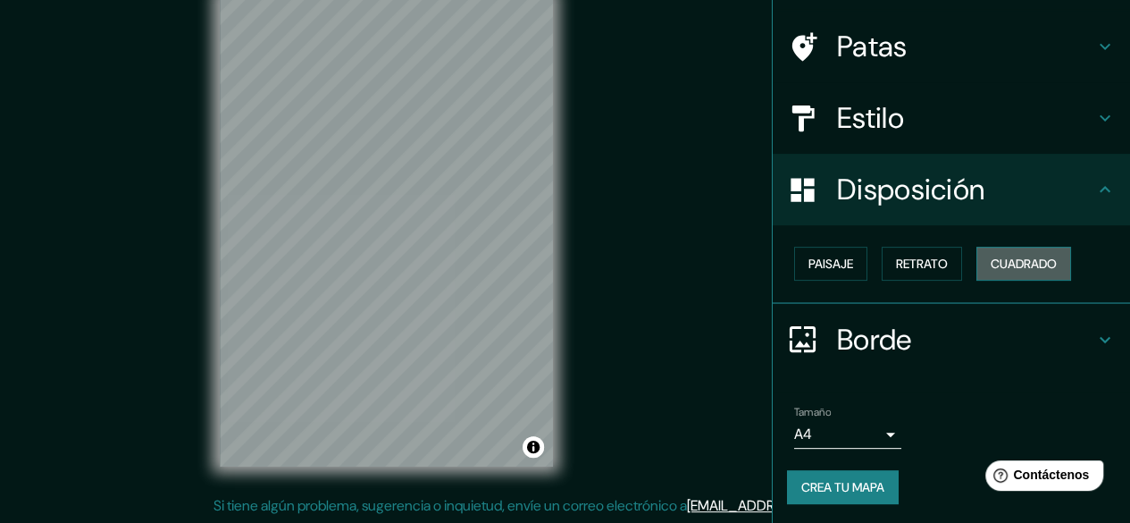
click at [977, 267] on button "Cuadrado" at bounding box center [1024, 264] width 95 height 34
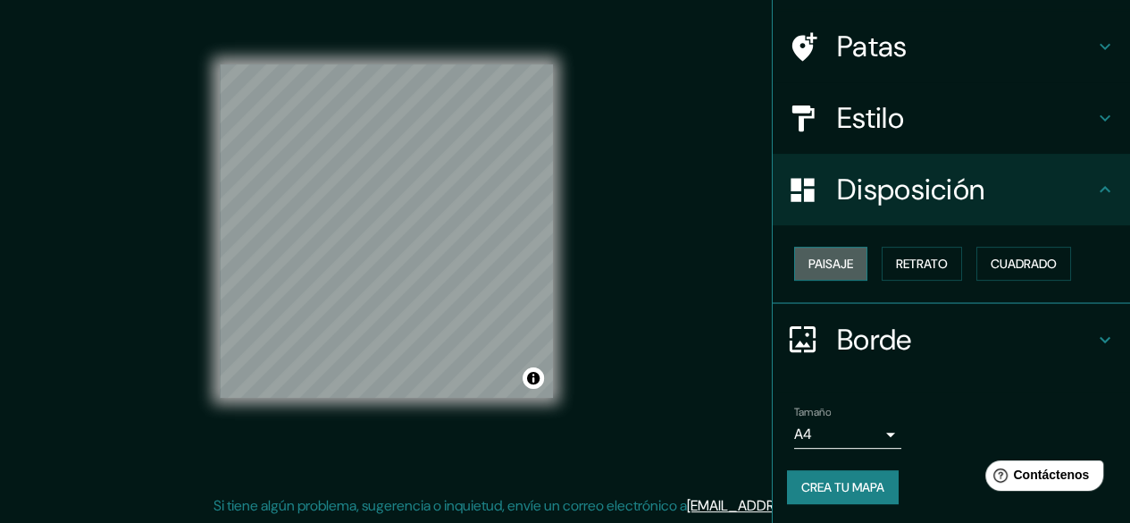
click at [829, 260] on font "Paisaje" at bounding box center [831, 264] width 45 height 16
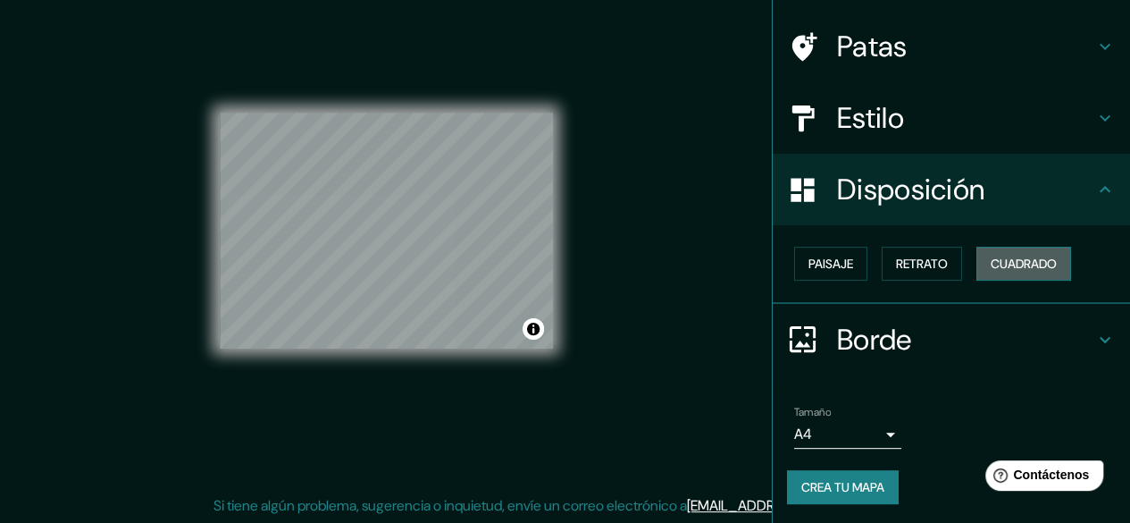
click at [991, 272] on font "Cuadrado" at bounding box center [1024, 263] width 66 height 23
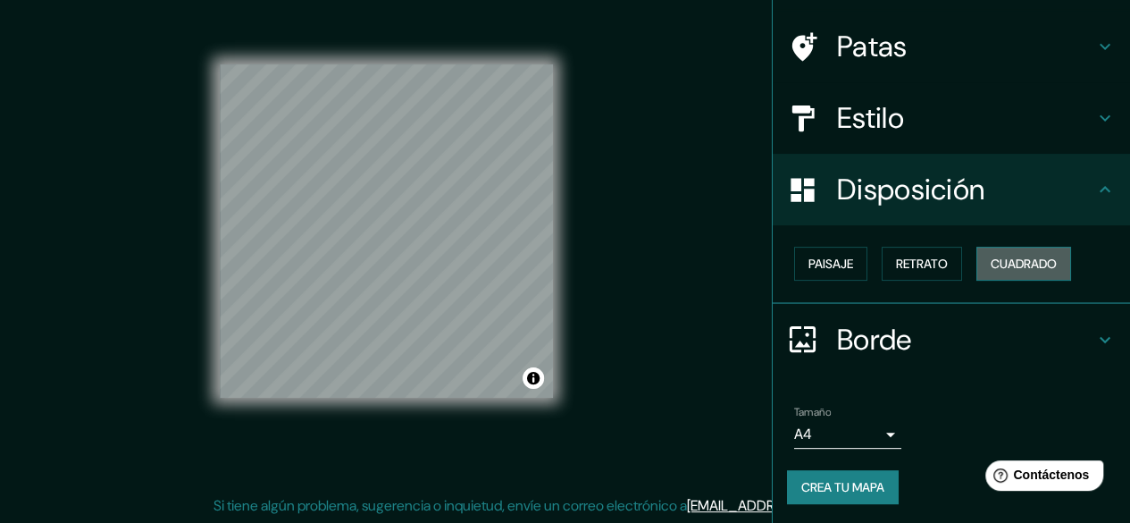
click at [999, 273] on font "Cuadrado" at bounding box center [1024, 263] width 66 height 23
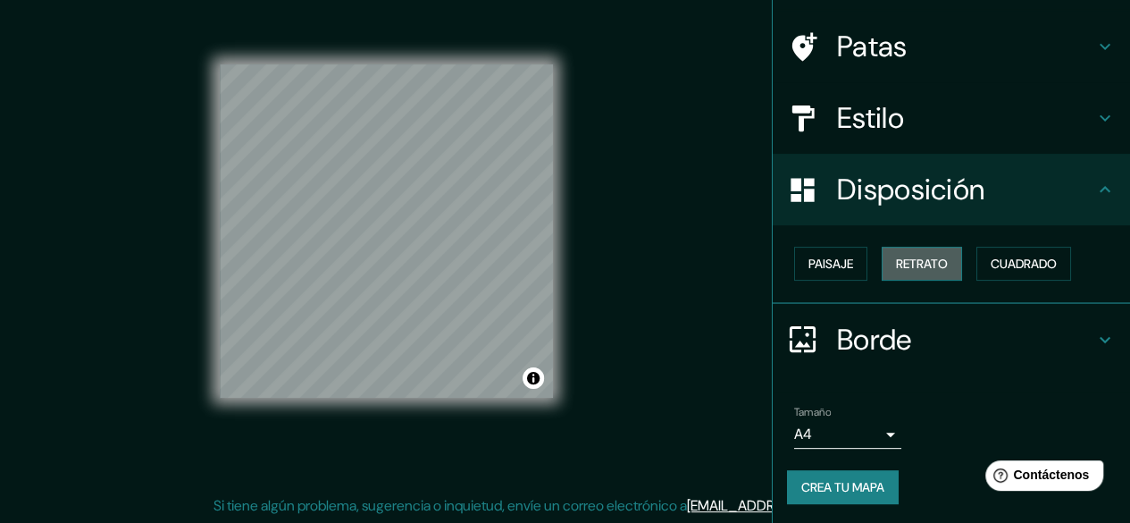
click at [927, 266] on font "Retrato" at bounding box center [922, 264] width 52 height 16
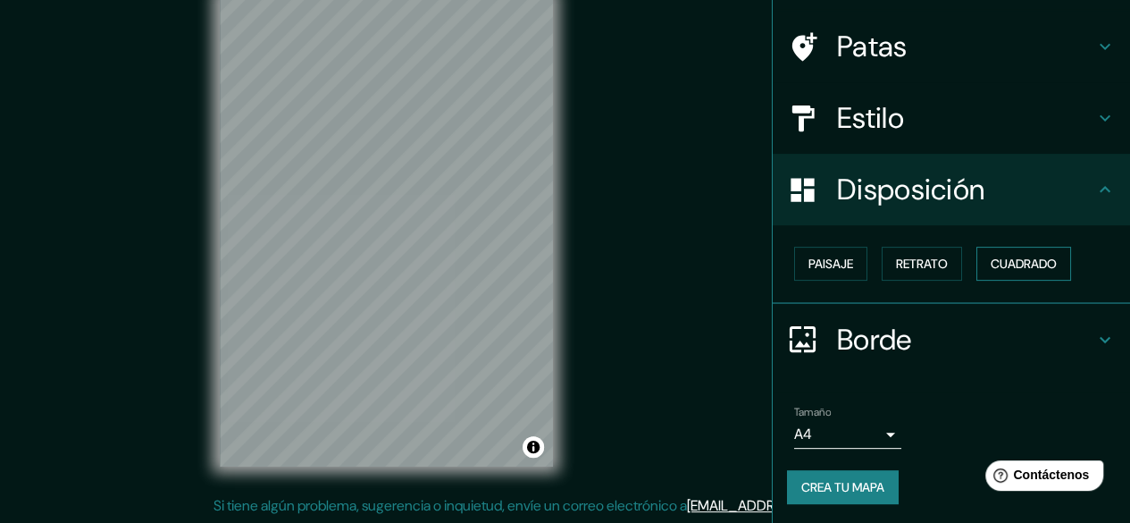
click at [1041, 263] on font "Cuadrado" at bounding box center [1024, 264] width 66 height 16
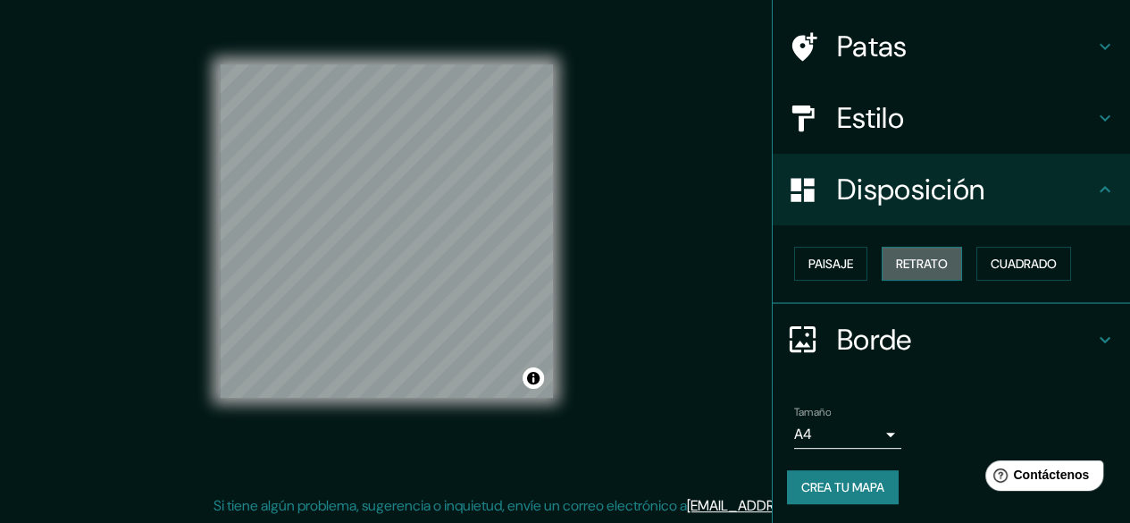
click at [930, 260] on font "Retrato" at bounding box center [922, 264] width 52 height 16
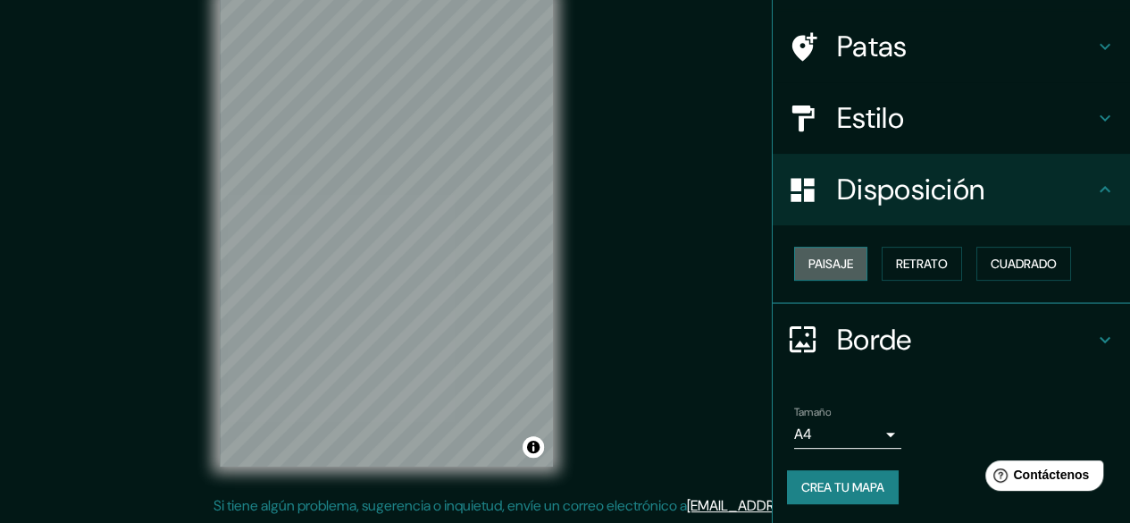
click at [840, 269] on font "Paisaje" at bounding box center [831, 264] width 45 height 16
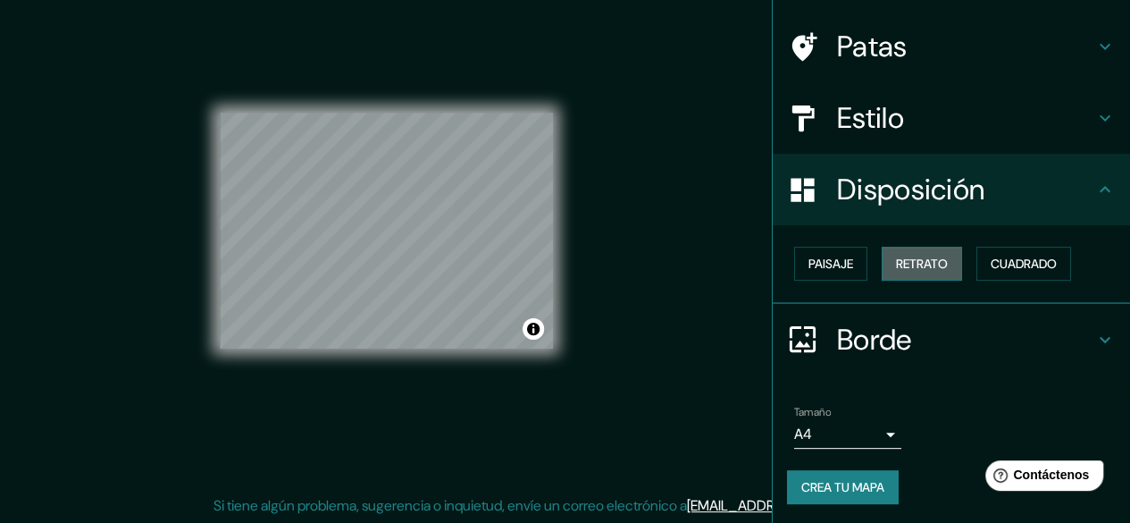
click at [910, 264] on font "Retrato" at bounding box center [922, 264] width 52 height 16
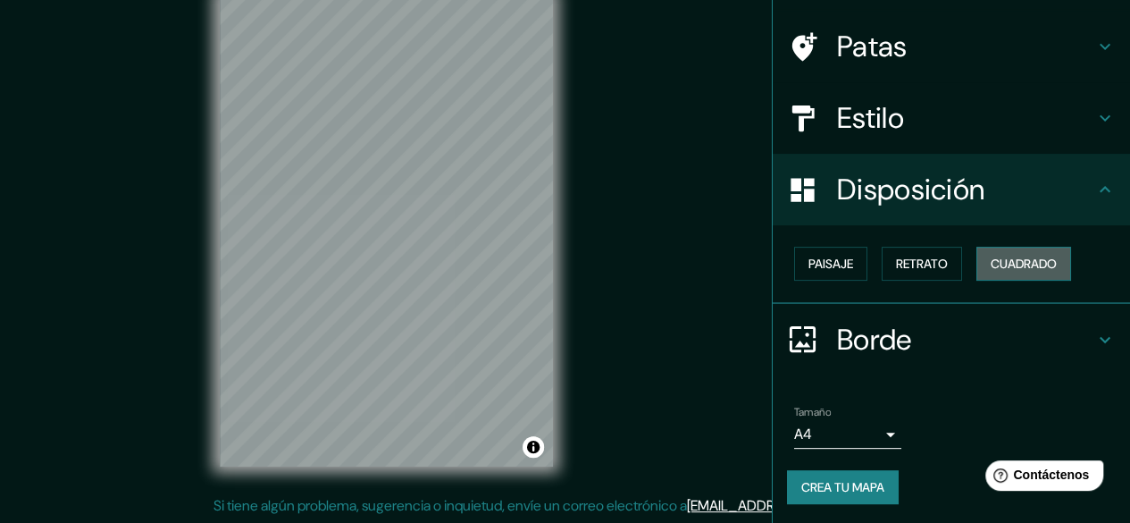
click at [977, 262] on button "Cuadrado" at bounding box center [1024, 264] width 95 height 34
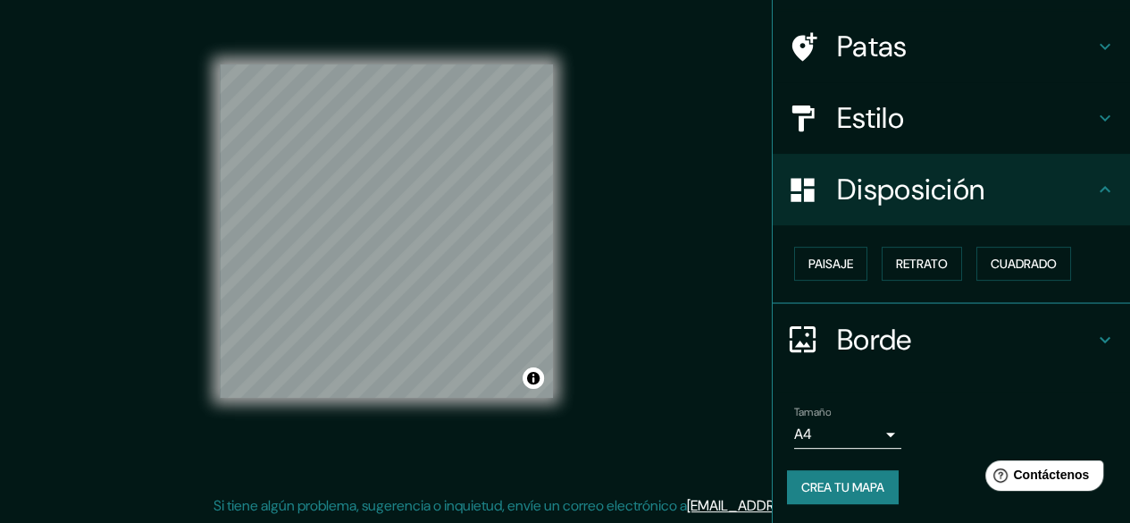
click at [1063, 130] on h4 "Estilo" at bounding box center [965, 118] width 257 height 36
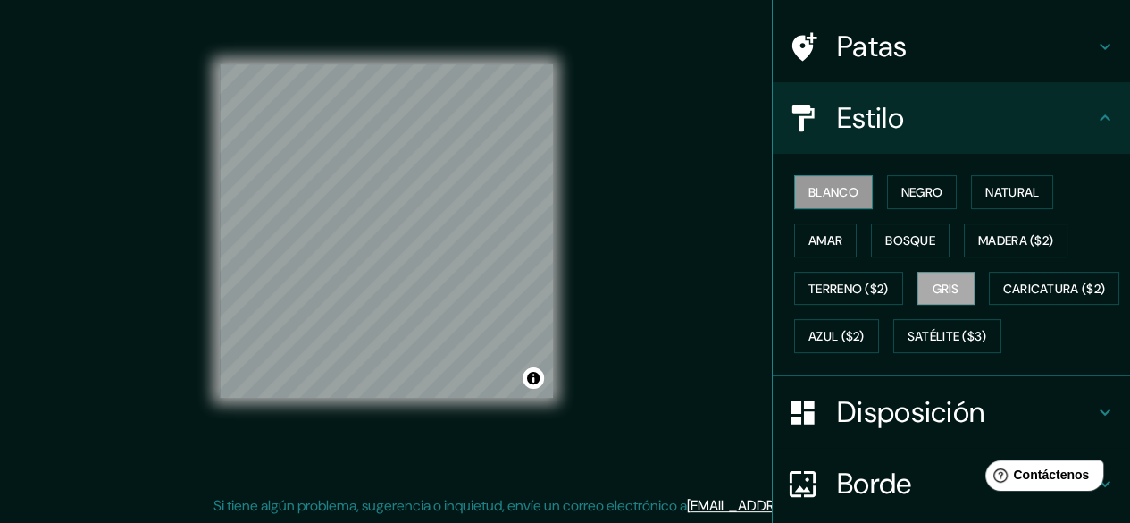
click at [842, 186] on font "Blanco" at bounding box center [834, 192] width 50 height 16
click at [887, 188] on button "Negro" at bounding box center [922, 192] width 71 height 34
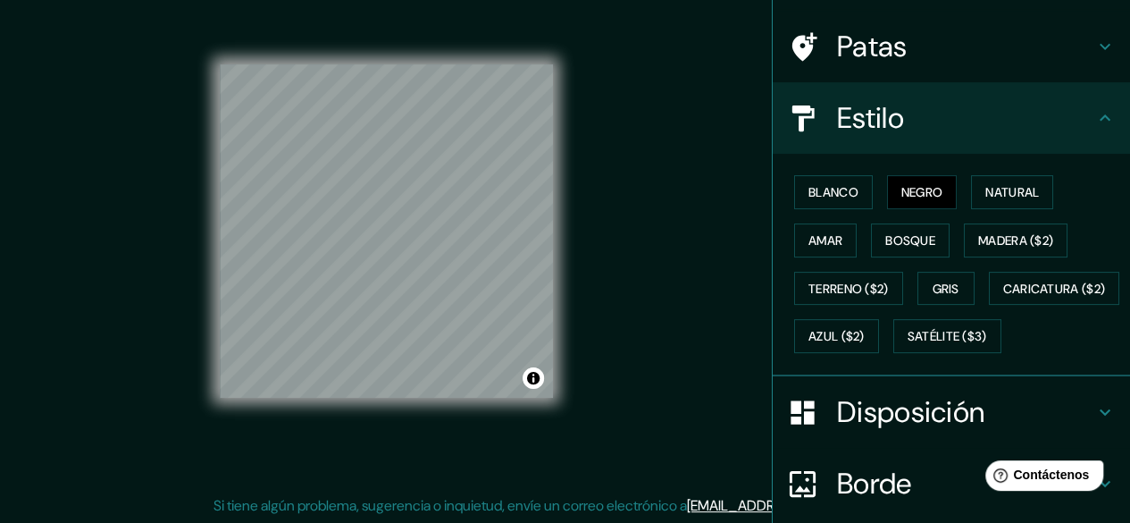
click at [960, 189] on div "Blanco Negro Natural Amar Bosque Madera ($2) Terreno ($2) Gris Caricatura ($2) …" at bounding box center [958, 264] width 343 height 192
click at [974, 189] on button "Natural" at bounding box center [1012, 192] width 82 height 34
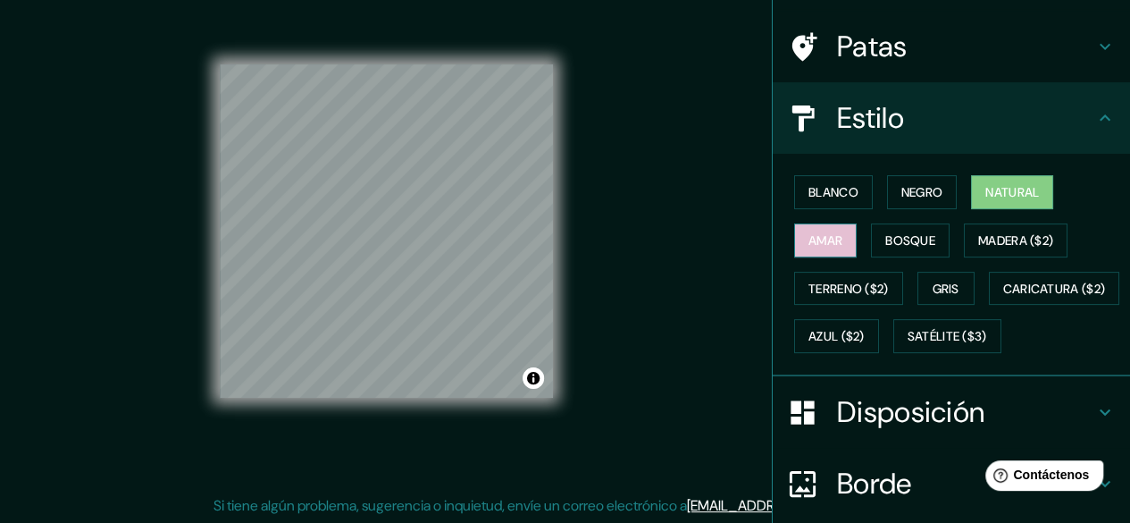
click at [809, 245] on font "Amar" at bounding box center [826, 240] width 34 height 16
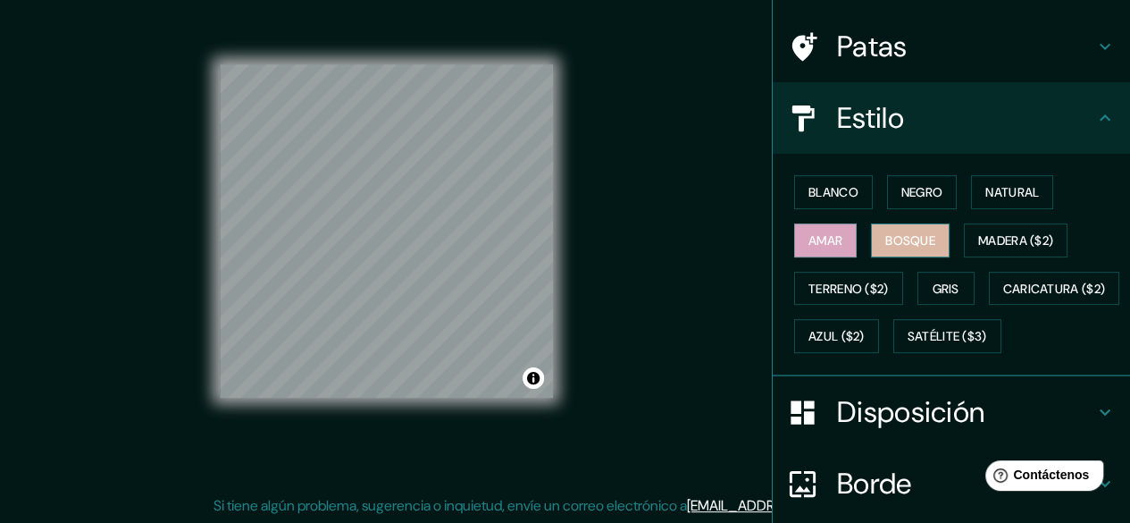
click at [885, 237] on font "Bosque" at bounding box center [910, 240] width 50 height 16
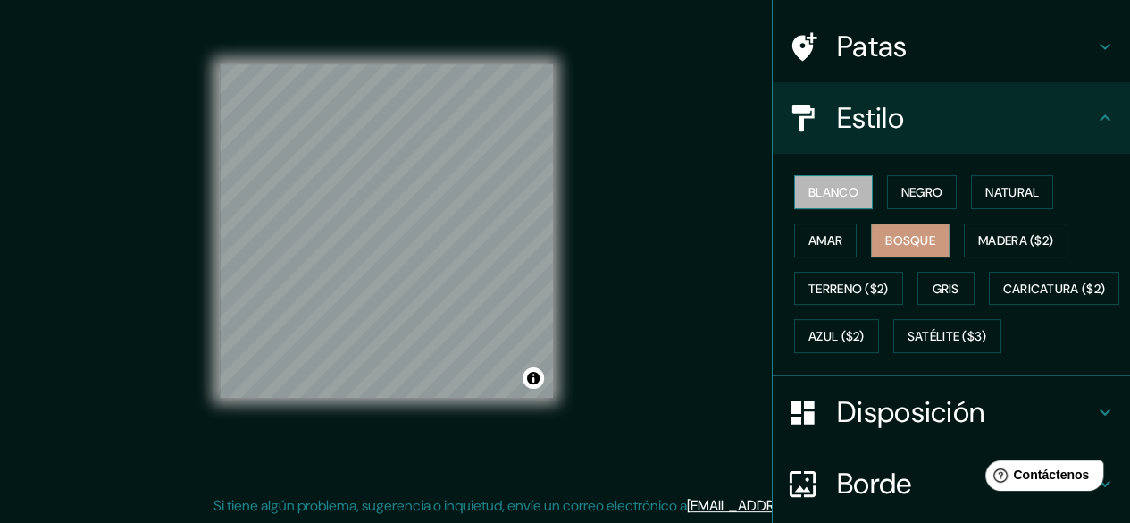
click at [843, 190] on font "Blanco" at bounding box center [834, 192] width 50 height 16
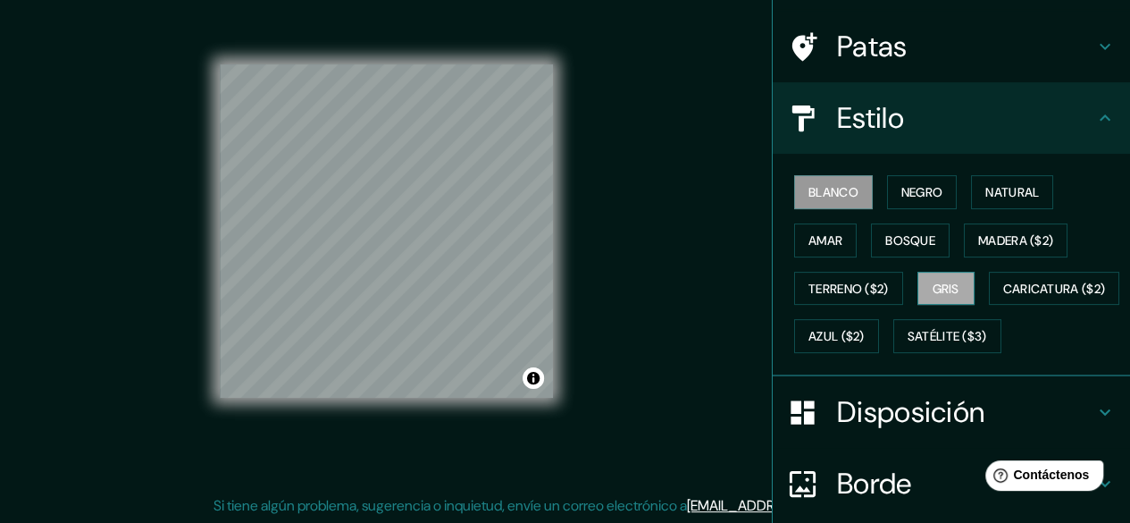
click at [933, 281] on font "Gris" at bounding box center [946, 289] width 27 height 16
click at [843, 191] on font "Blanco" at bounding box center [834, 192] width 50 height 16
click at [901, 192] on font "Negro" at bounding box center [922, 192] width 42 height 16
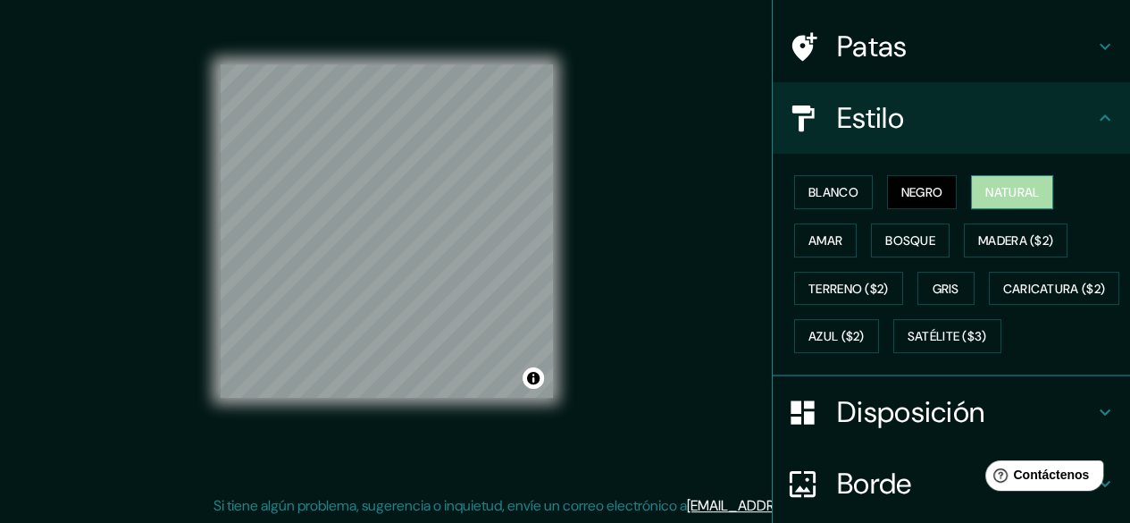
click at [993, 184] on font "Natural" at bounding box center [1012, 192] width 54 height 16
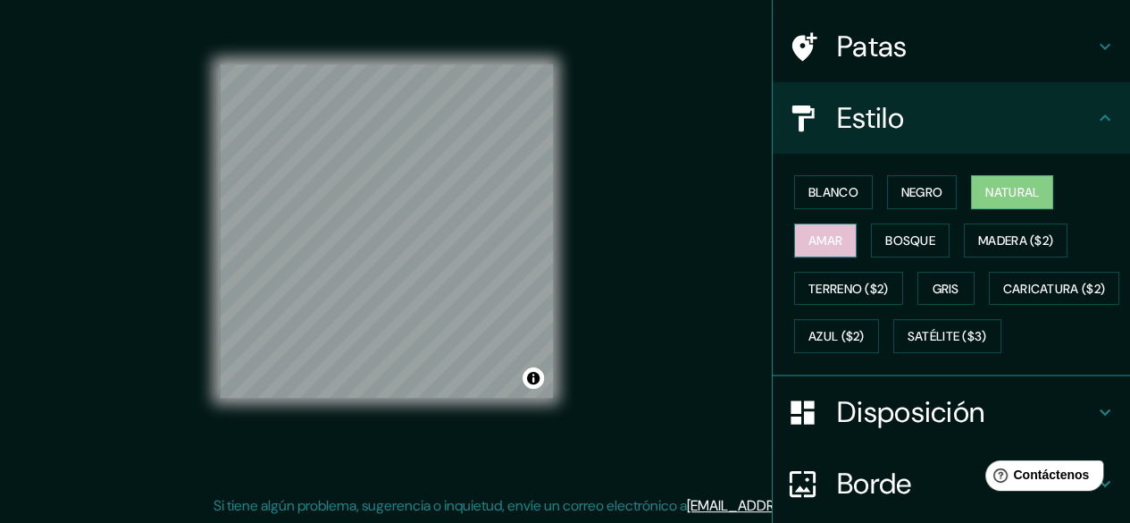
click at [827, 234] on font "Amar" at bounding box center [826, 240] width 34 height 16
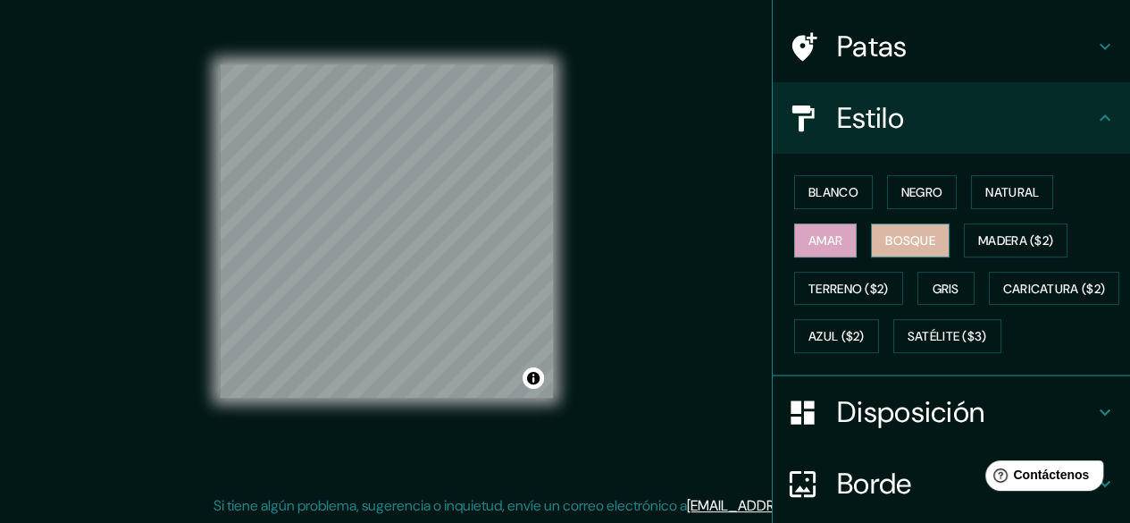
click at [885, 239] on font "Bosque" at bounding box center [910, 240] width 50 height 16
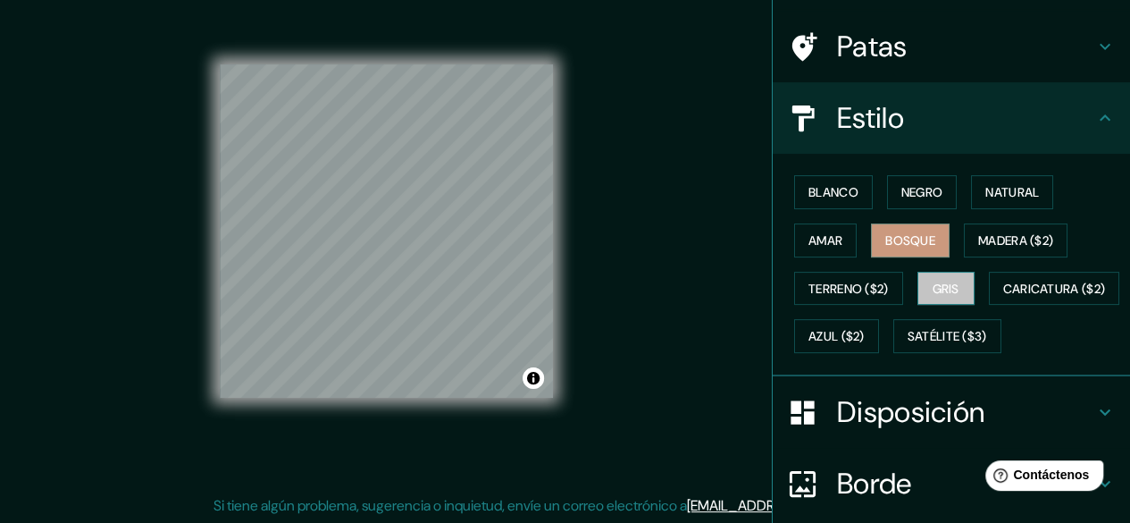
click at [933, 277] on font "Gris" at bounding box center [946, 288] width 27 height 23
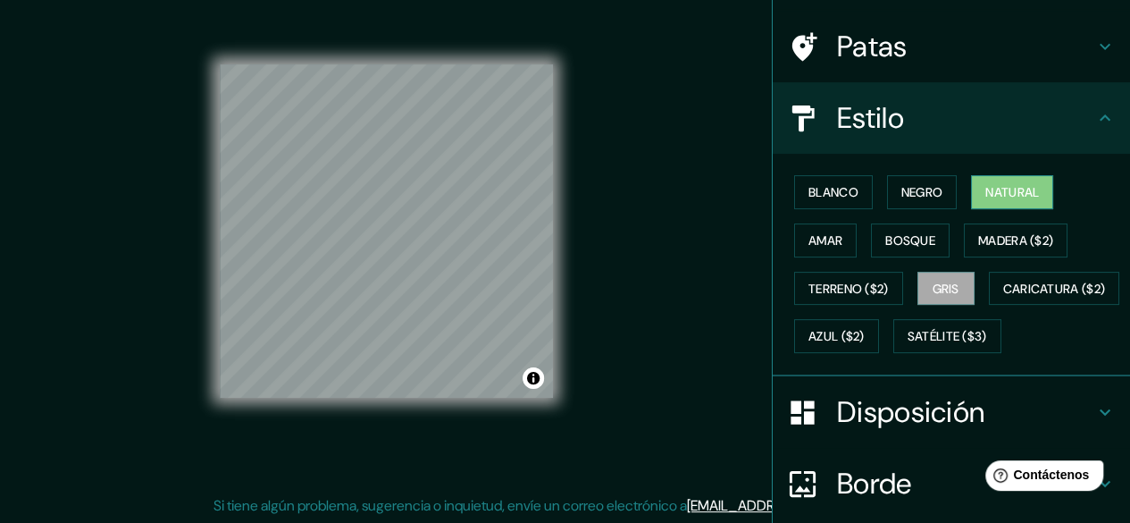
click at [985, 175] on button "Natural" at bounding box center [1012, 192] width 82 height 34
click at [838, 181] on font "Blanco" at bounding box center [834, 191] width 50 height 23
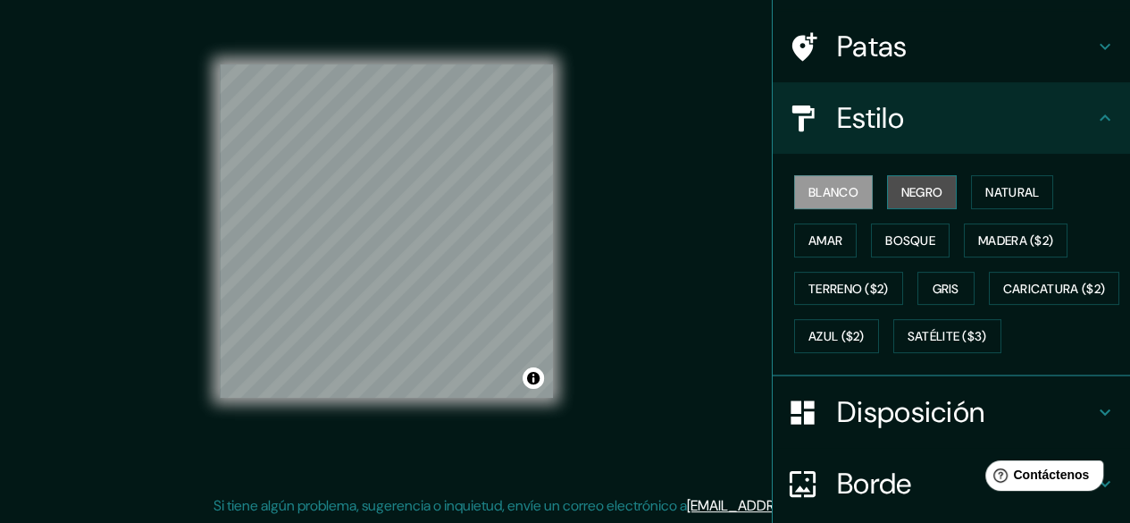
click at [905, 192] on font "Negro" at bounding box center [922, 192] width 42 height 16
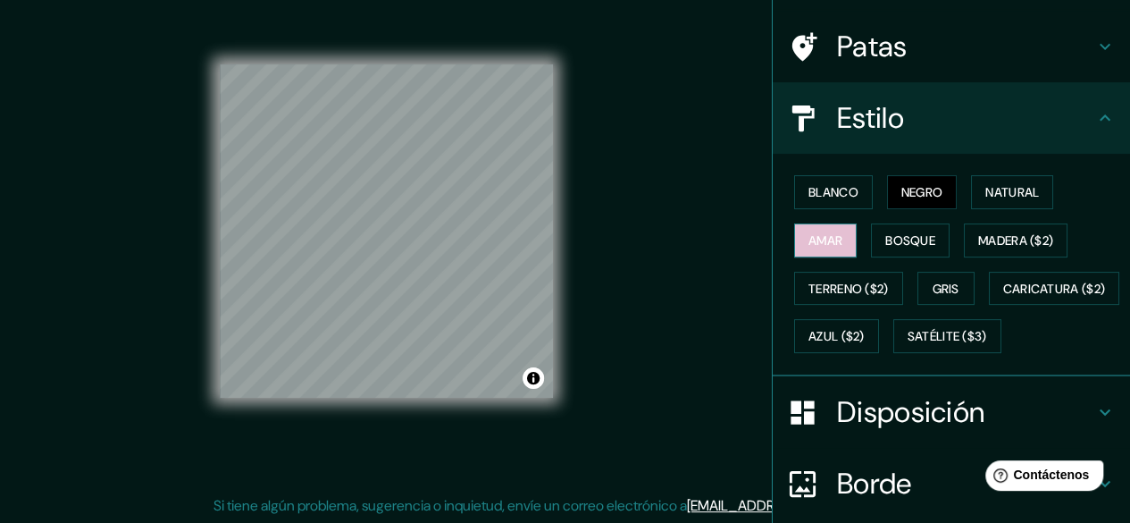
click at [841, 234] on button "Amar" at bounding box center [825, 240] width 63 height 34
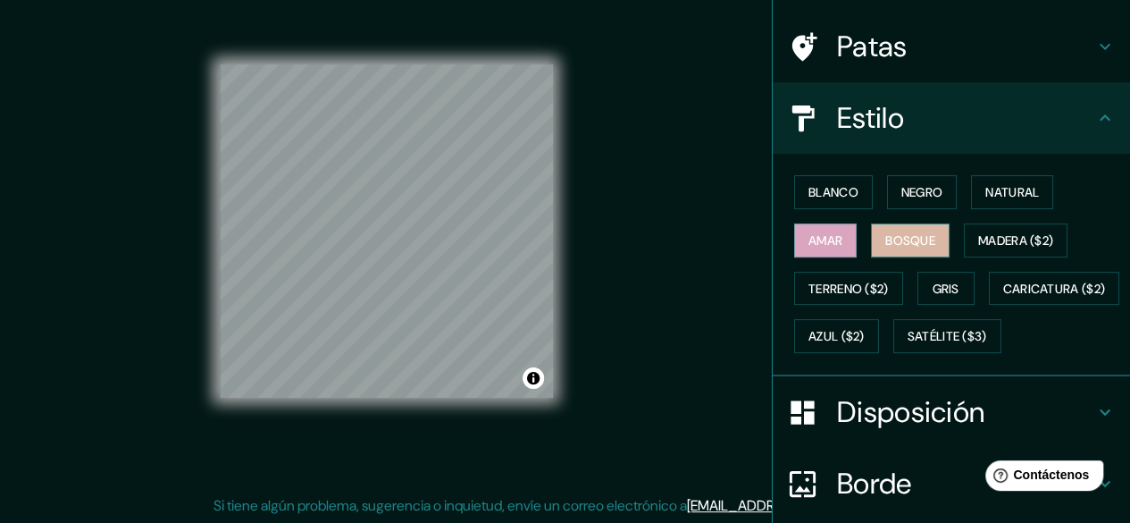
click at [871, 231] on button "Bosque" at bounding box center [910, 240] width 79 height 34
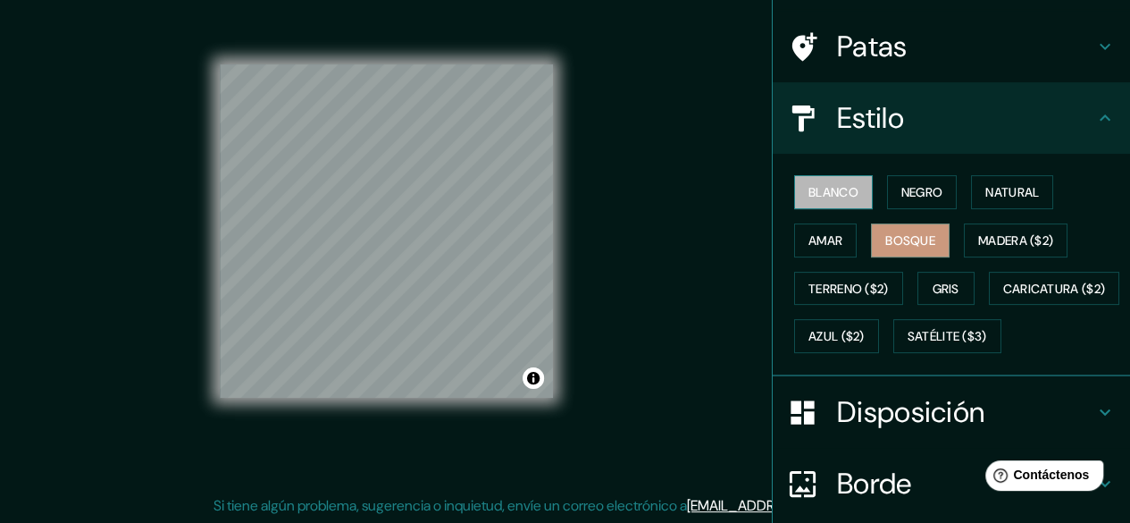
click at [834, 187] on font "Blanco" at bounding box center [834, 192] width 50 height 16
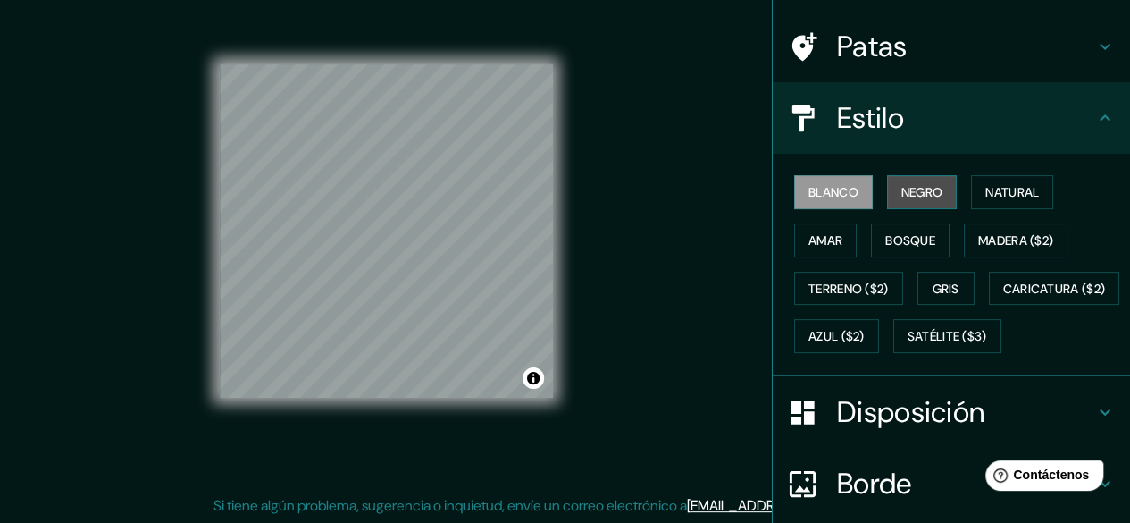
click at [918, 184] on font "Negro" at bounding box center [922, 192] width 42 height 16
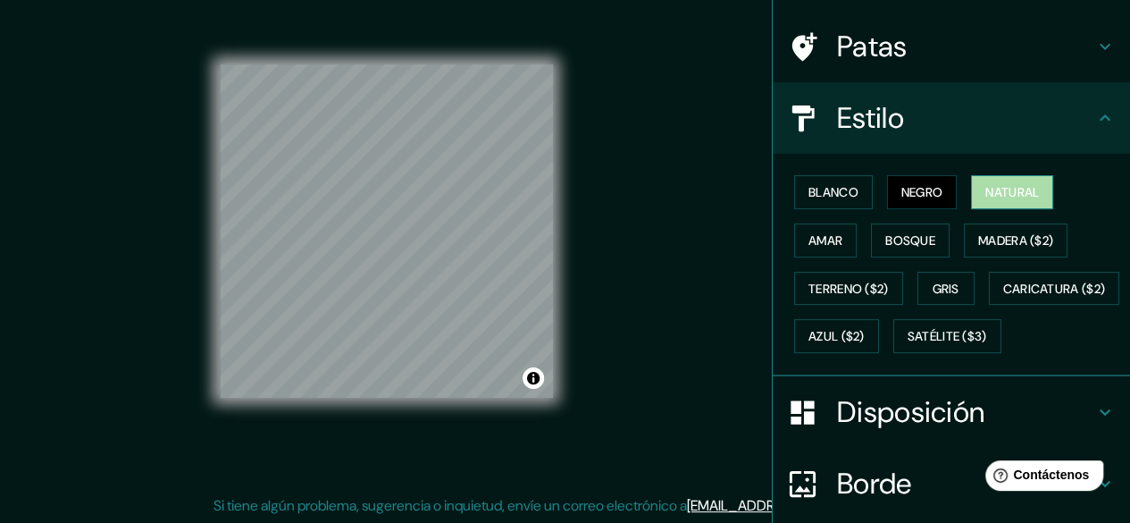
click at [995, 186] on font "Natural" at bounding box center [1012, 192] width 54 height 16
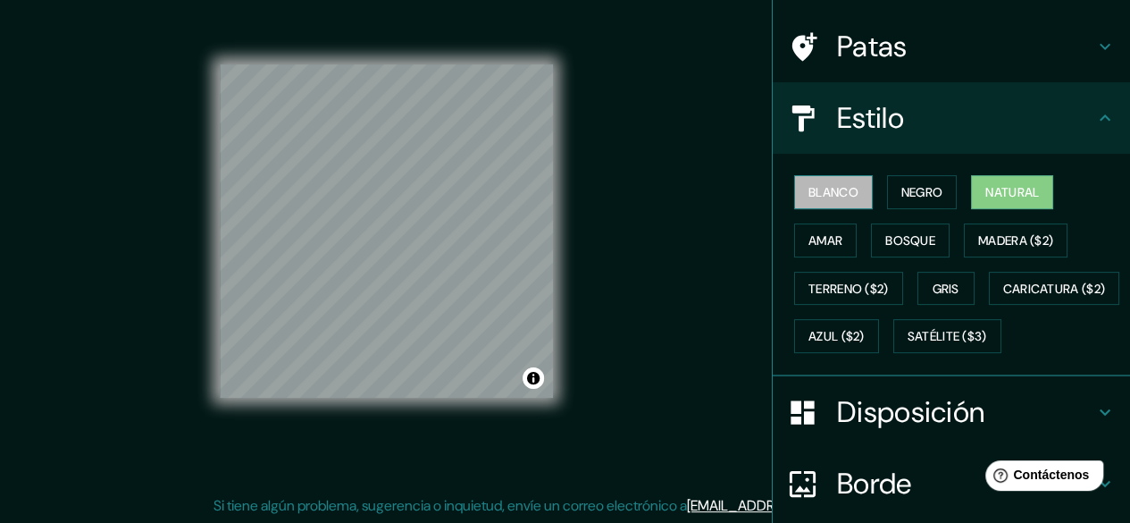
click at [830, 197] on font "Blanco" at bounding box center [834, 192] width 50 height 16
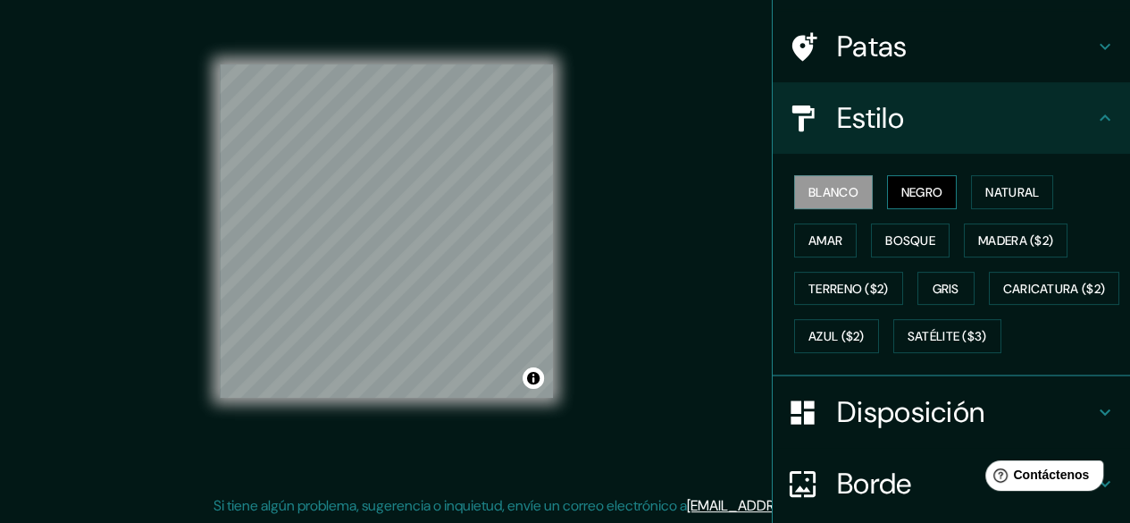
click at [906, 192] on font "Negro" at bounding box center [922, 192] width 42 height 16
click at [829, 232] on font "Amar" at bounding box center [826, 240] width 34 height 16
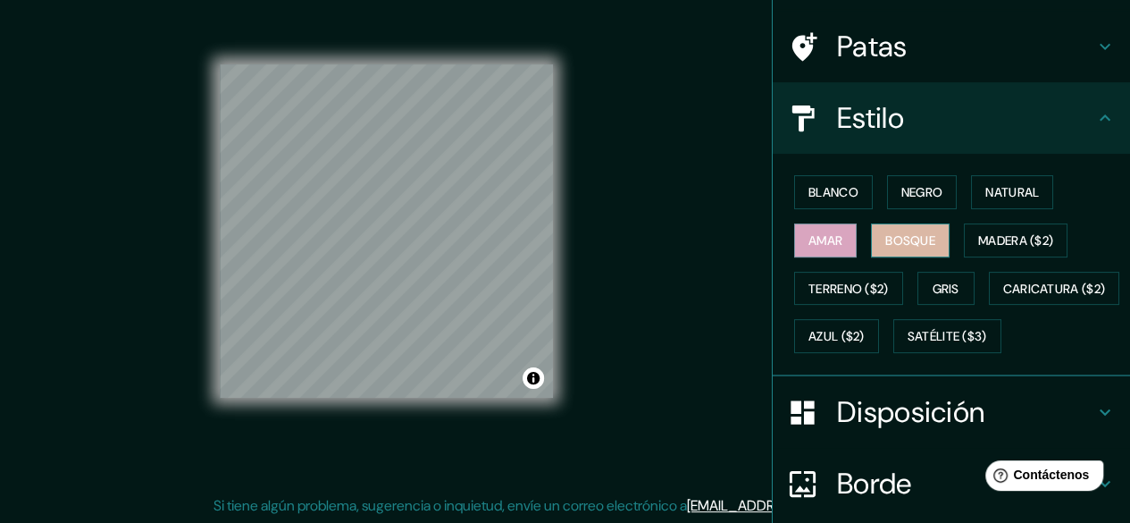
click at [886, 253] on button "Bosque" at bounding box center [910, 240] width 79 height 34
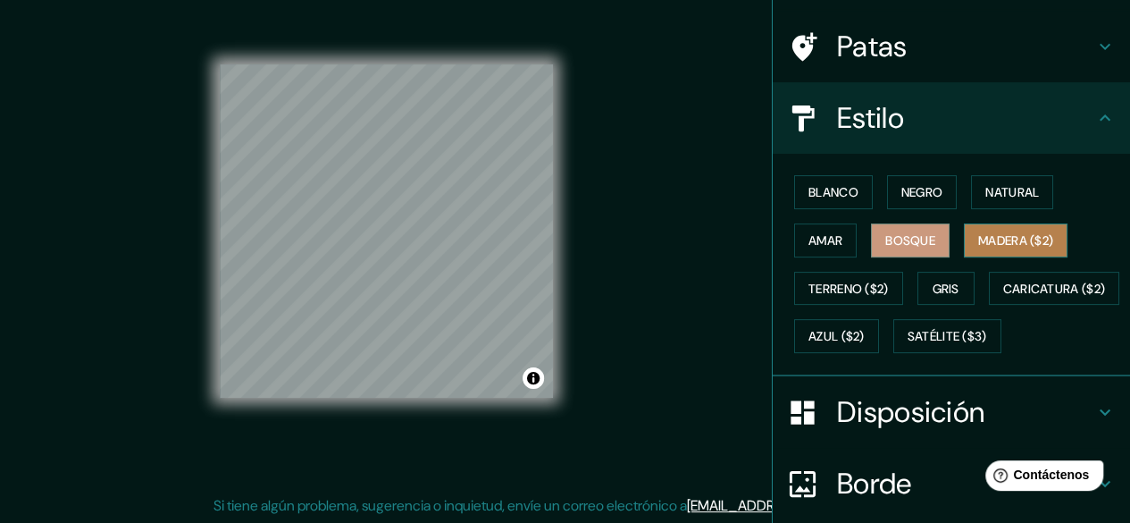
click at [1018, 239] on font "Madera ($2)" at bounding box center [1015, 240] width 75 height 16
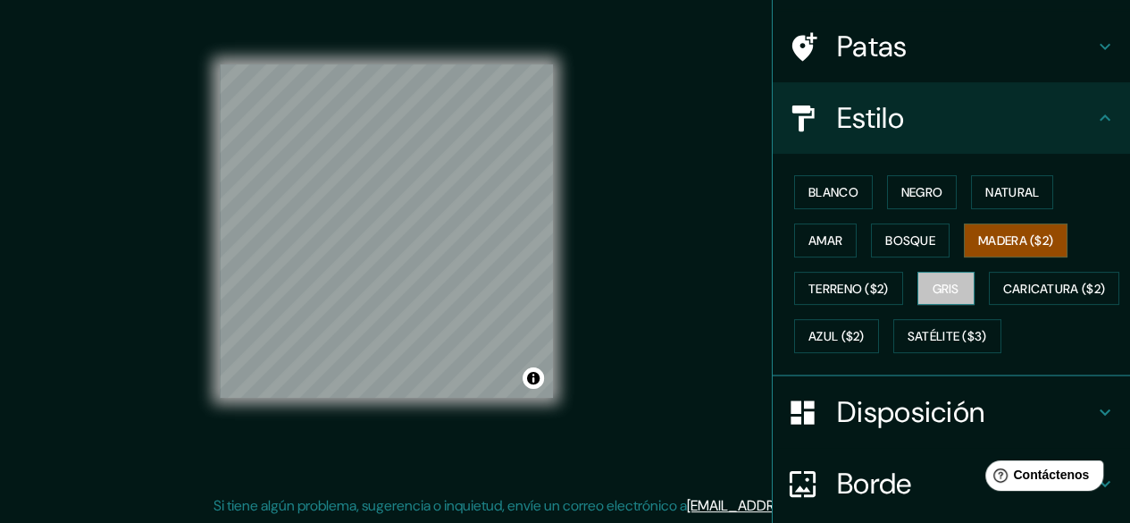
click at [935, 281] on font "Gris" at bounding box center [946, 289] width 27 height 16
click at [1002, 244] on font "Madera ($2)" at bounding box center [1015, 240] width 75 height 16
click at [859, 281] on font "Terreno ($2)" at bounding box center [849, 289] width 80 height 16
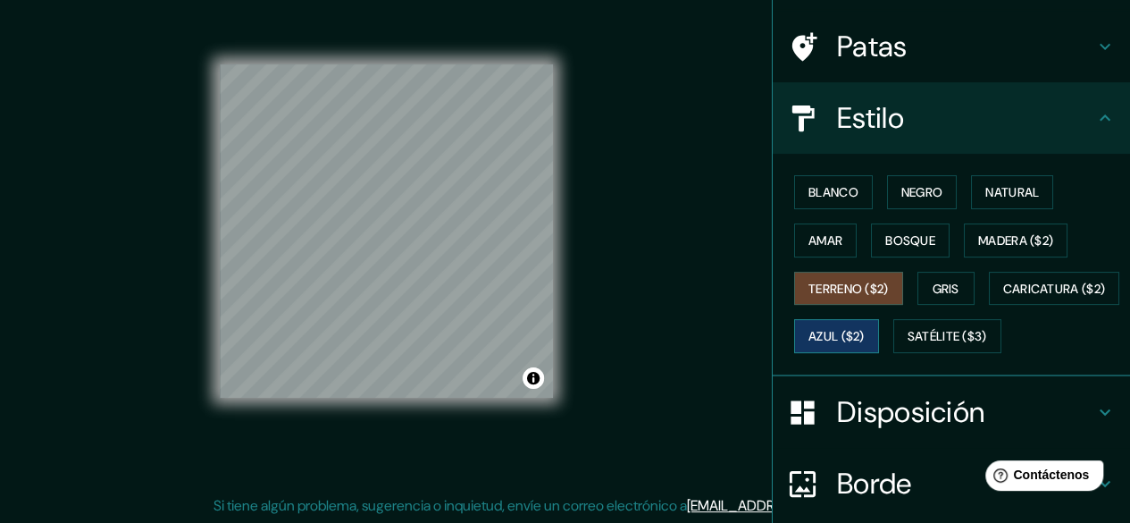
click at [865, 334] on font "Azul ($2)" at bounding box center [837, 337] width 56 height 16
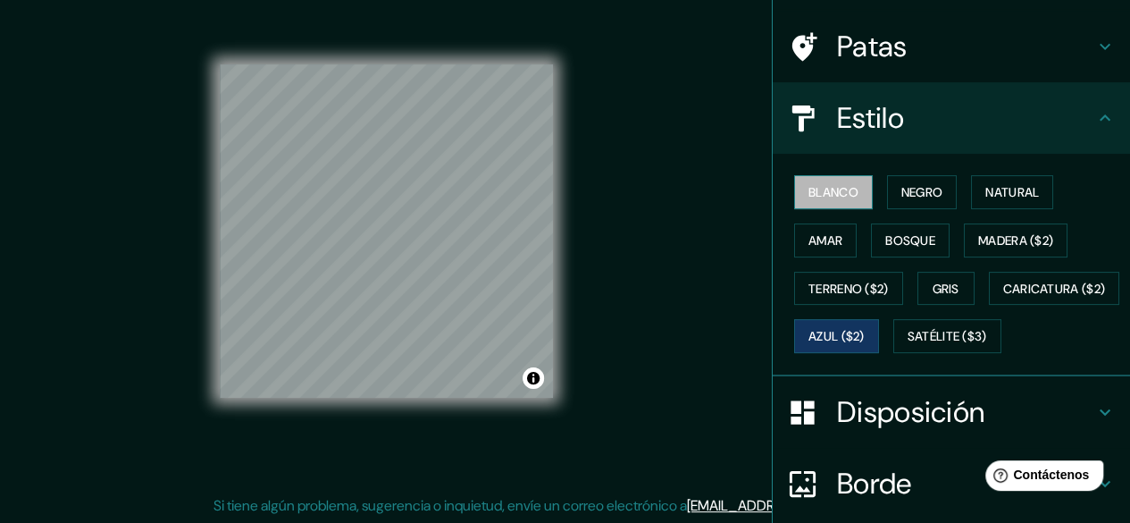
click at [809, 188] on font "Blanco" at bounding box center [834, 192] width 50 height 16
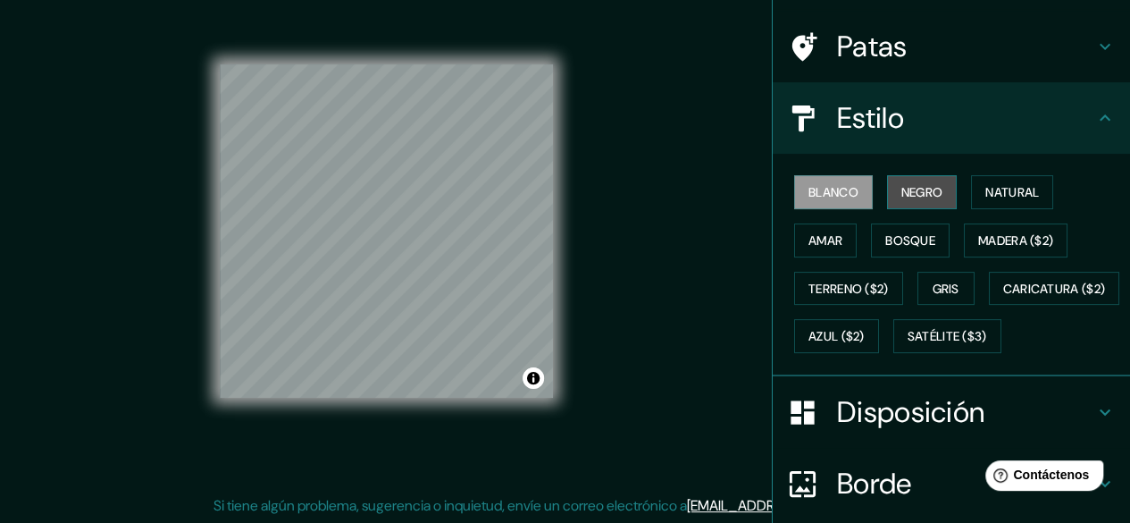
click at [909, 192] on font "Negro" at bounding box center [922, 192] width 42 height 16
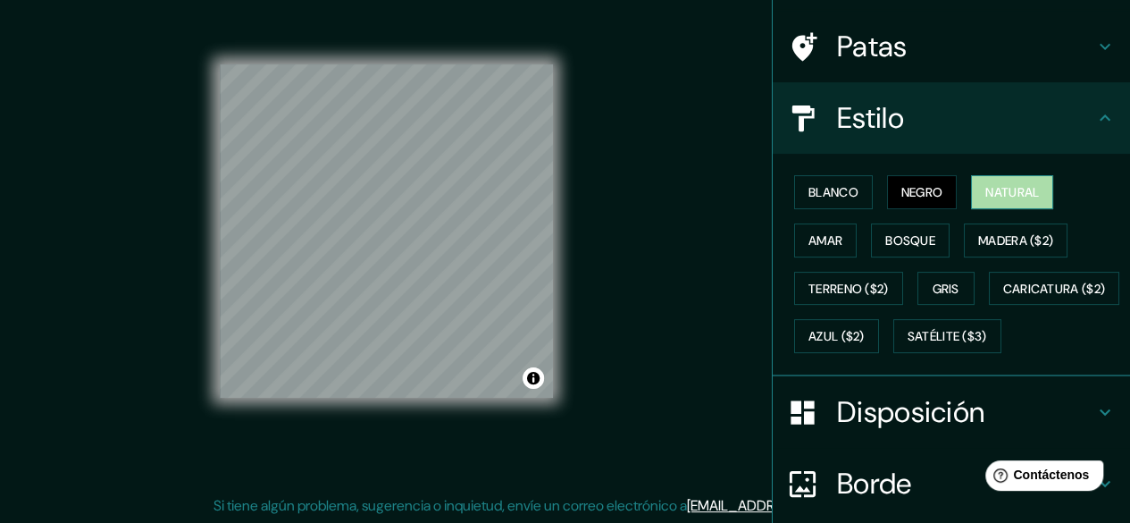
click at [992, 187] on font "Natural" at bounding box center [1012, 192] width 54 height 16
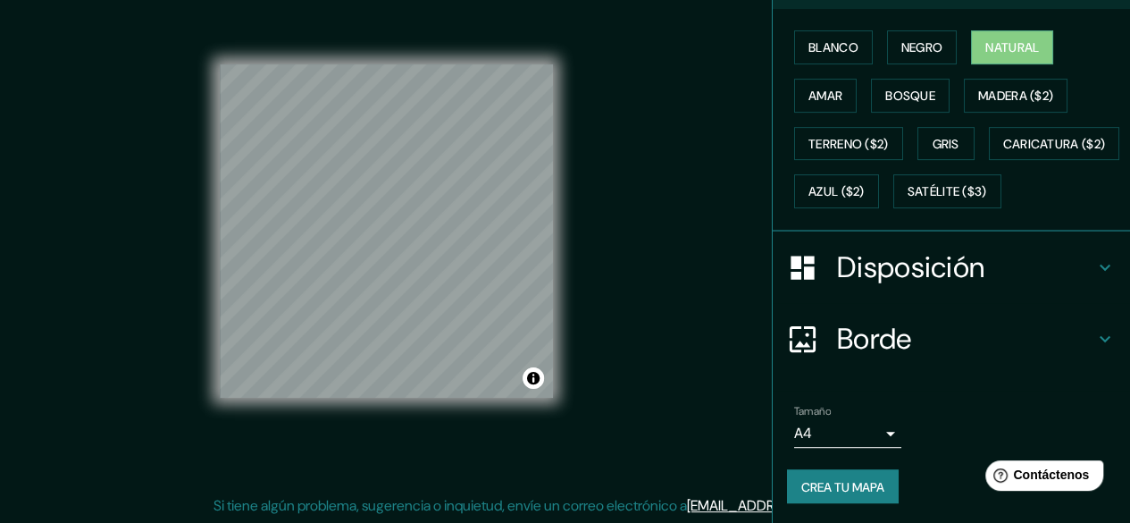
scroll to position [264, 0]
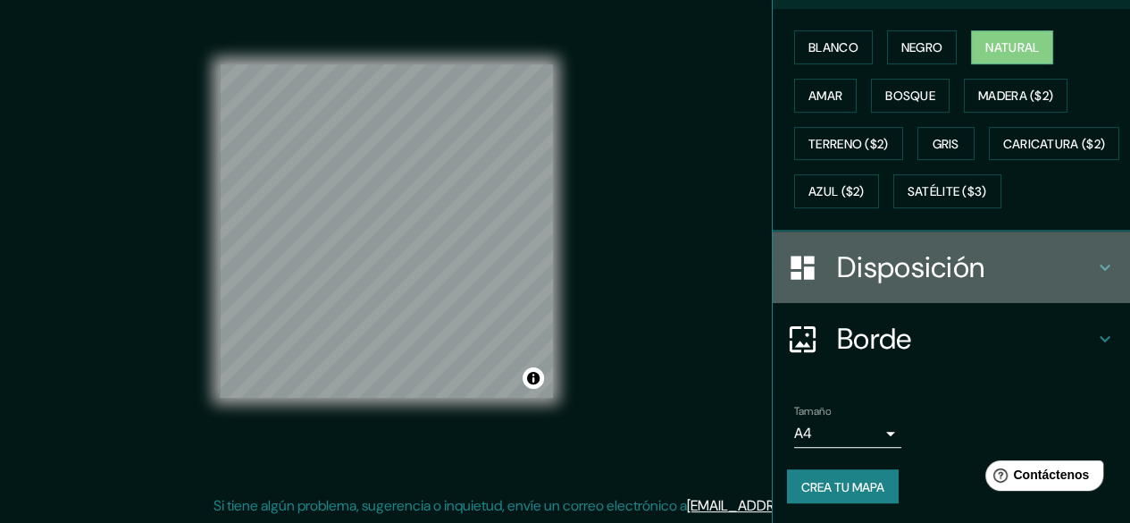
click at [1094, 278] on icon at bounding box center [1104, 266] width 21 height 21
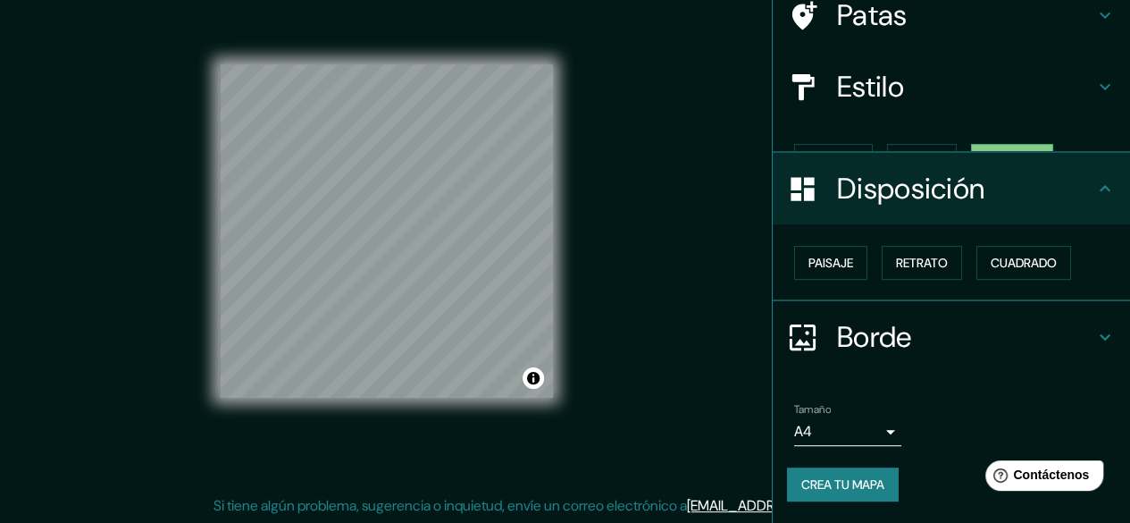
scroll to position [120, 0]
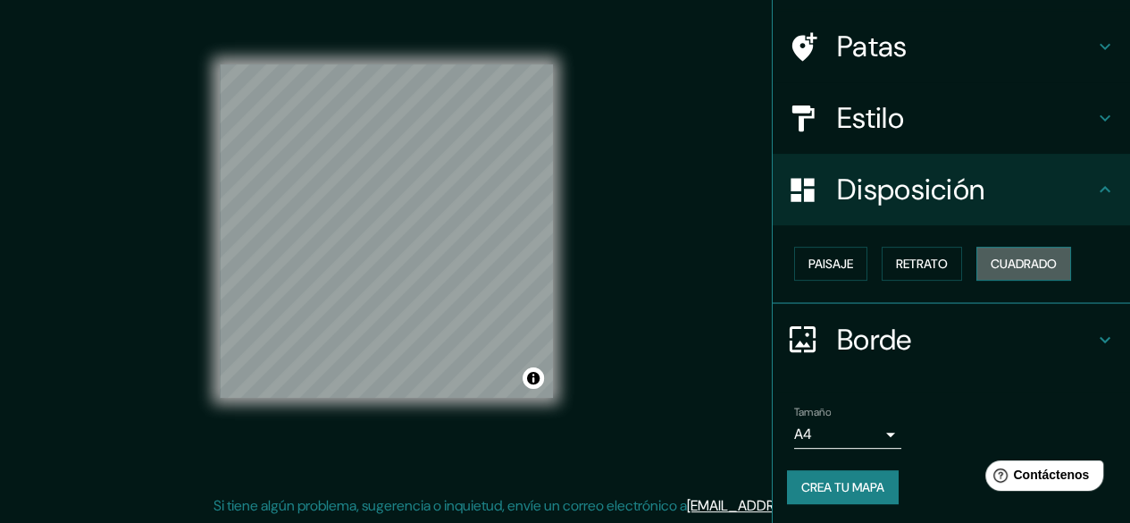
click at [991, 264] on font "Cuadrado" at bounding box center [1024, 264] width 66 height 16
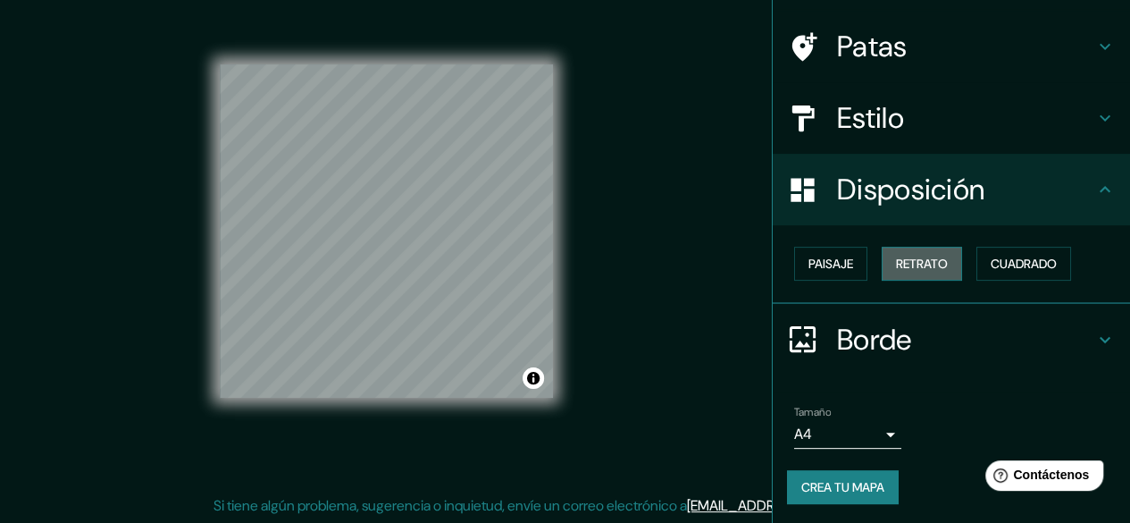
click at [920, 256] on font "Retrato" at bounding box center [922, 264] width 52 height 16
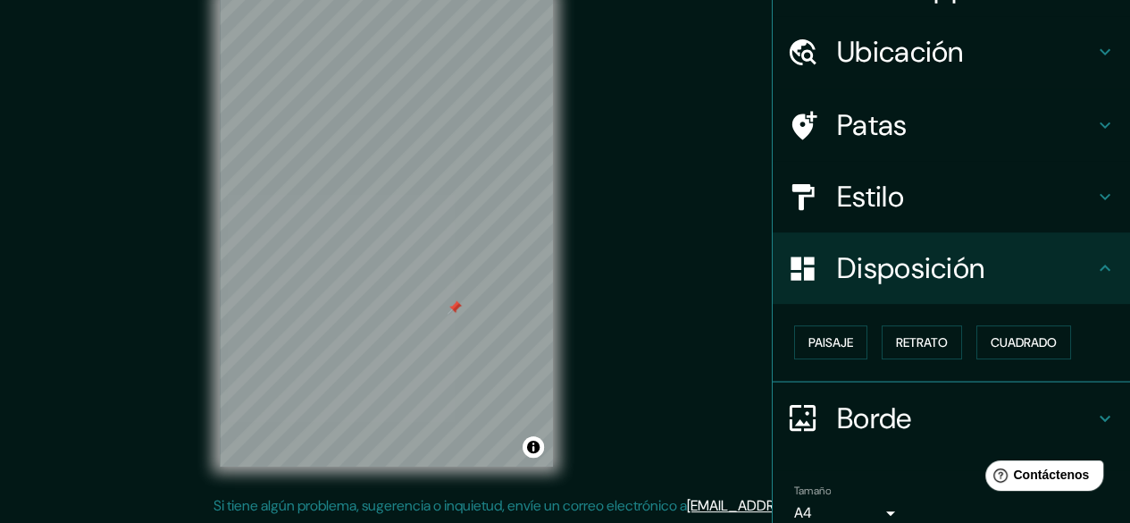
scroll to position [0, 0]
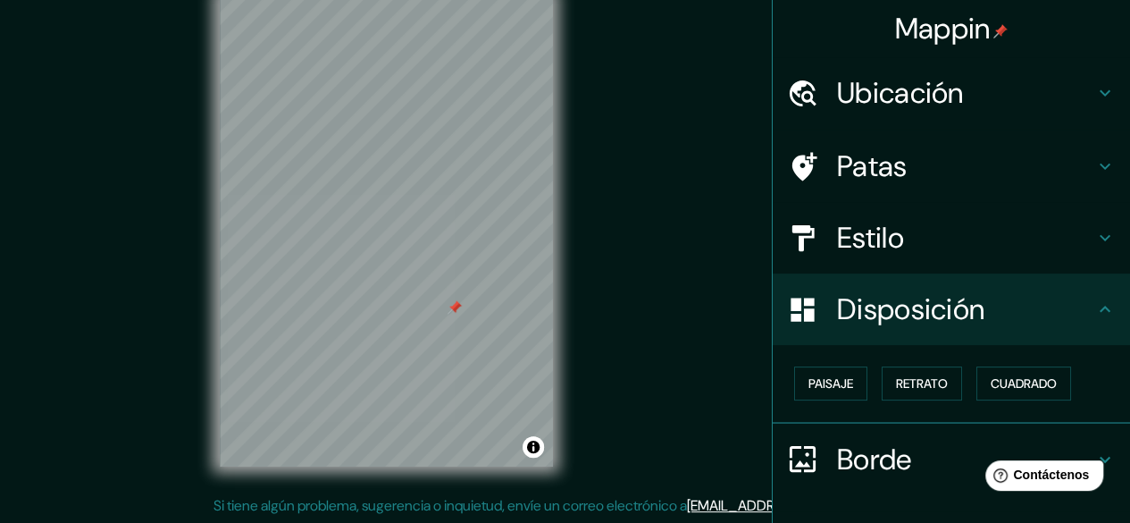
click at [1101, 165] on icon at bounding box center [1104, 165] width 21 height 21
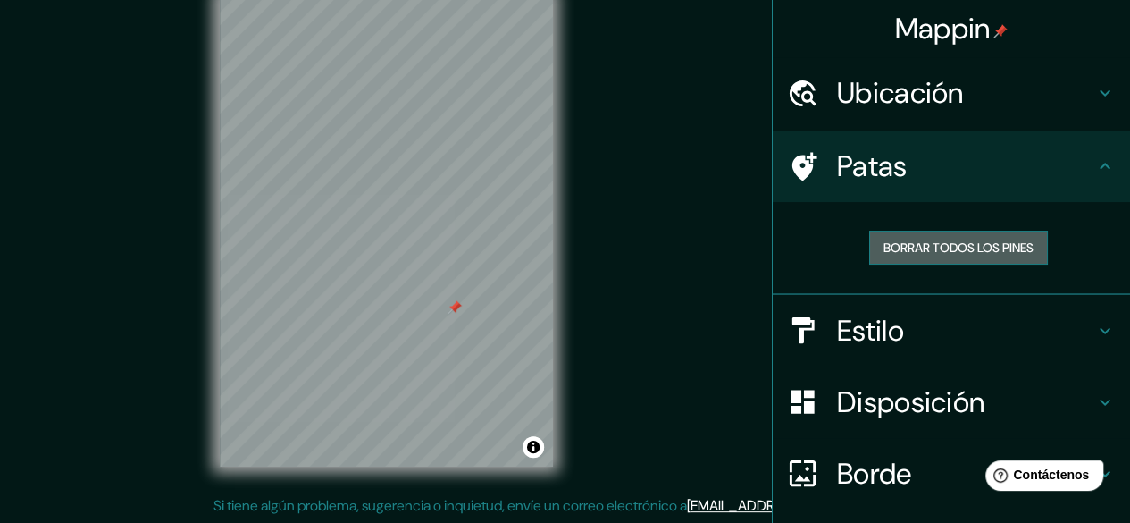
click at [985, 245] on font "Borrar todos los pines" at bounding box center [959, 247] width 150 height 16
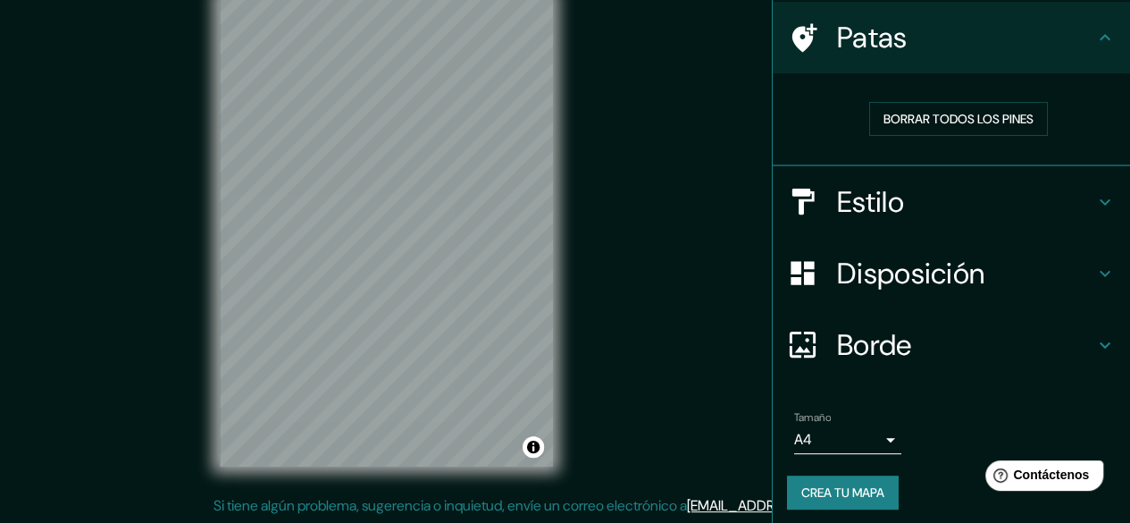
scroll to position [134, 0]
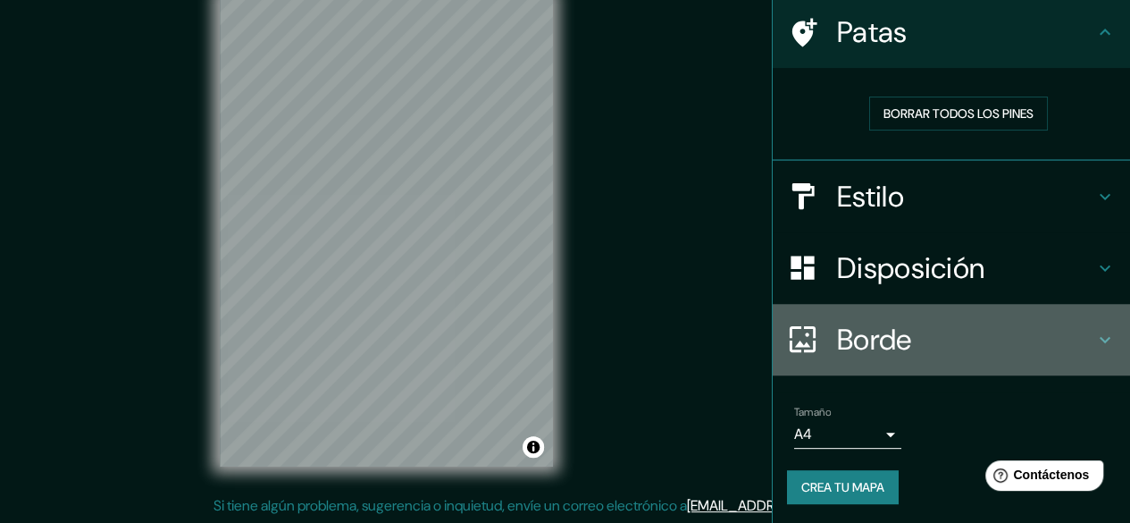
click at [1101, 329] on icon at bounding box center [1104, 339] width 21 height 21
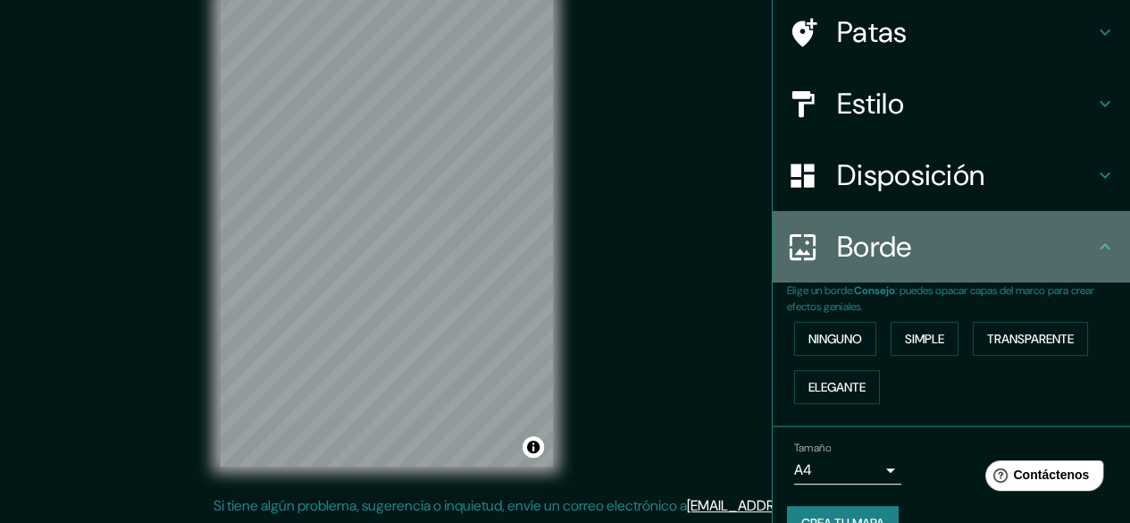
click at [1100, 244] on icon at bounding box center [1105, 246] width 11 height 6
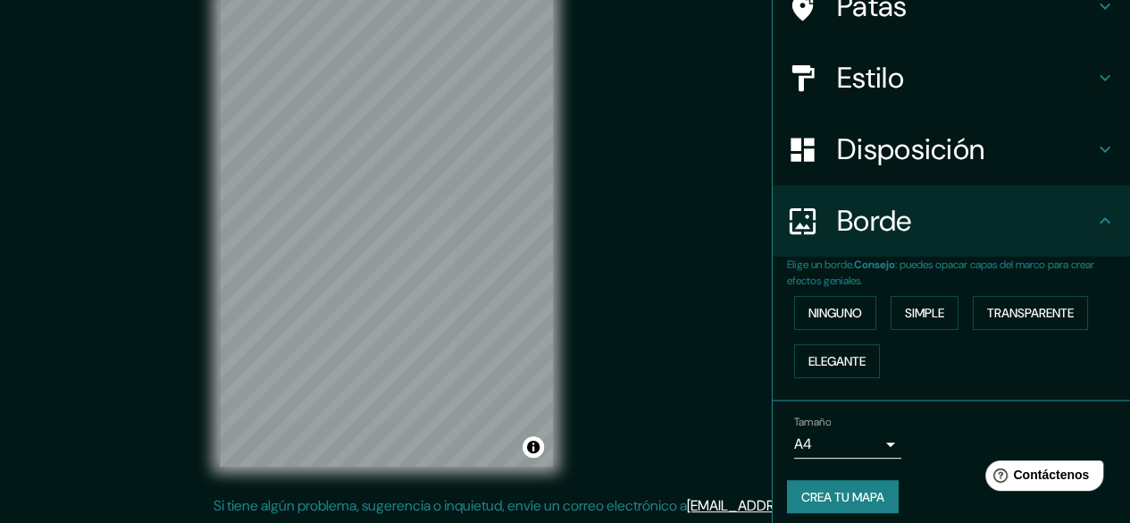
scroll to position [169, 0]
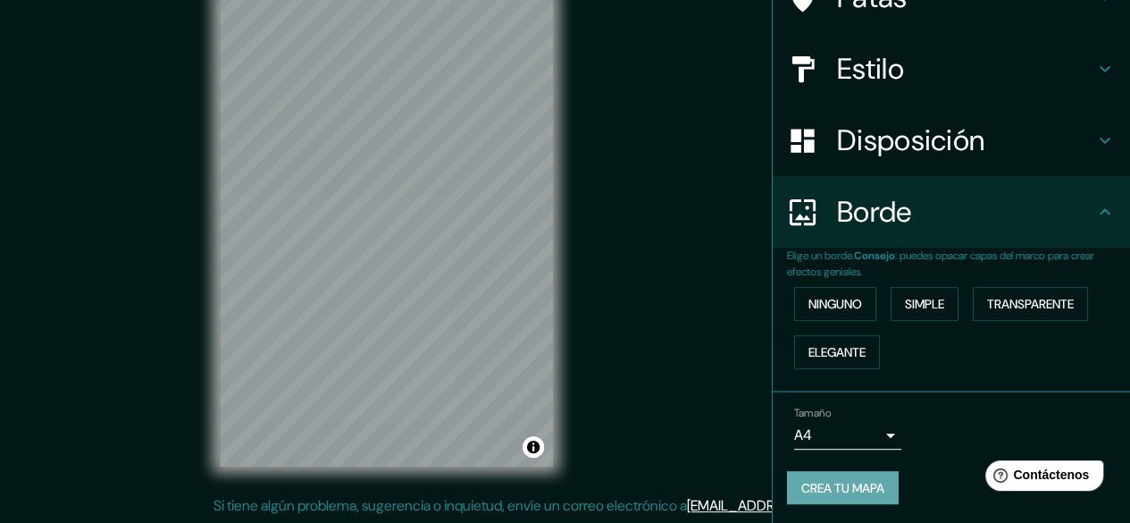
click at [841, 487] on font "Crea tu mapa" at bounding box center [842, 488] width 83 height 16
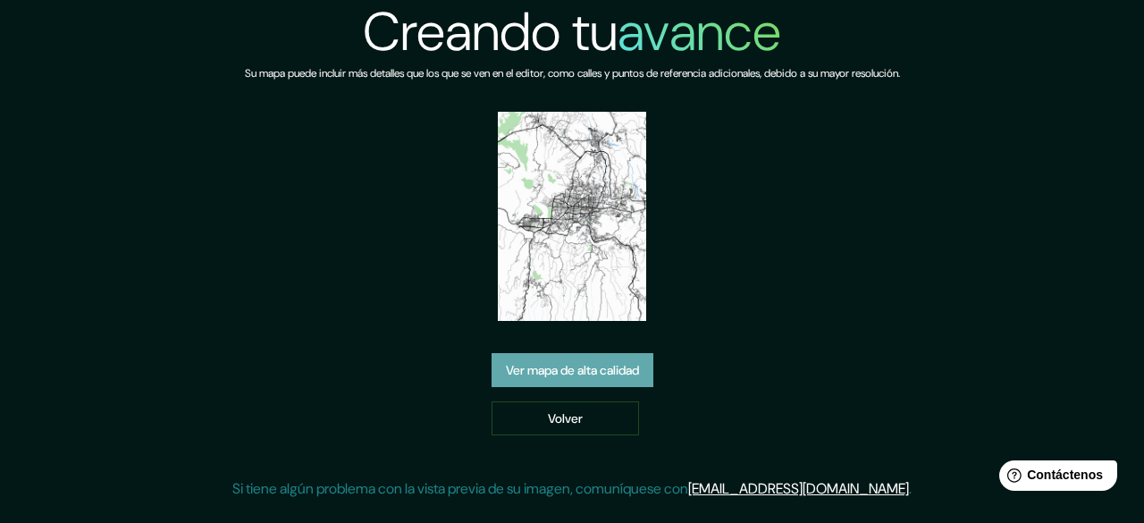
click at [588, 380] on font "Ver mapa de alta calidad" at bounding box center [572, 369] width 133 height 23
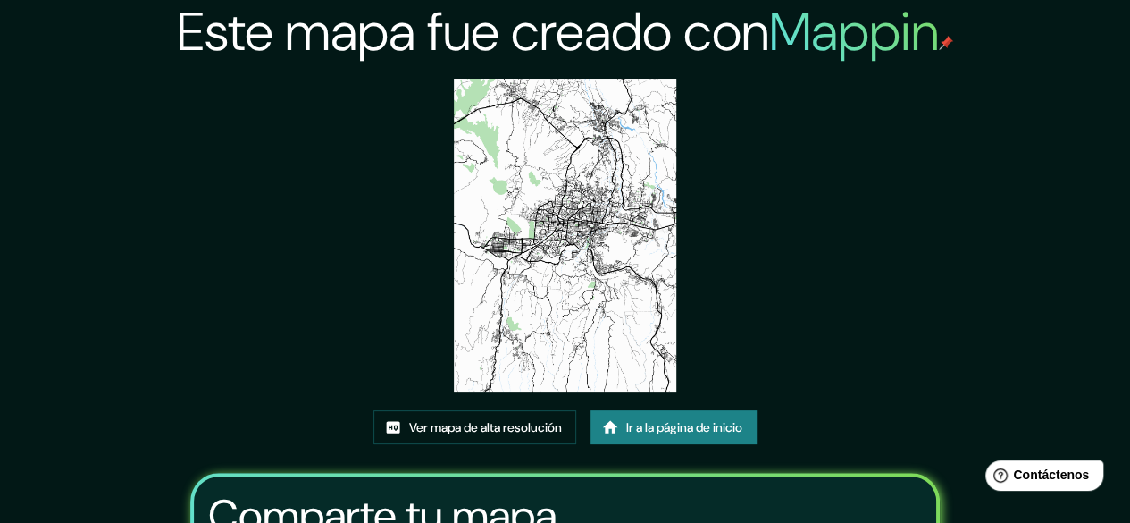
click at [569, 253] on img at bounding box center [565, 236] width 222 height 314
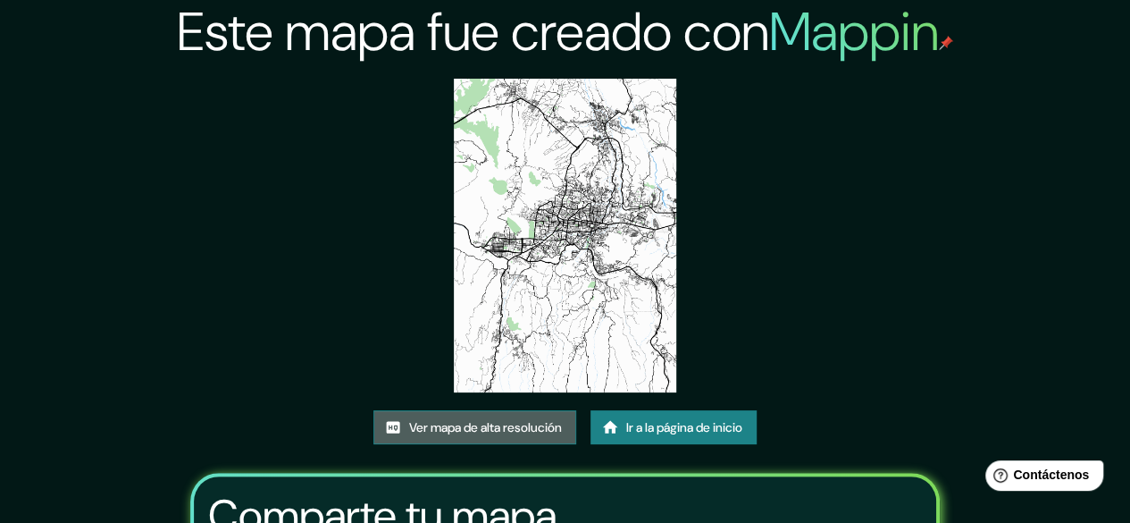
click at [532, 417] on font "Ver mapa de alta resolución" at bounding box center [485, 426] width 153 height 23
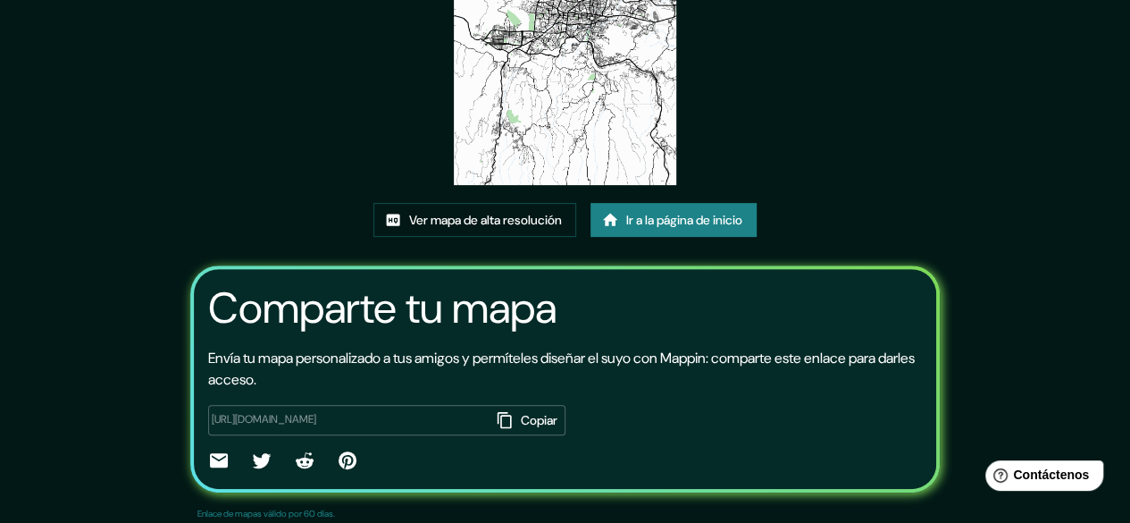
scroll to position [239, 0]
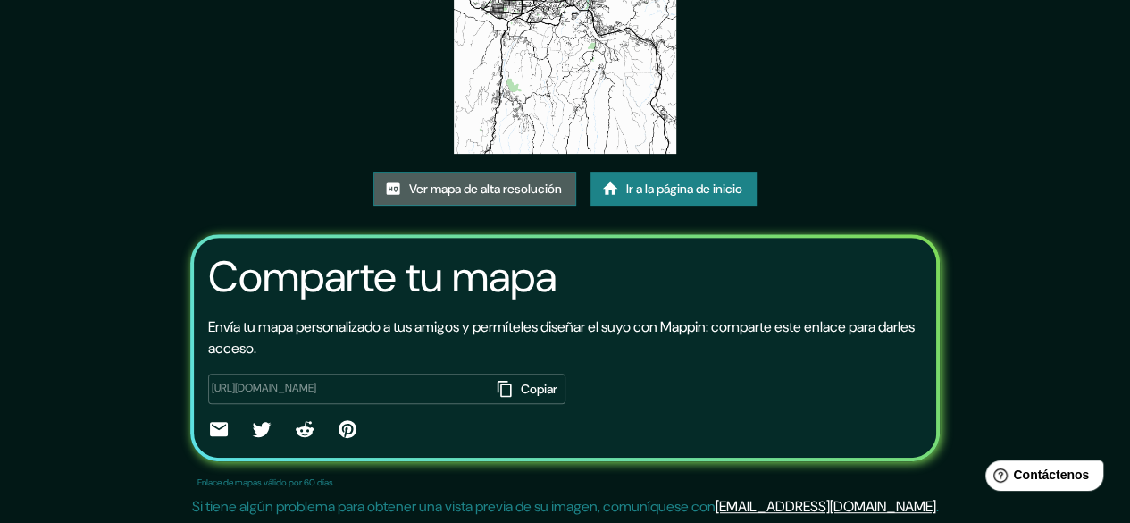
click at [523, 186] on font "Ver mapa de alta resolución" at bounding box center [485, 188] width 153 height 16
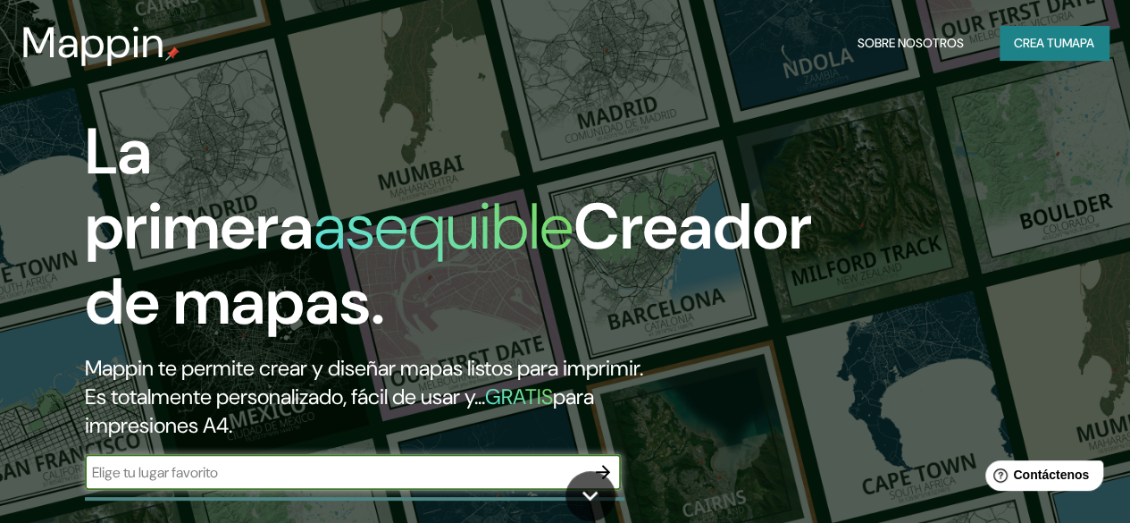
click at [1000, 40] on button "Crea tu mapa" at bounding box center [1054, 43] width 109 height 34
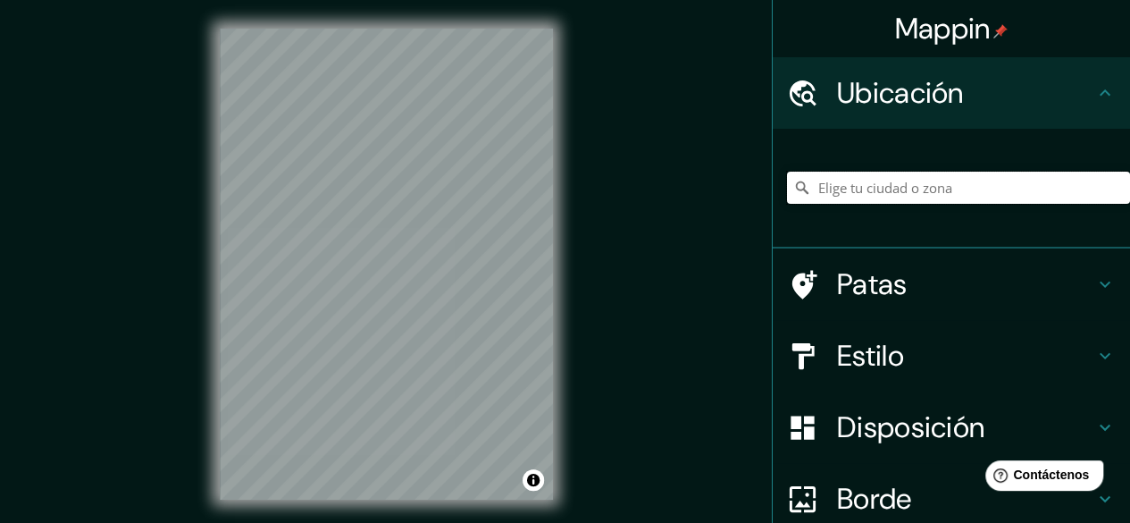
click at [888, 180] on input "Elige tu ciudad o zona" at bounding box center [958, 188] width 343 height 32
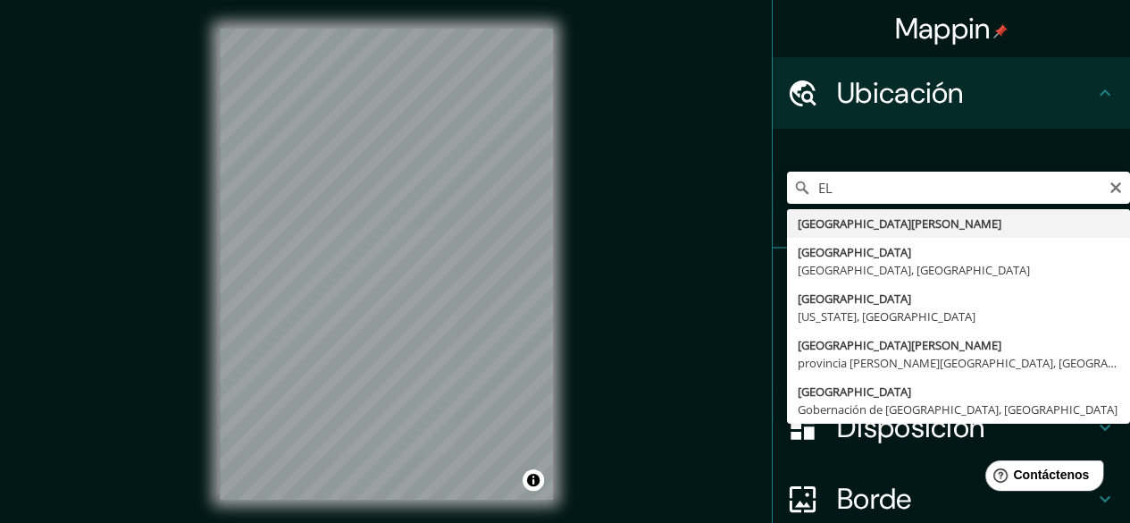
type input "[GEOGRAPHIC_DATA][PERSON_NAME]"
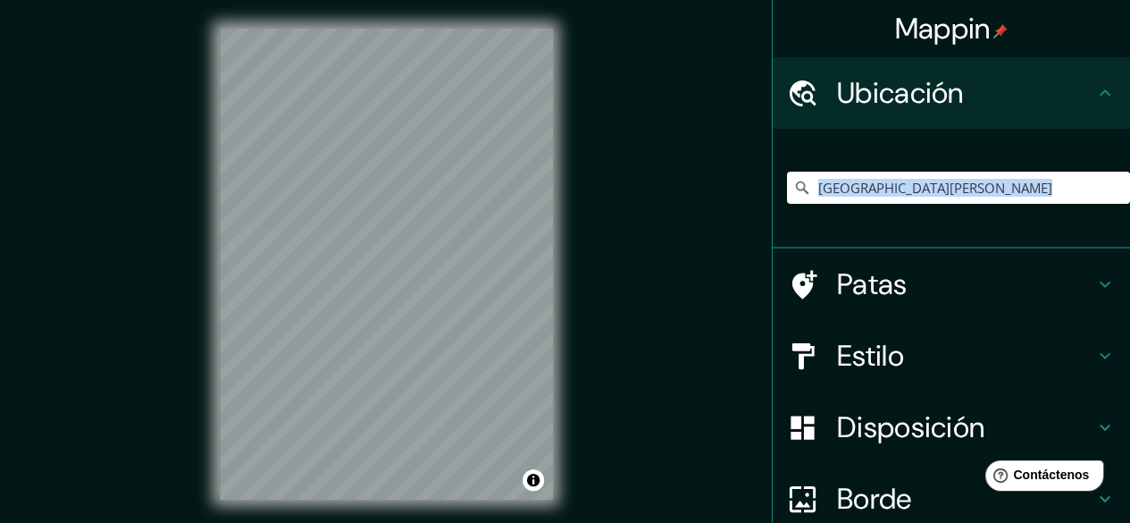
click at [832, 219] on div "[GEOGRAPHIC_DATA][PERSON_NAME]" at bounding box center [958, 187] width 343 height 89
click at [1094, 349] on icon at bounding box center [1104, 355] width 21 height 21
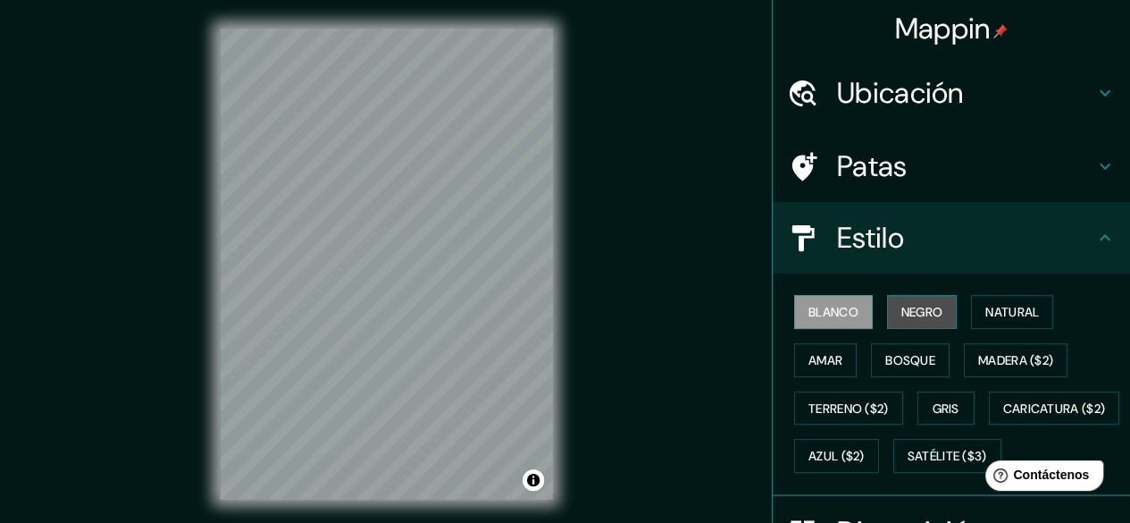
click at [935, 326] on button "Negro" at bounding box center [922, 312] width 71 height 34
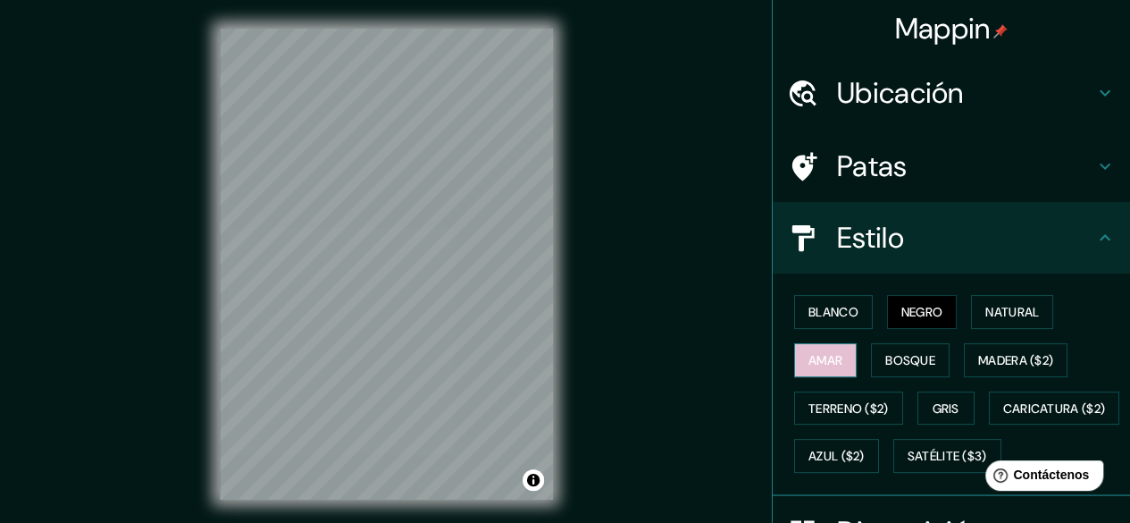
click at [829, 360] on font "Amar" at bounding box center [826, 360] width 34 height 16
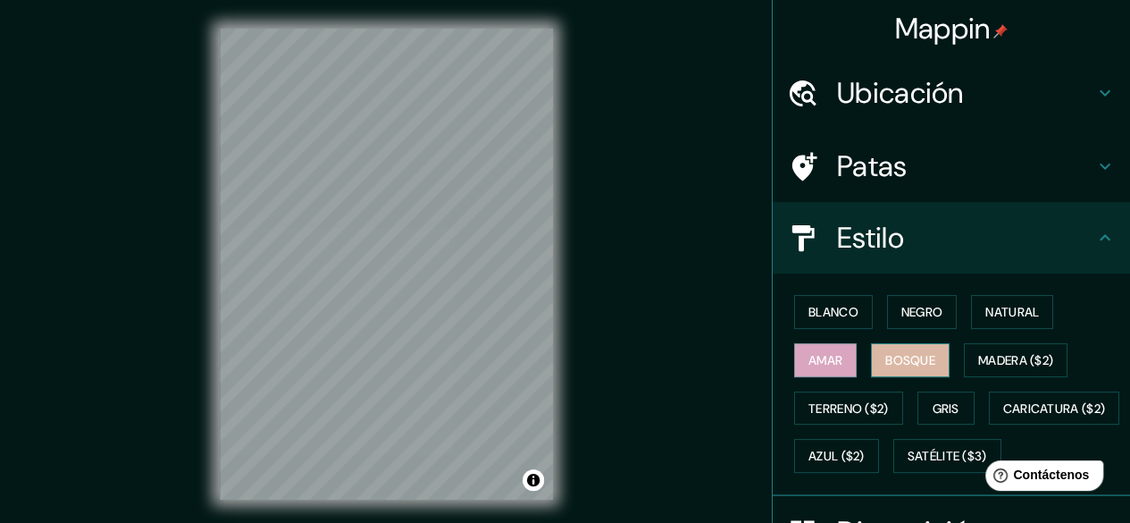
click at [885, 349] on font "Bosque" at bounding box center [910, 359] width 50 height 23
click at [829, 330] on div "Blanco Negro Natural Amar Bosque Madera ($2) Terreno ($2) Gris Caricatura ($2) …" at bounding box center [958, 384] width 343 height 192
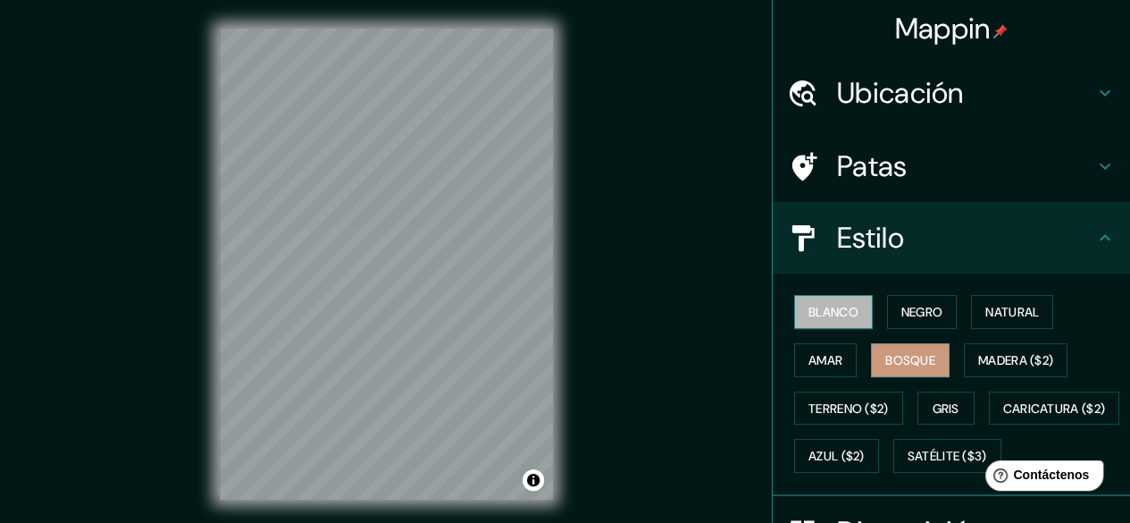
click at [821, 305] on font "Blanco" at bounding box center [834, 312] width 50 height 16
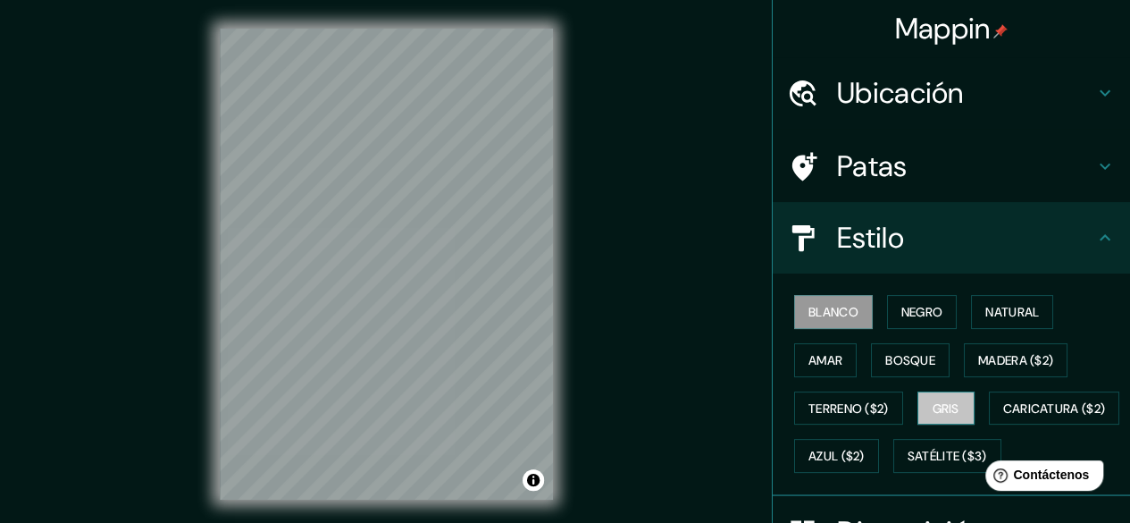
click at [946, 403] on font "Gris" at bounding box center [946, 408] width 27 height 16
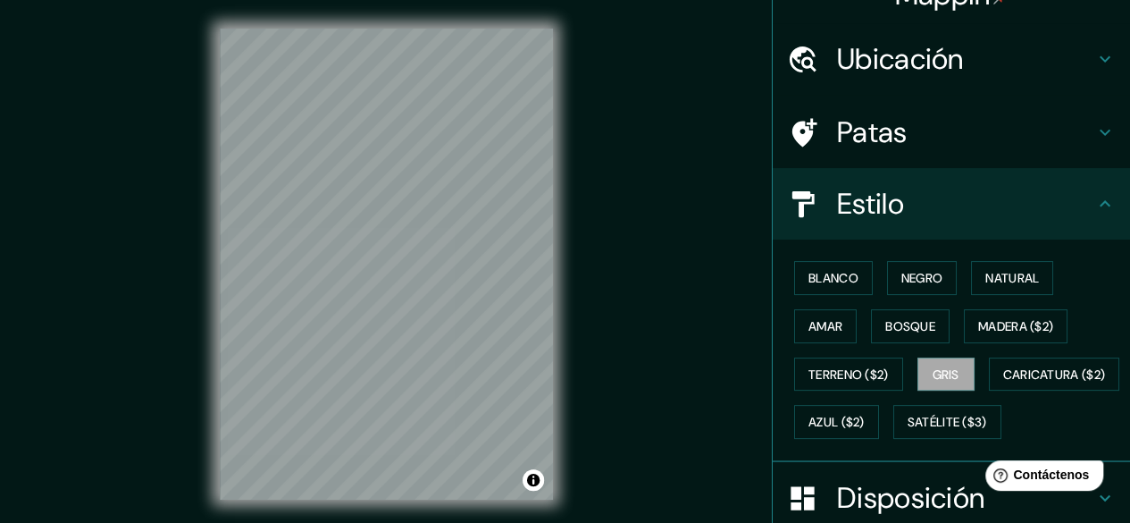
scroll to position [38, 0]
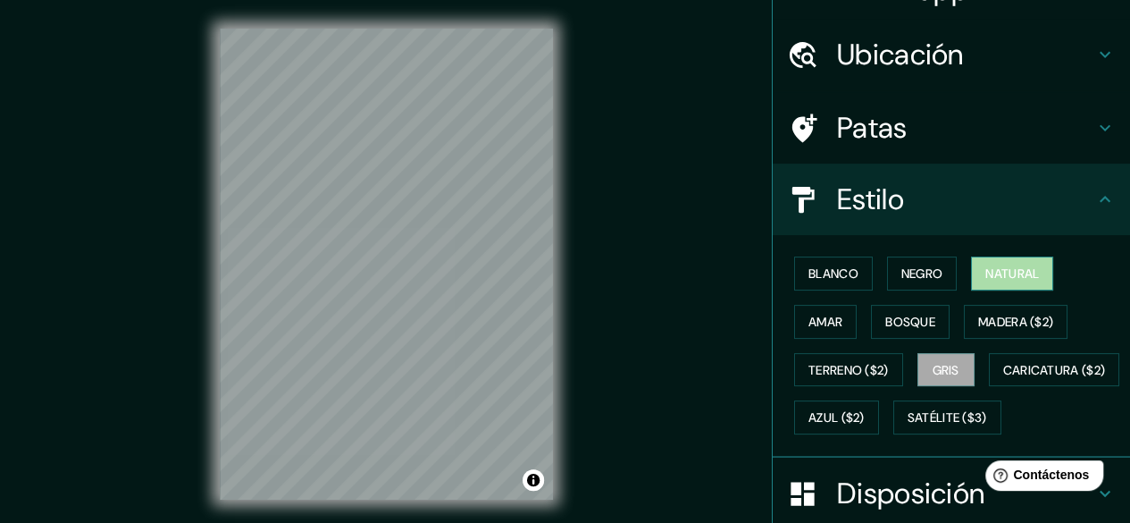
click at [971, 281] on button "Natural" at bounding box center [1012, 273] width 82 height 34
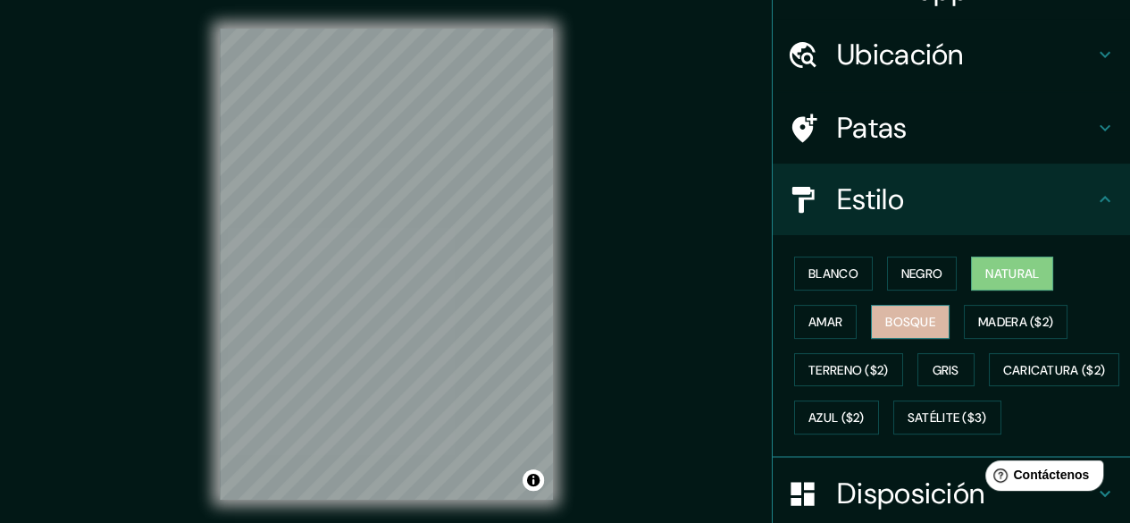
click at [913, 314] on font "Bosque" at bounding box center [910, 322] width 50 height 16
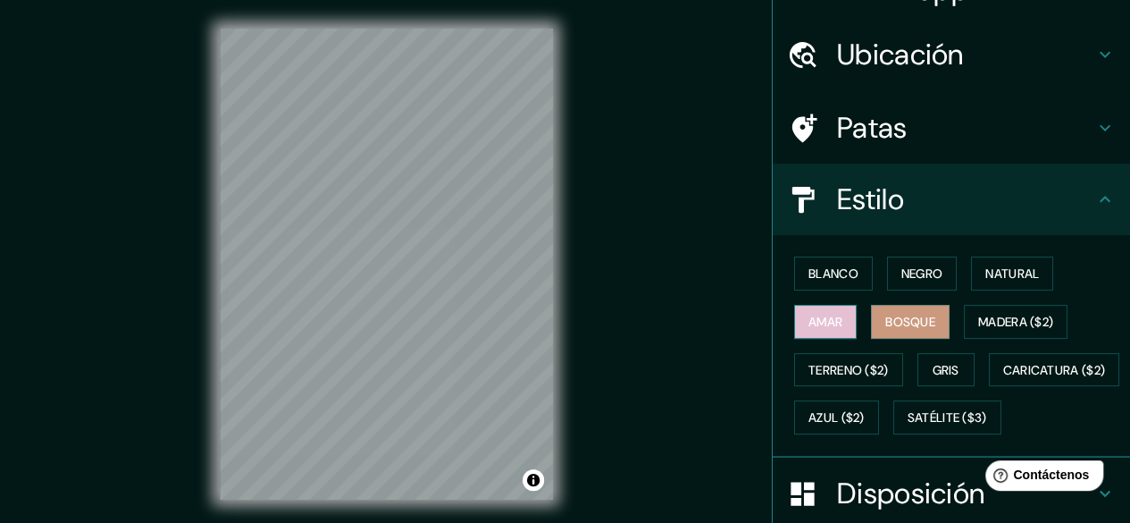
click at [824, 317] on font "Amar" at bounding box center [826, 322] width 34 height 16
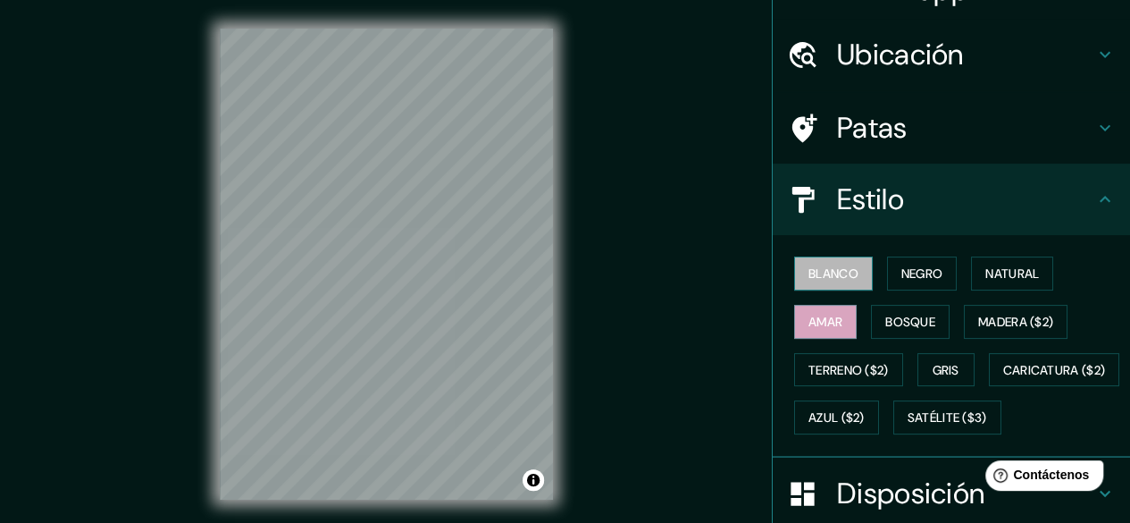
click at [827, 281] on font "Blanco" at bounding box center [834, 273] width 50 height 16
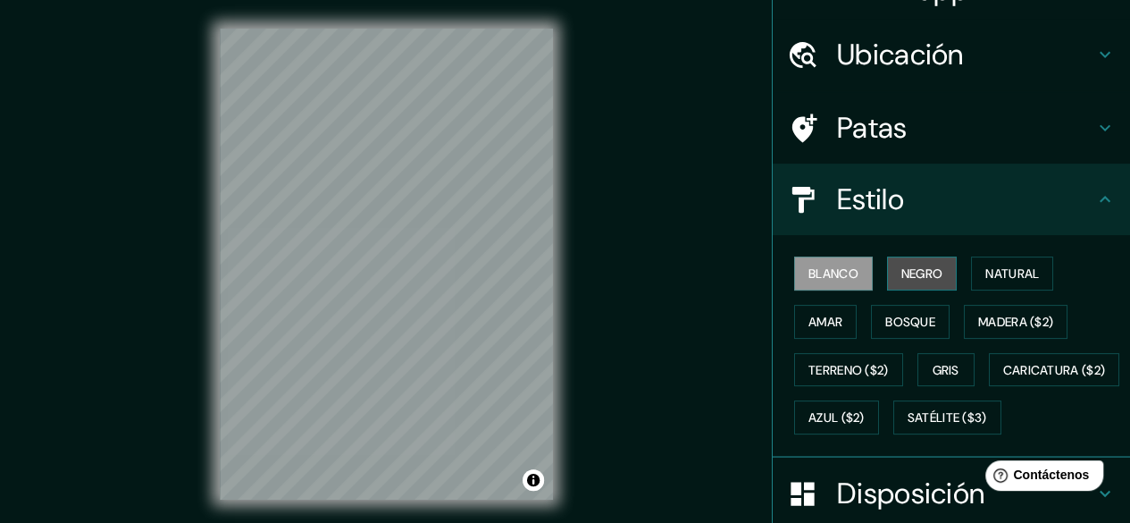
click at [917, 260] on button "Negro" at bounding box center [922, 273] width 71 height 34
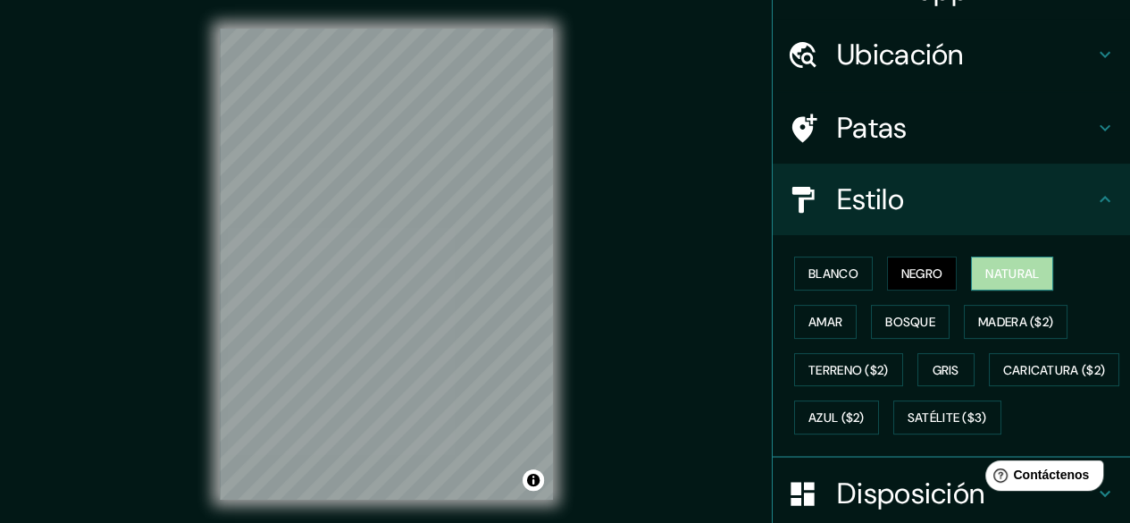
click at [973, 265] on button "Natural" at bounding box center [1012, 273] width 82 height 34
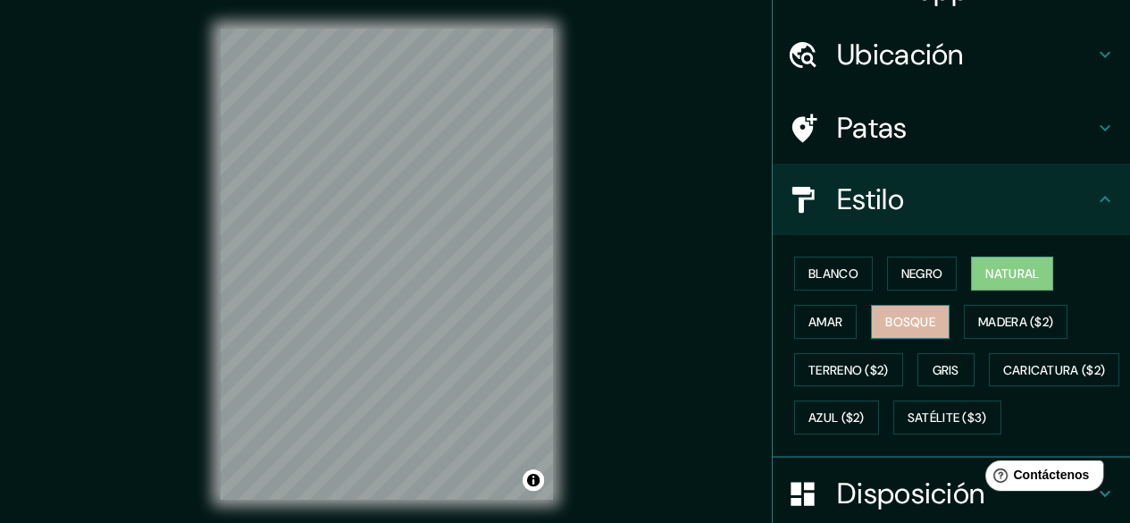
click at [911, 318] on font "Bosque" at bounding box center [910, 322] width 50 height 16
